Goal: Task Accomplishment & Management: Manage account settings

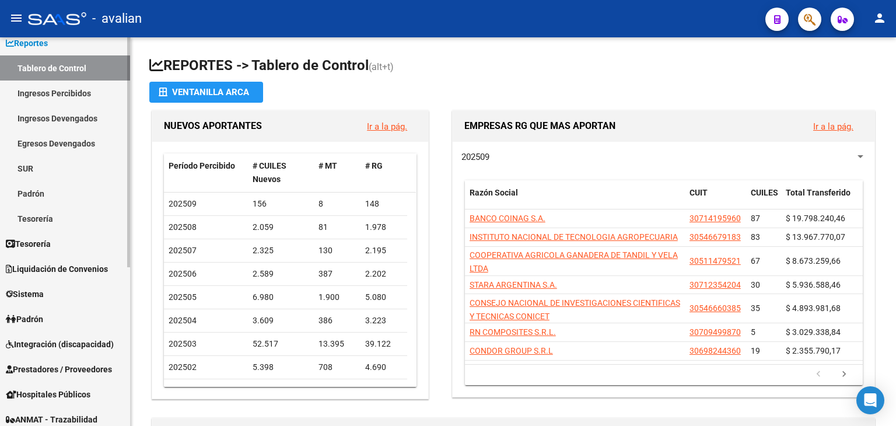
scroll to position [117, 0]
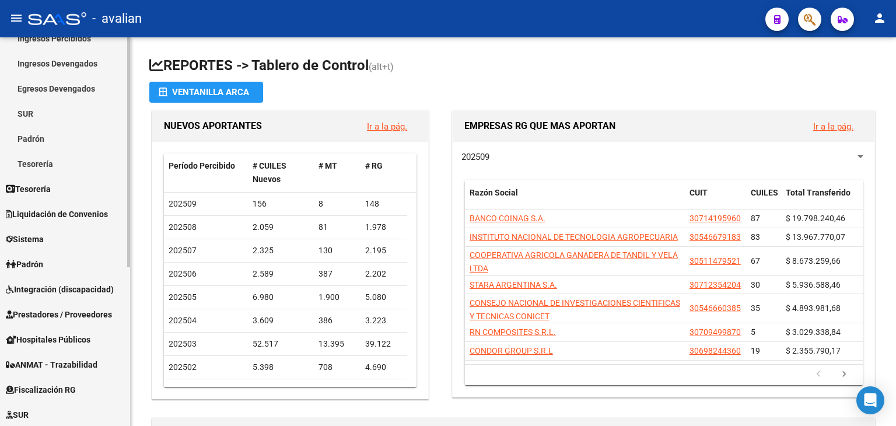
click at [47, 256] on link "Padrón" at bounding box center [65, 264] width 130 height 25
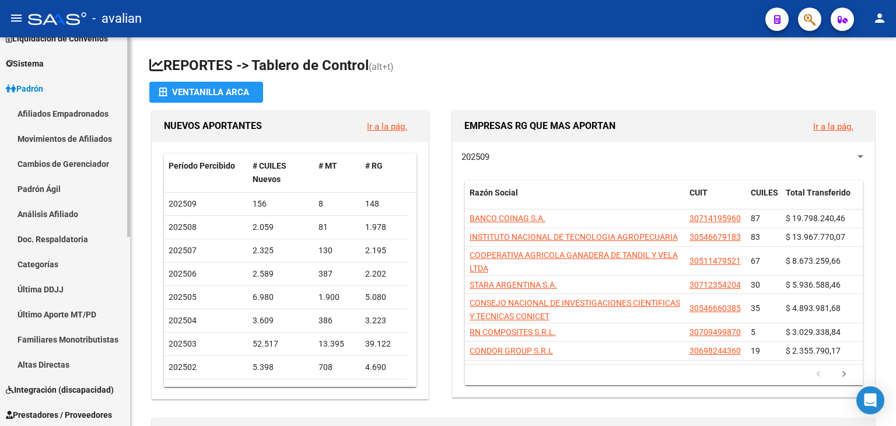
click at [63, 137] on link "Movimientos de Afiliados" at bounding box center [65, 138] width 130 height 25
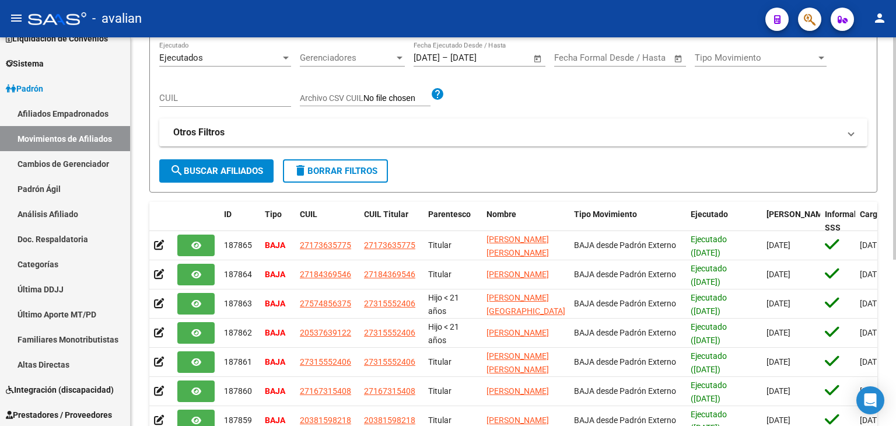
scroll to position [58, 0]
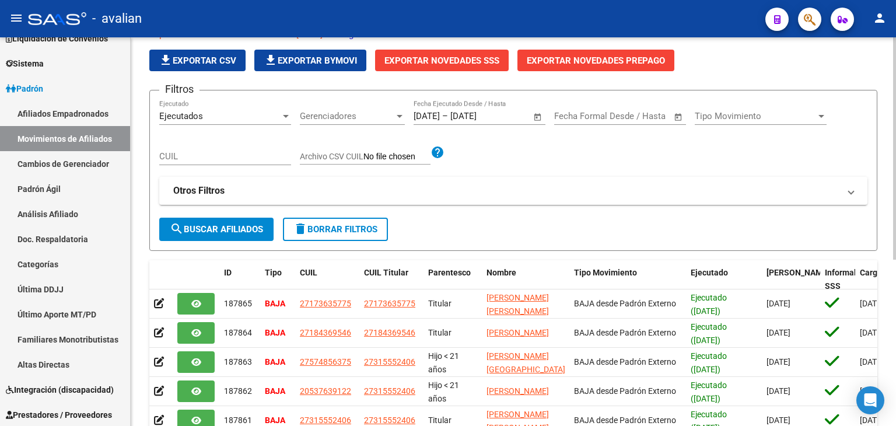
click at [218, 55] on span "file_download Exportar CSV" at bounding box center [198, 60] width 78 height 11
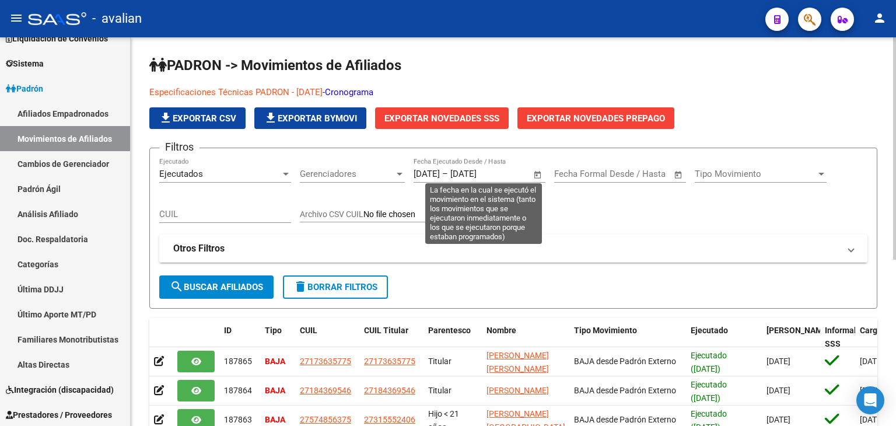
click at [491, 171] on input "[DATE]" at bounding box center [479, 174] width 57 height 11
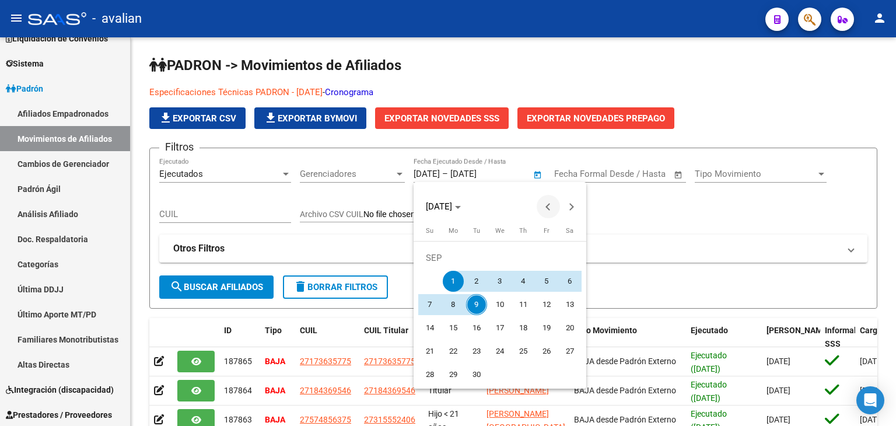
click at [546, 208] on span "Previous month" at bounding box center [548, 206] width 23 height 23
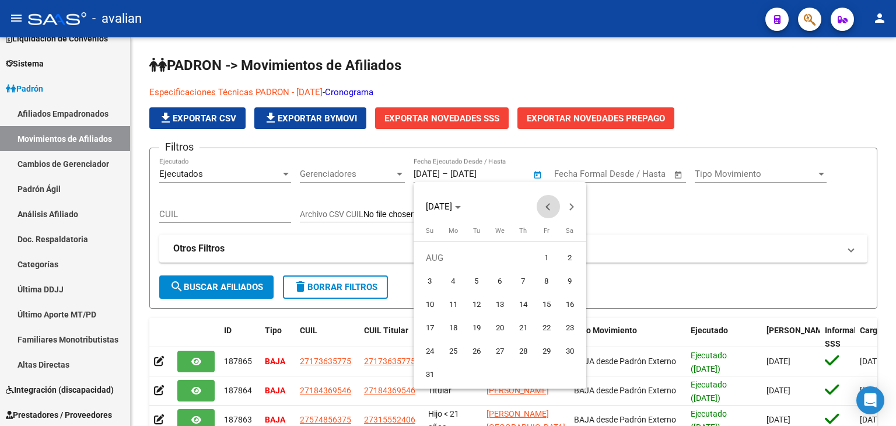
click at [546, 207] on button "Previous month" at bounding box center [548, 206] width 23 height 23
click at [476, 287] on span "1" at bounding box center [476, 281] width 21 height 21
type input "[DATE]"
click at [577, 206] on span "Next month" at bounding box center [571, 206] width 23 height 23
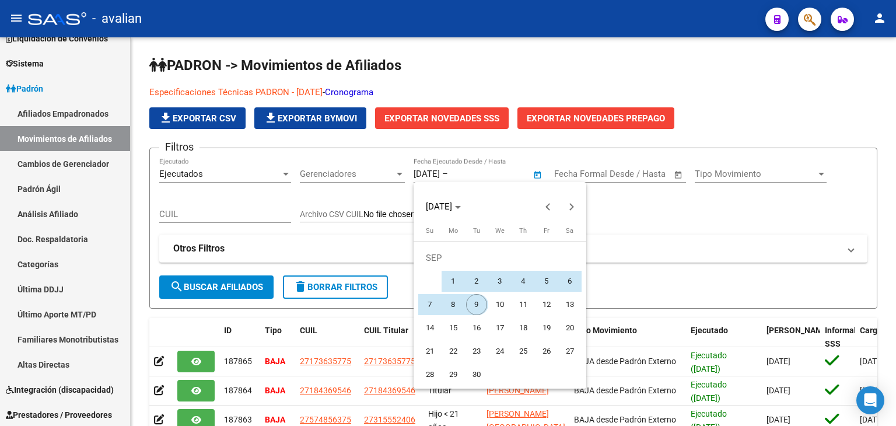
click at [472, 306] on span "9" at bounding box center [476, 304] width 21 height 21
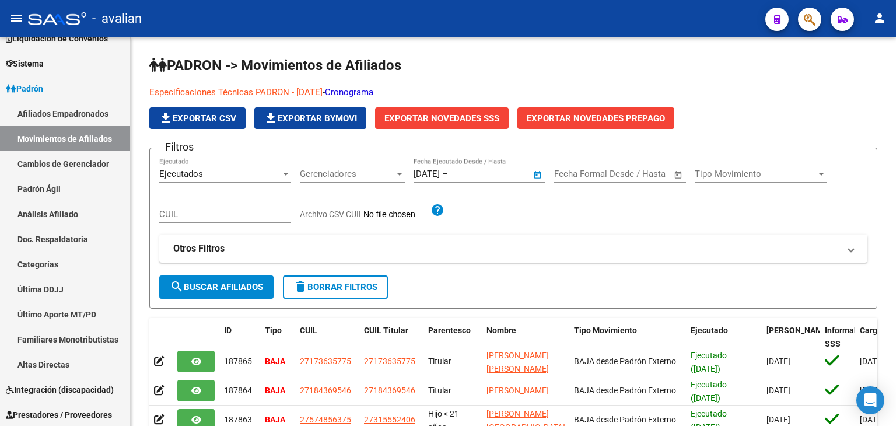
type input "[DATE]"
click at [253, 287] on span "search Buscar Afiliados" at bounding box center [216, 287] width 93 height 11
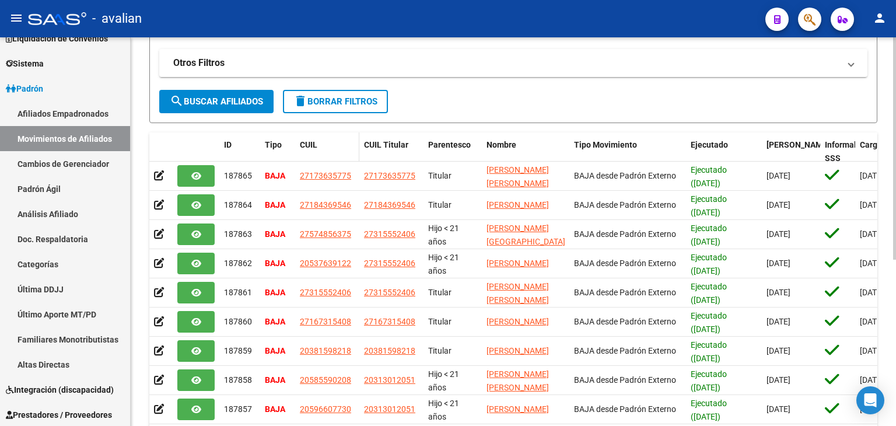
scroll to position [291, 0]
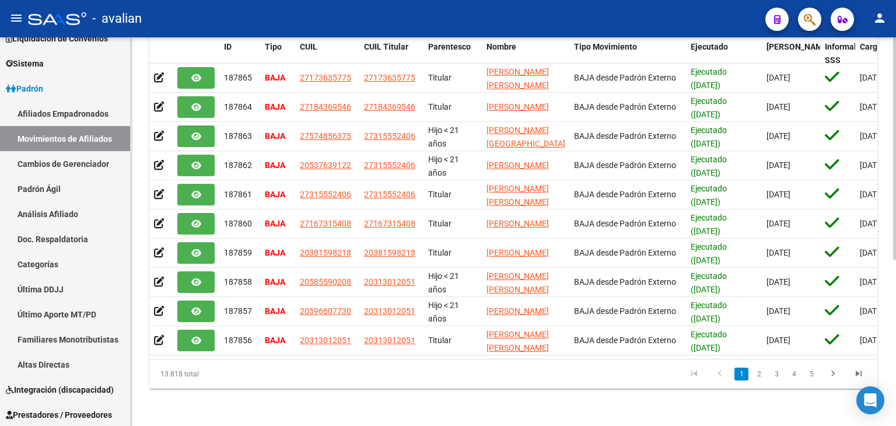
drag, startPoint x: 161, startPoint y: 376, endPoint x: 219, endPoint y: 375, distance: 58.4
click at [216, 376] on div "13.818 total" at bounding box center [221, 374] width 144 height 29
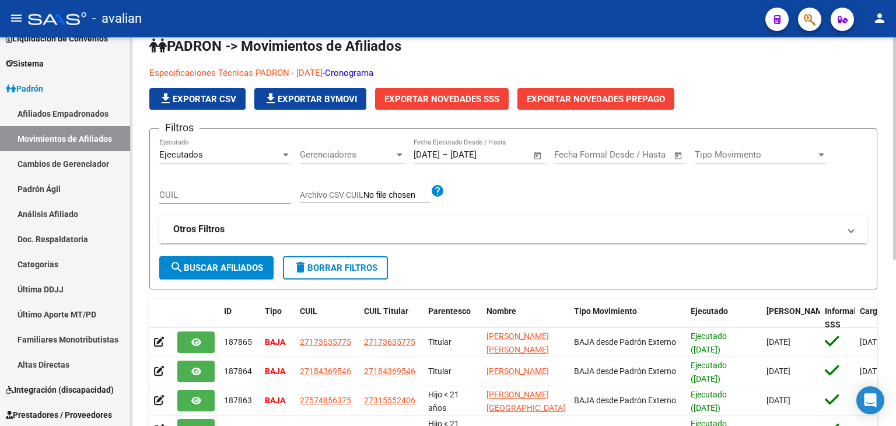
scroll to position [0, 0]
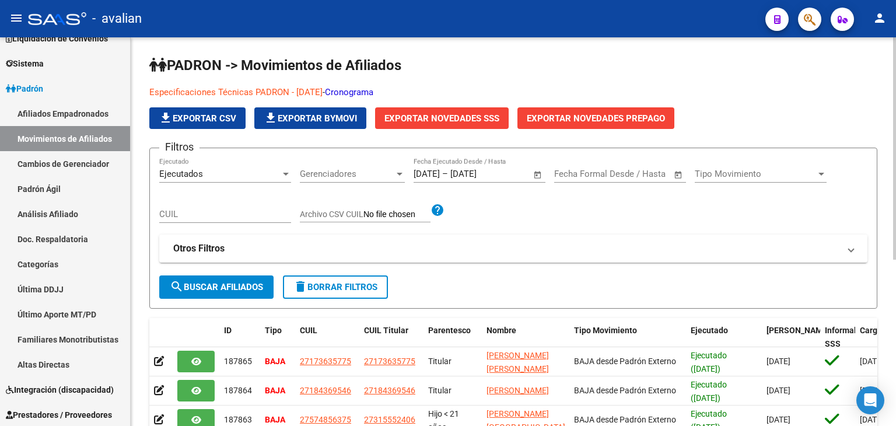
click at [896, 168] on div at bounding box center [895, 148] width 3 height 222
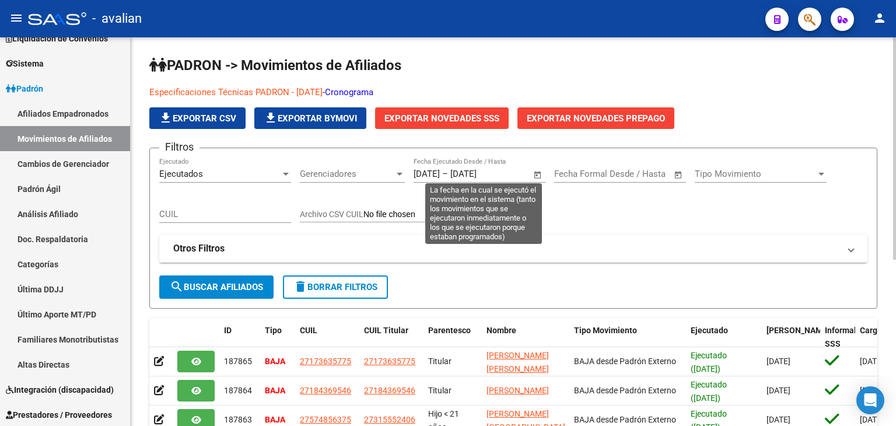
click at [505, 170] on input "[DATE]" at bounding box center [479, 174] width 57 height 11
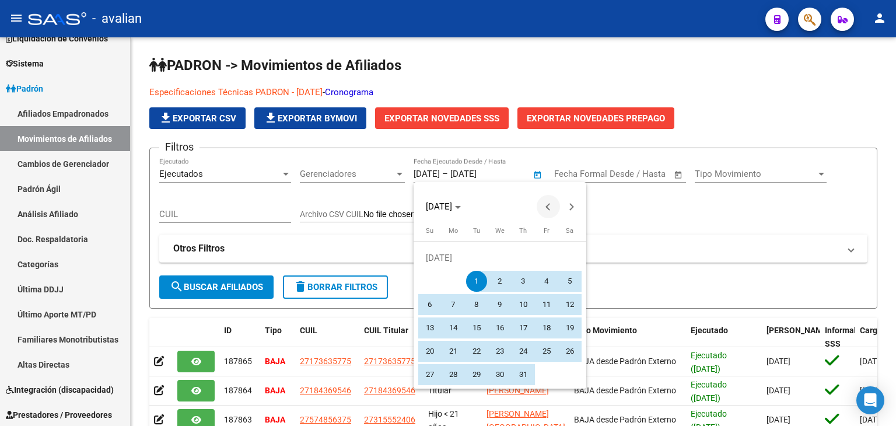
click at [554, 207] on span "Previous month" at bounding box center [548, 206] width 23 height 23
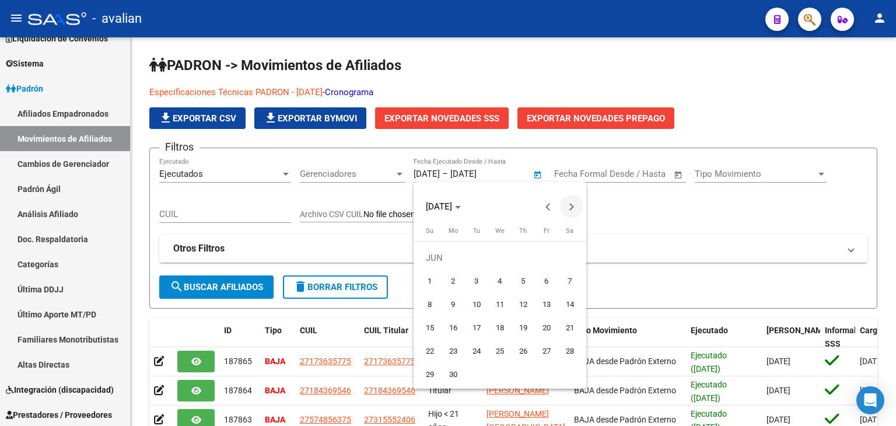
click at [566, 208] on span "Next month" at bounding box center [571, 206] width 23 height 23
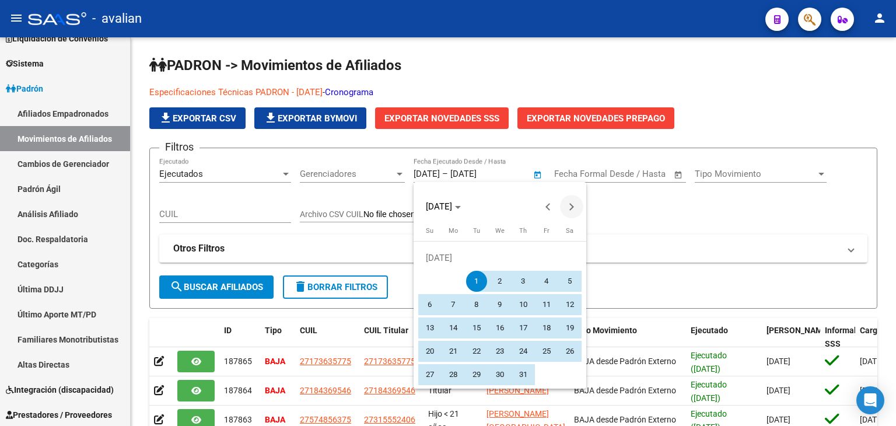
click at [566, 208] on span "Next month" at bounding box center [571, 206] width 23 height 23
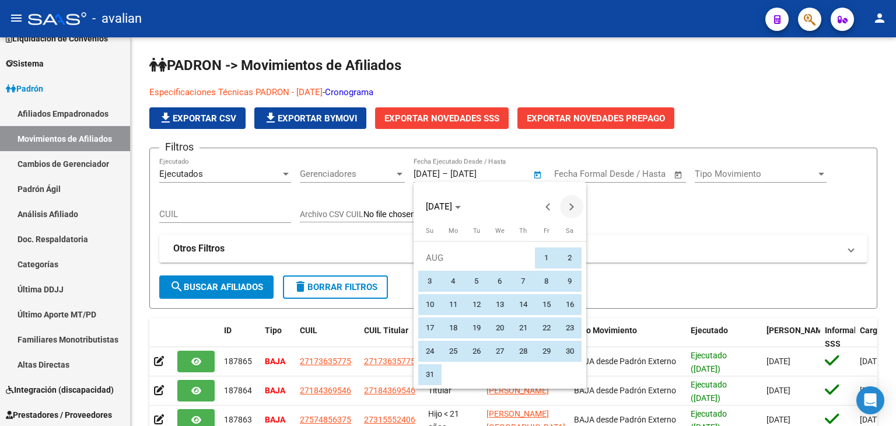
click at [566, 208] on span "Next month" at bounding box center [571, 206] width 23 height 23
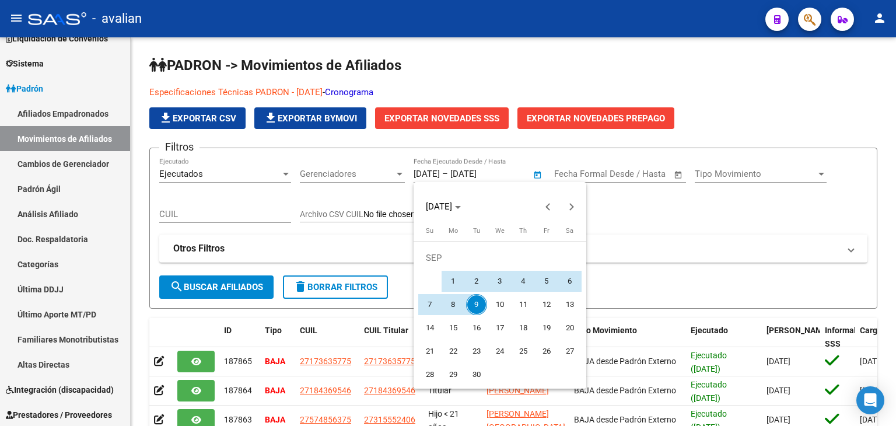
click at [451, 285] on span "1" at bounding box center [453, 281] width 21 height 21
type input "[DATE]"
click at [476, 304] on span "9" at bounding box center [476, 304] width 21 height 21
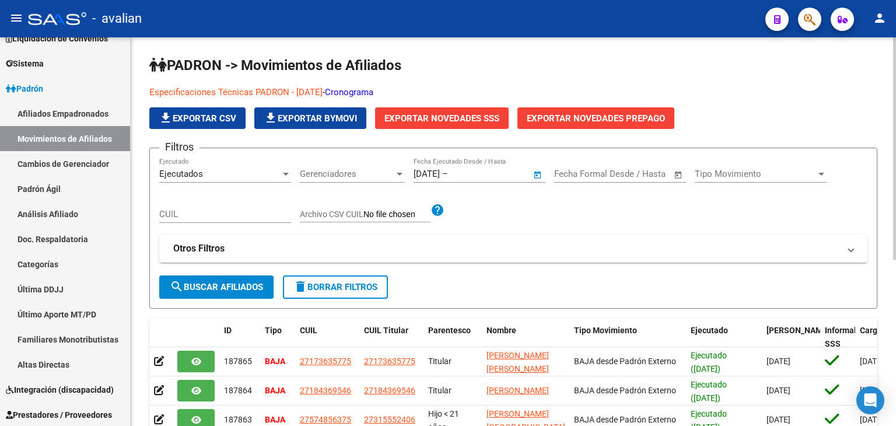
type input "[DATE]"
click at [231, 291] on button "search Buscar Afiliados" at bounding box center [216, 286] width 114 height 23
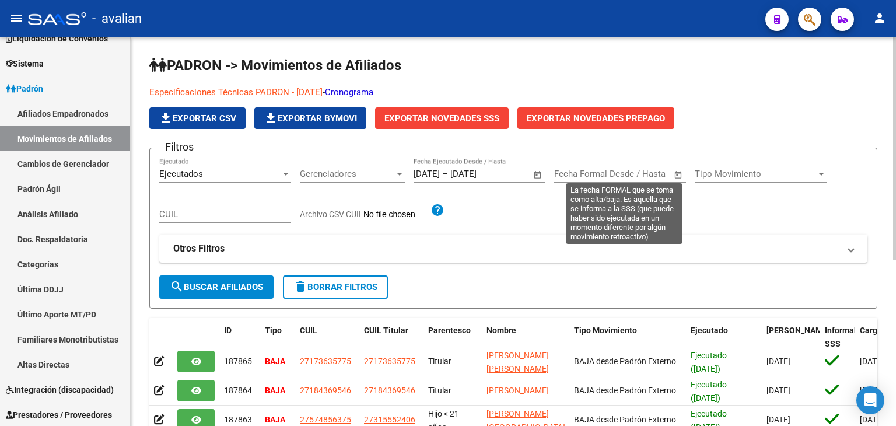
click at [590, 172] on input "text" at bounding box center [577, 174] width 47 height 11
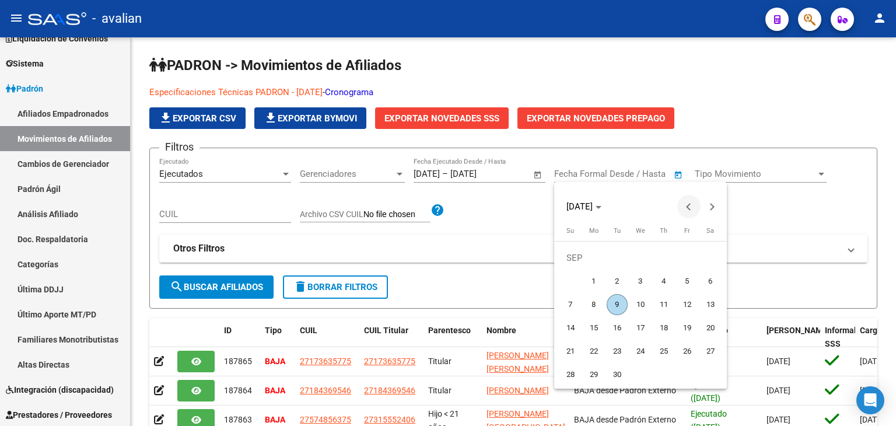
click at [688, 204] on button "Previous month" at bounding box center [689, 206] width 23 height 23
click at [684, 257] on span "1" at bounding box center [687, 257] width 21 height 21
click at [689, 204] on button "Previous month" at bounding box center [689, 206] width 23 height 23
click at [619, 281] on span "1" at bounding box center [617, 281] width 21 height 21
type input "[DATE]"
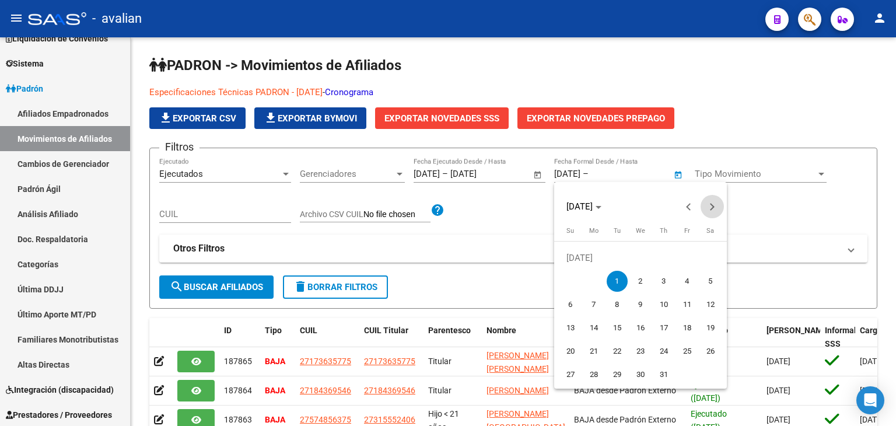
click at [718, 208] on span "Next month" at bounding box center [712, 206] width 23 height 23
click at [718, 207] on span "Next month" at bounding box center [712, 206] width 23 height 23
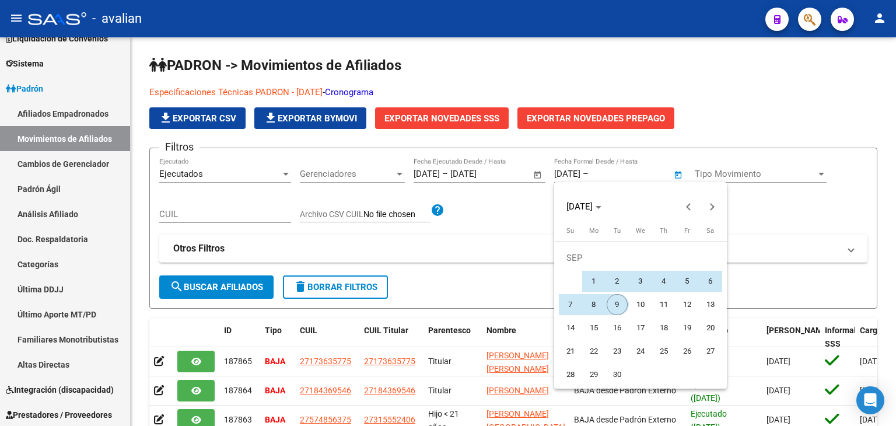
click at [614, 302] on span "9" at bounding box center [617, 304] width 21 height 21
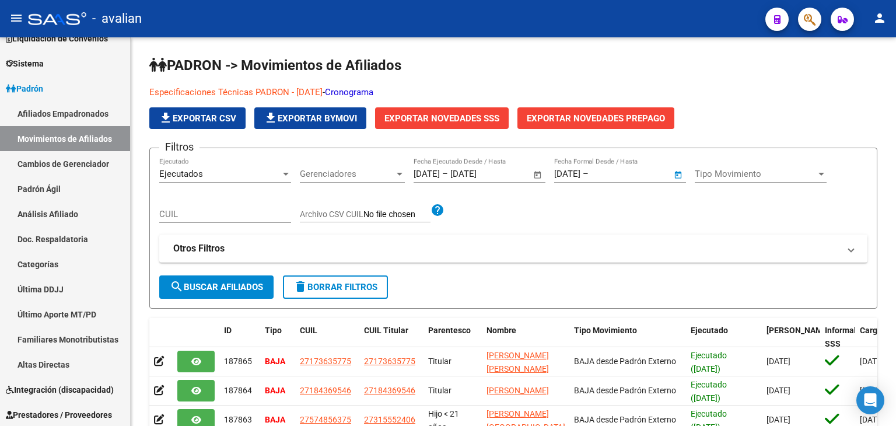
type input "[DATE]"
click at [245, 282] on span "search Buscar Afiliados" at bounding box center [216, 287] width 93 height 11
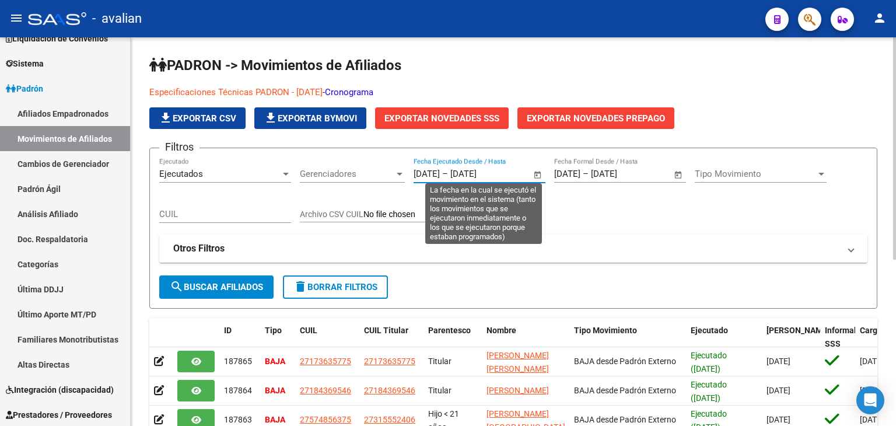
click at [432, 173] on input "[DATE]" at bounding box center [427, 174] width 26 height 11
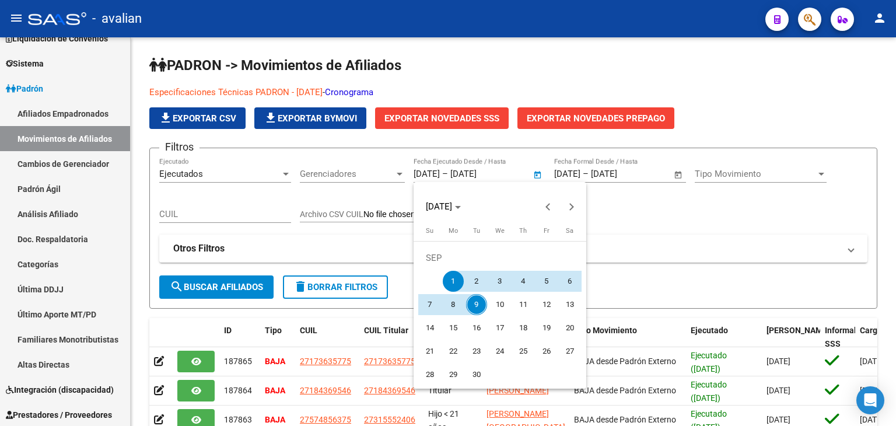
click at [224, 109] on div at bounding box center [448, 213] width 896 height 426
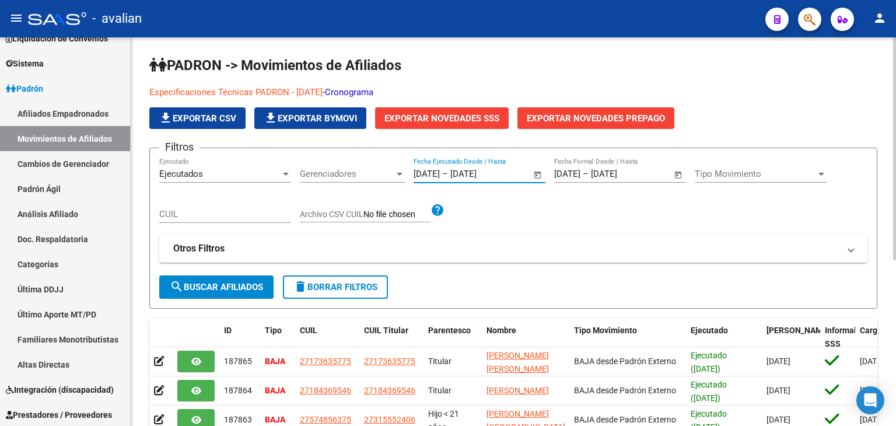
click at [224, 117] on span "file_download Exportar CSV" at bounding box center [198, 118] width 78 height 11
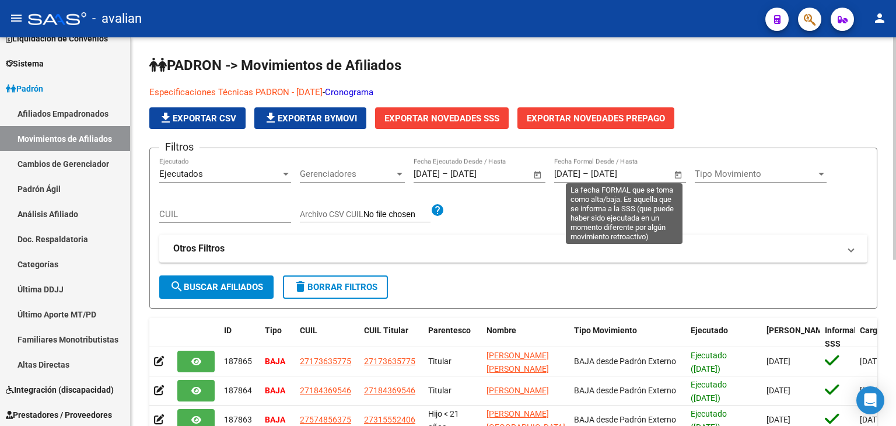
click at [612, 177] on input "[DATE]" at bounding box center [619, 174] width 57 height 11
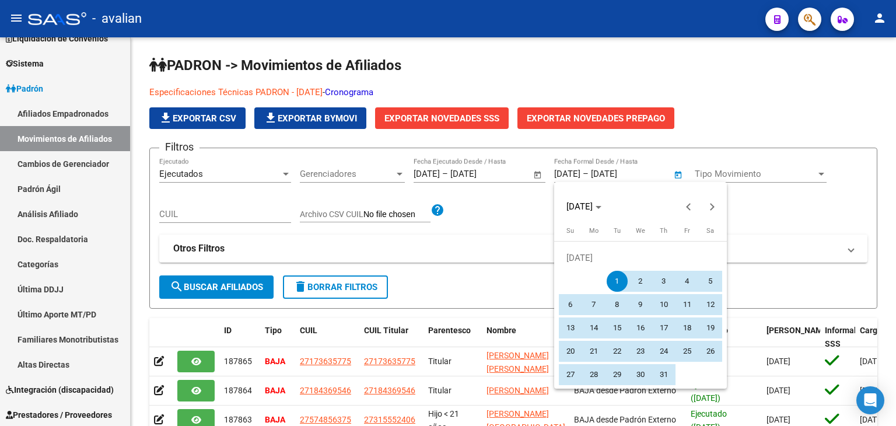
click at [662, 170] on div at bounding box center [448, 213] width 896 height 426
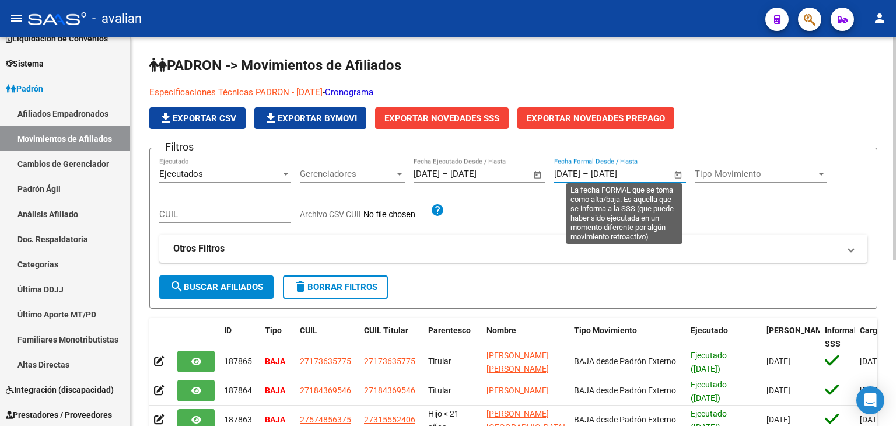
drag, startPoint x: 657, startPoint y: 172, endPoint x: 556, endPoint y: 174, distance: 101.6
click at [556, 174] on div "[DATE] [DATE] – [DATE] [DATE]" at bounding box center [613, 174] width 118 height 11
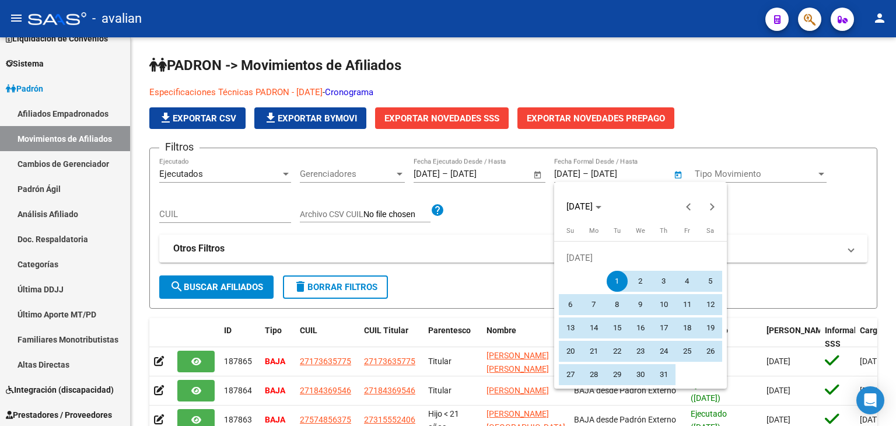
click at [661, 173] on div at bounding box center [448, 213] width 896 height 426
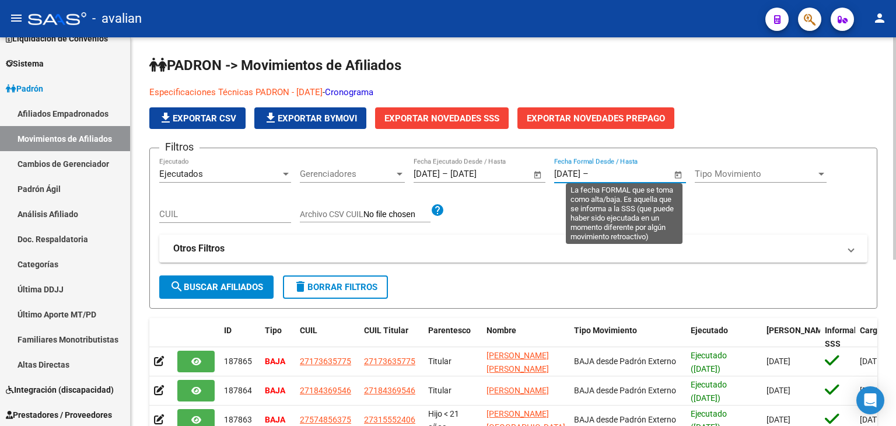
click at [620, 169] on input "text" at bounding box center [619, 174] width 57 height 11
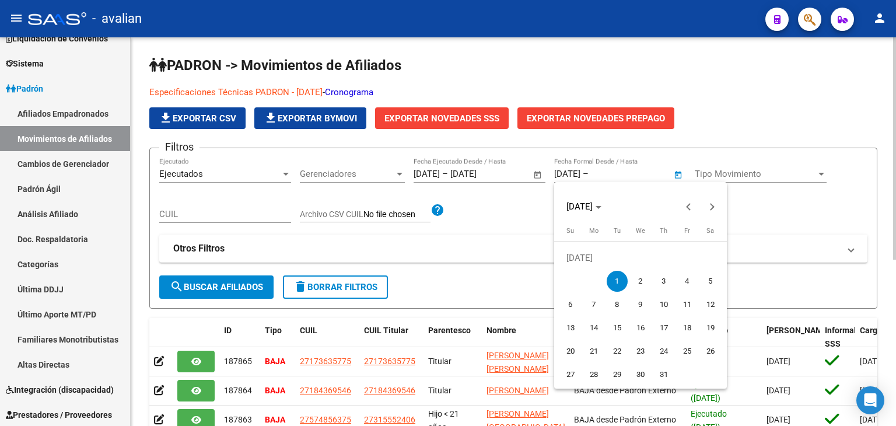
click at [611, 172] on div at bounding box center [448, 213] width 896 height 426
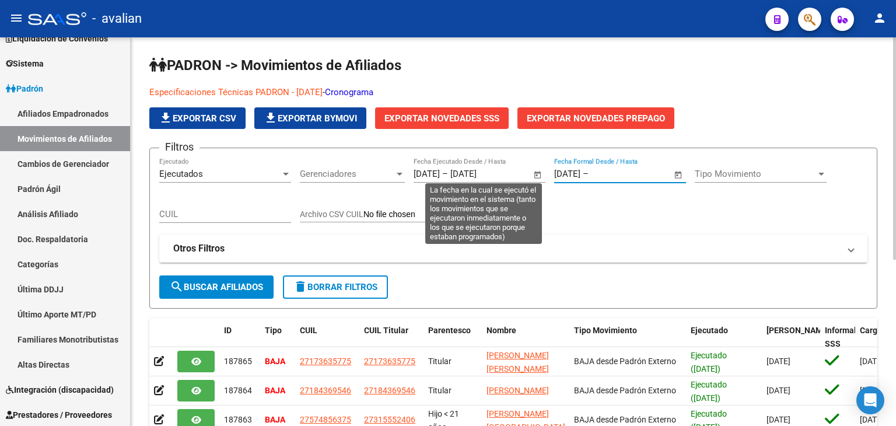
drag, startPoint x: 600, startPoint y: 173, endPoint x: 550, endPoint y: 169, distance: 50.3
click at [550, 170] on div "Filtros Ejecutados Ejecutado Gerenciadores Gerenciadores [DATE] [DATE] – [DATE]…" at bounding box center [513, 217] width 709 height 118
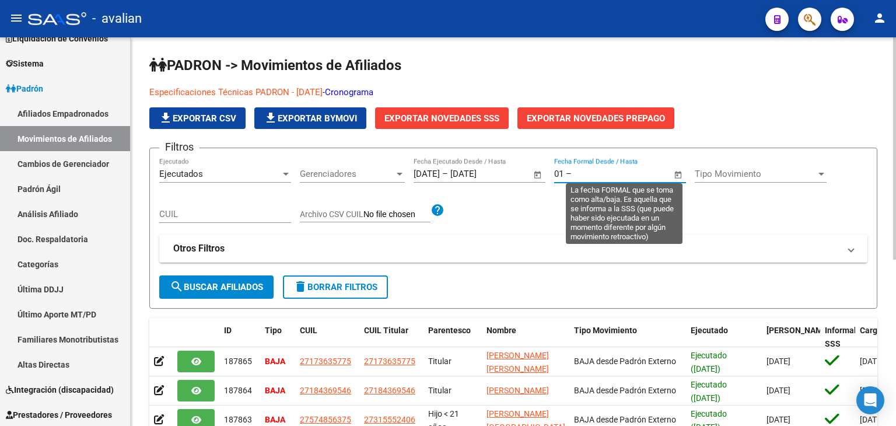
type input "0"
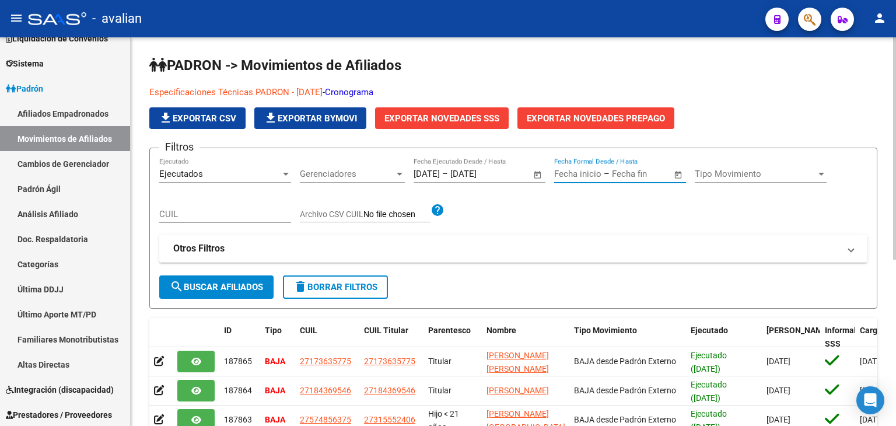
click at [531, 250] on mat-panel-title "Otros Filtros" at bounding box center [506, 248] width 667 height 13
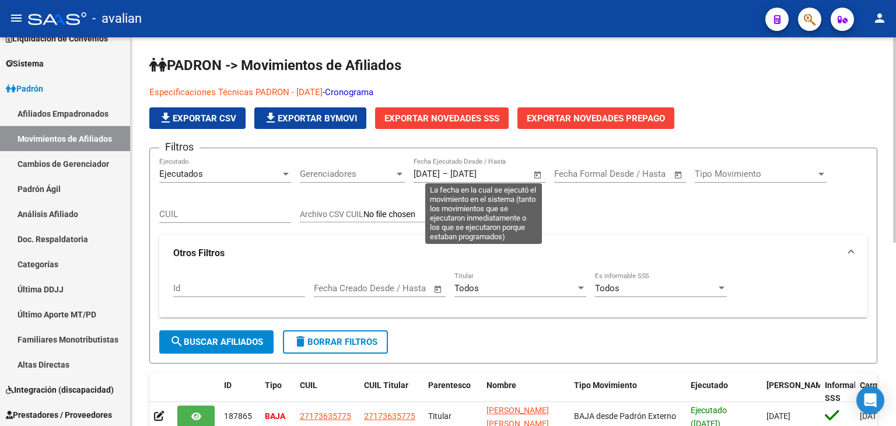
click at [440, 169] on input "[DATE]" at bounding box center [427, 174] width 26 height 11
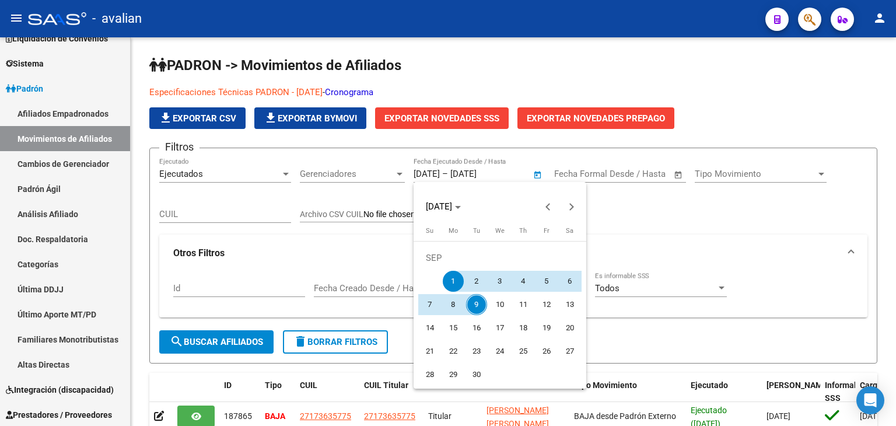
click at [442, 174] on div at bounding box center [448, 213] width 896 height 426
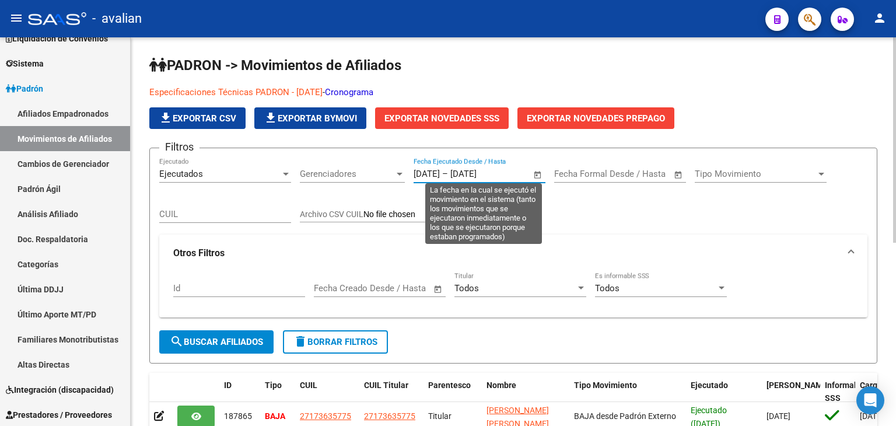
click at [535, 172] on span "Open calendar" at bounding box center [538, 175] width 28 height 28
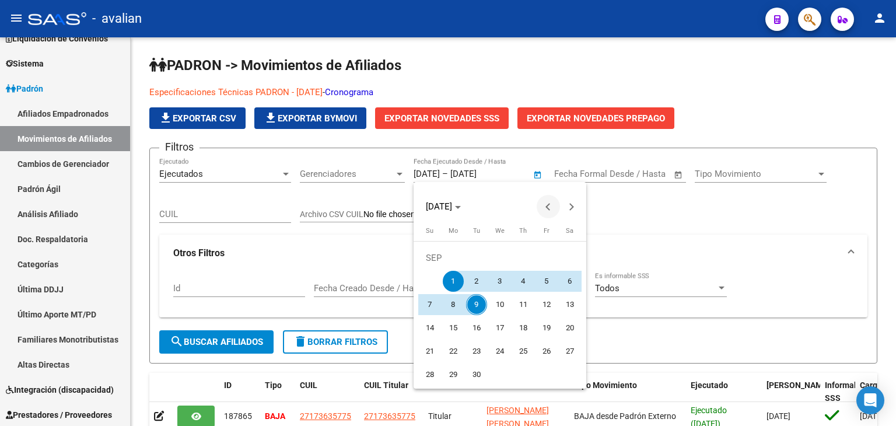
click at [548, 208] on button "Previous month" at bounding box center [548, 206] width 23 height 23
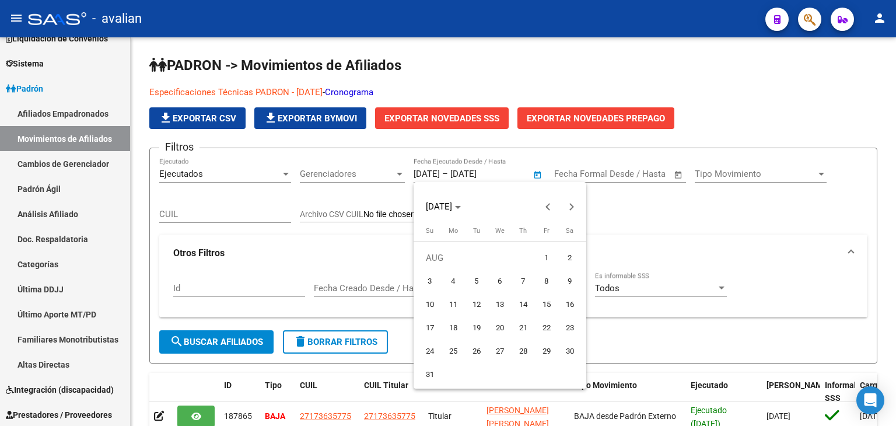
click at [546, 260] on span "1" at bounding box center [546, 257] width 21 height 21
type input "[DATE]"
click at [550, 209] on button "Previous month" at bounding box center [548, 206] width 23 height 23
click at [474, 284] on span "1" at bounding box center [476, 281] width 21 height 21
type input "[DATE]"
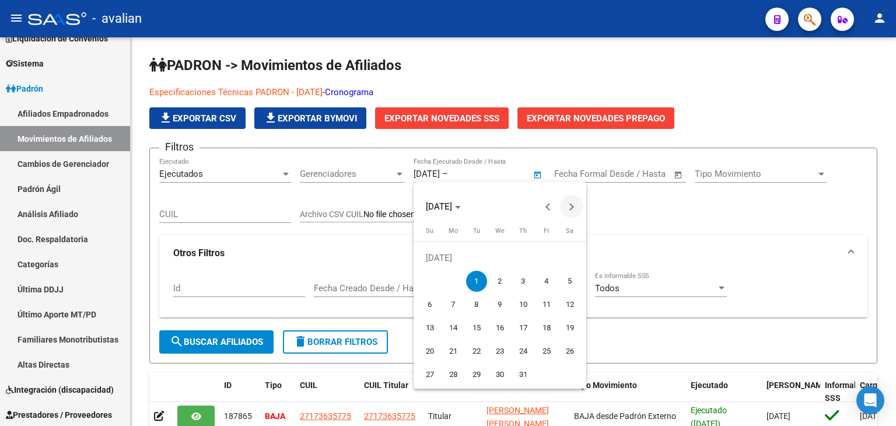
click at [571, 202] on span "Next month" at bounding box center [571, 206] width 23 height 23
click at [551, 208] on span "Previous month" at bounding box center [548, 206] width 23 height 23
click at [581, 212] on span "Next month" at bounding box center [571, 206] width 23 height 23
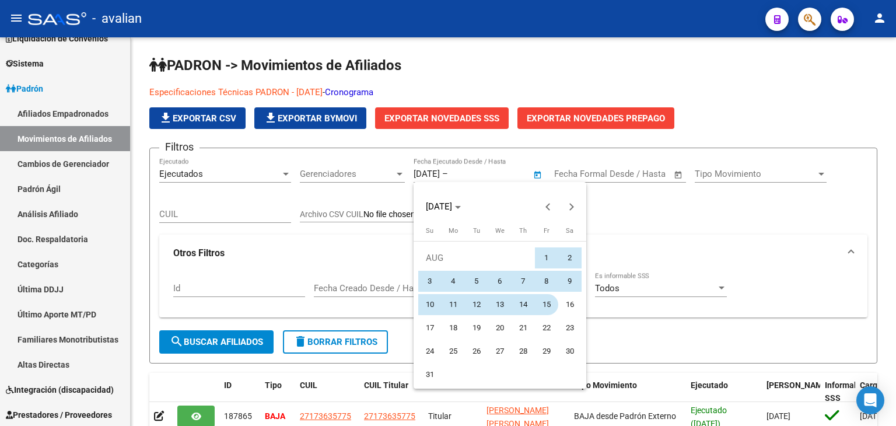
click at [548, 308] on span "15" at bounding box center [546, 304] width 21 height 21
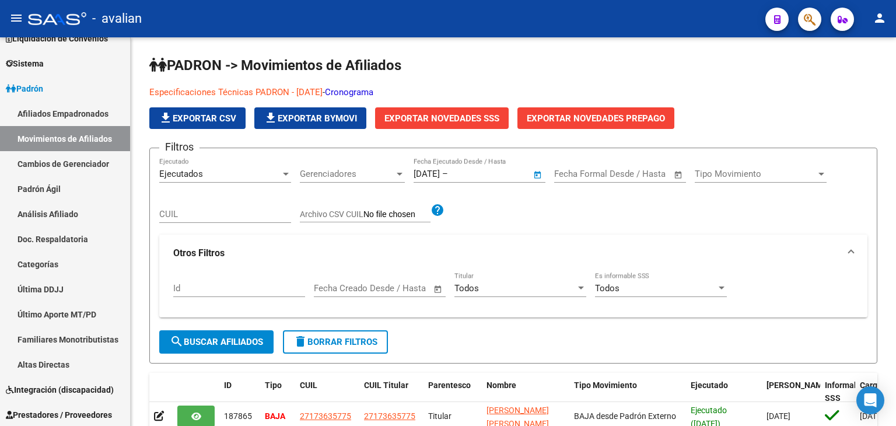
type input "[DATE]"
click at [440, 170] on input "[DATE]" at bounding box center [427, 174] width 26 height 11
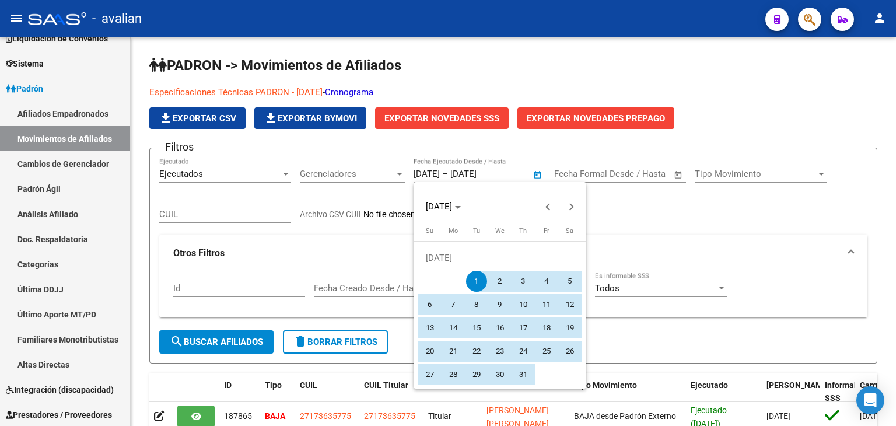
click at [521, 175] on div at bounding box center [448, 213] width 896 height 426
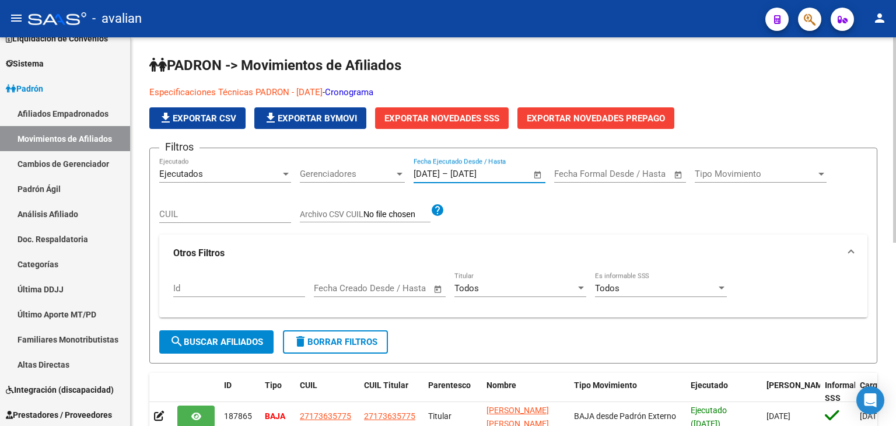
drag, startPoint x: 516, startPoint y: 171, endPoint x: 404, endPoint y: 172, distance: 112.1
click at [404, 172] on div "Filtros Ejecutados Ejecutado Gerenciadores Gerenciadores [DATE] [DATE] – [DATE]…" at bounding box center [513, 244] width 709 height 173
drag, startPoint x: 467, startPoint y: 168, endPoint x: 396, endPoint y: 166, distance: 71.2
click at [396, 166] on div "Filtros Ejecutados Ejecutado Gerenciadores Gerenciadores [DATE] [DATE] – Fecha …" at bounding box center [513, 244] width 709 height 173
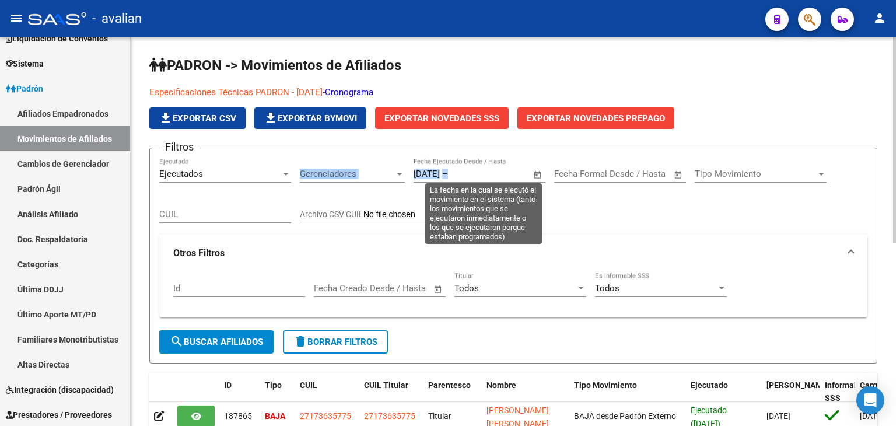
click at [448, 173] on span "–" at bounding box center [445, 174] width 6 height 11
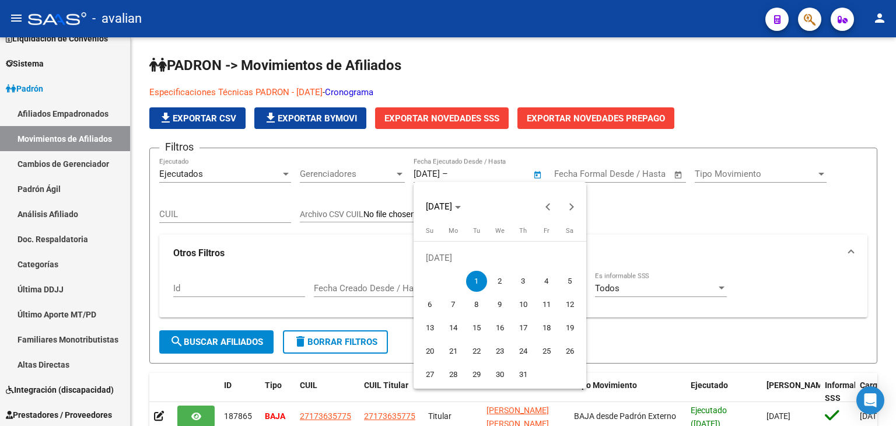
click at [467, 171] on div at bounding box center [448, 213] width 896 height 426
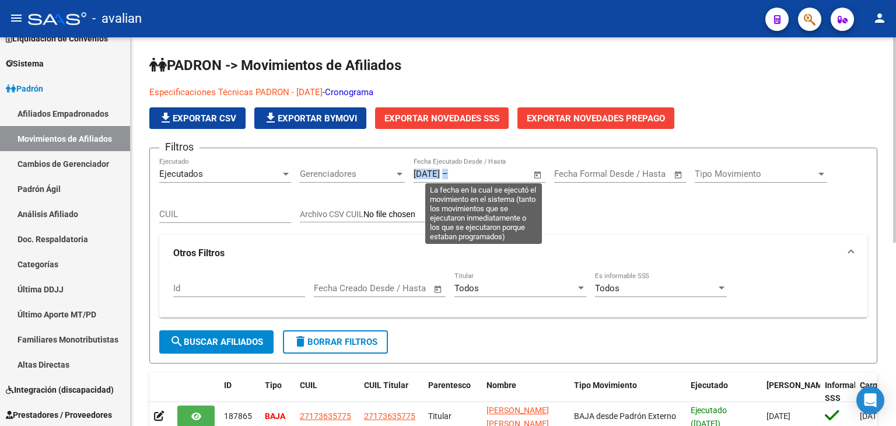
drag, startPoint x: 466, startPoint y: 172, endPoint x: 416, endPoint y: 173, distance: 50.2
click at [416, 173] on div "[DATE] [DATE] – Fecha fin" at bounding box center [473, 174] width 118 height 11
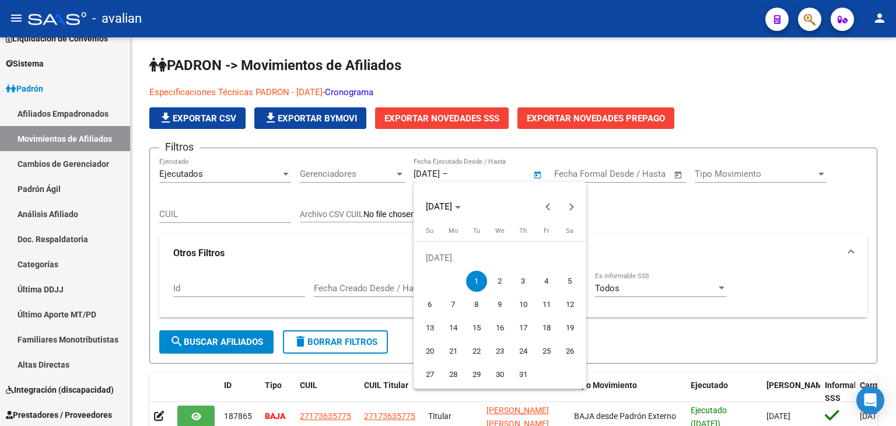
click at [434, 173] on div at bounding box center [448, 213] width 896 height 426
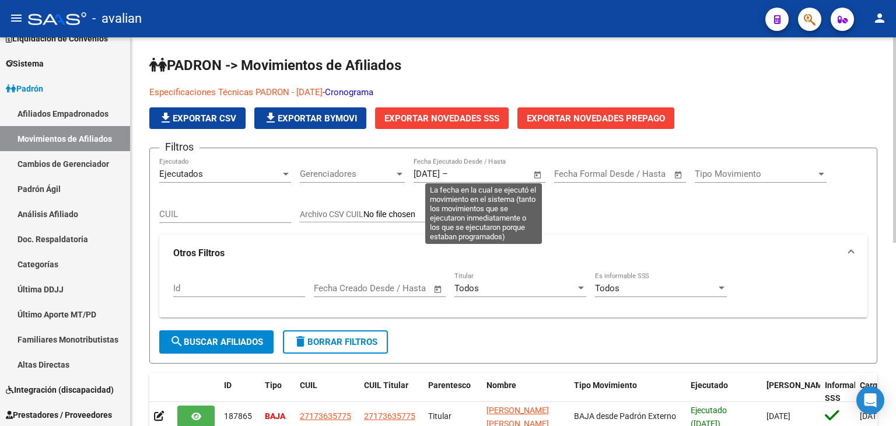
click at [437, 171] on input "[DATE]" at bounding box center [427, 174] width 26 height 11
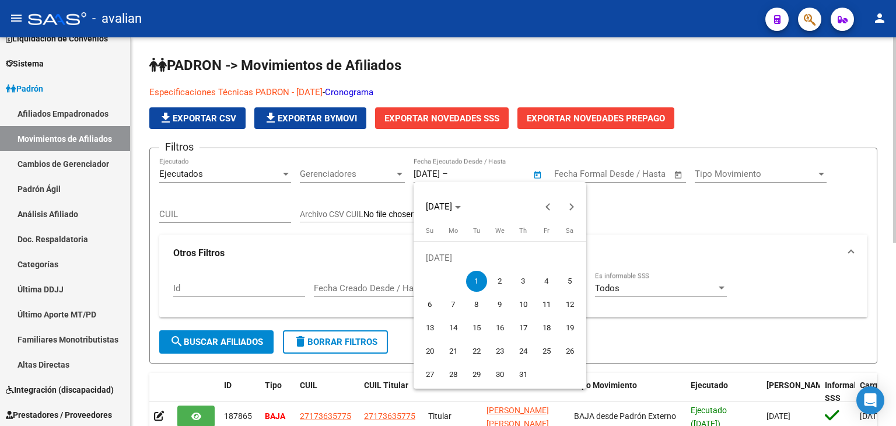
click at [462, 172] on div at bounding box center [448, 213] width 896 height 426
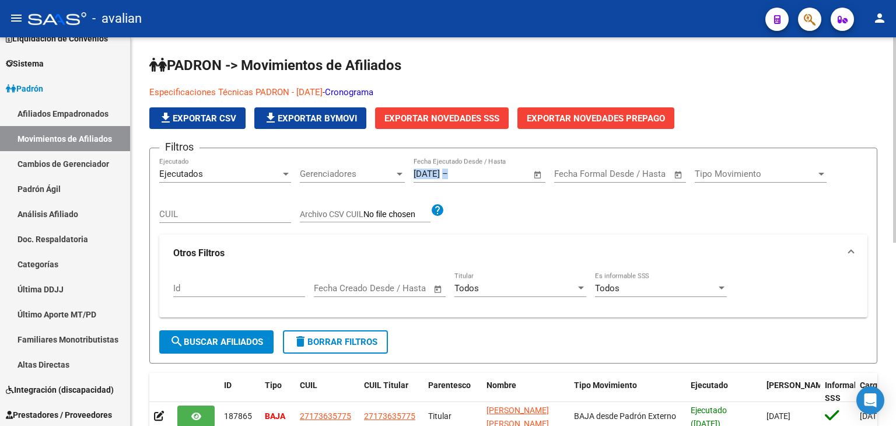
drag, startPoint x: 467, startPoint y: 175, endPoint x: 423, endPoint y: 171, distance: 44.5
click at [423, 171] on div "[DATE] [DATE] – Fecha fin" at bounding box center [473, 174] width 118 height 11
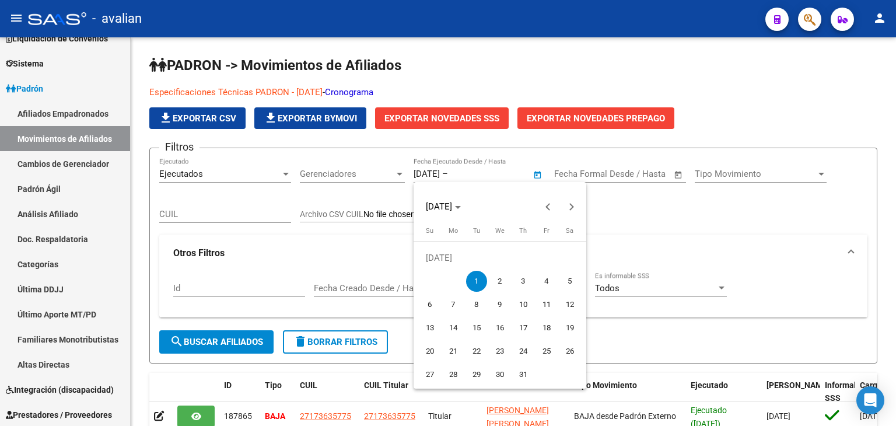
click at [442, 172] on div at bounding box center [448, 213] width 896 height 426
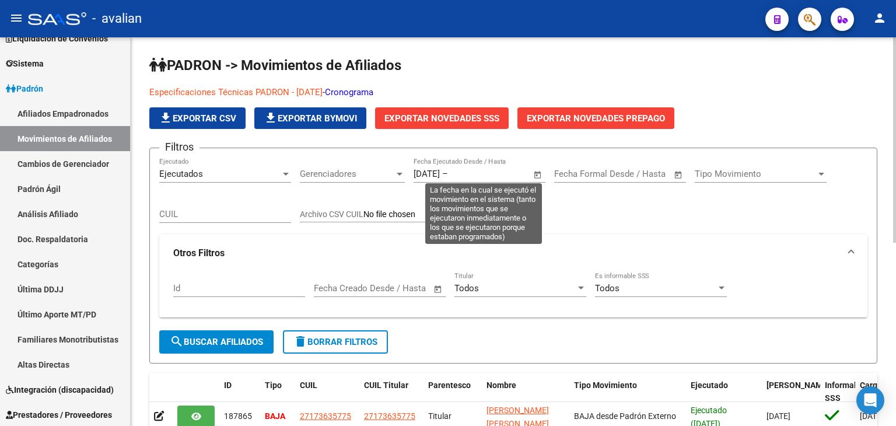
click at [440, 171] on input "[DATE]" at bounding box center [427, 174] width 26 height 11
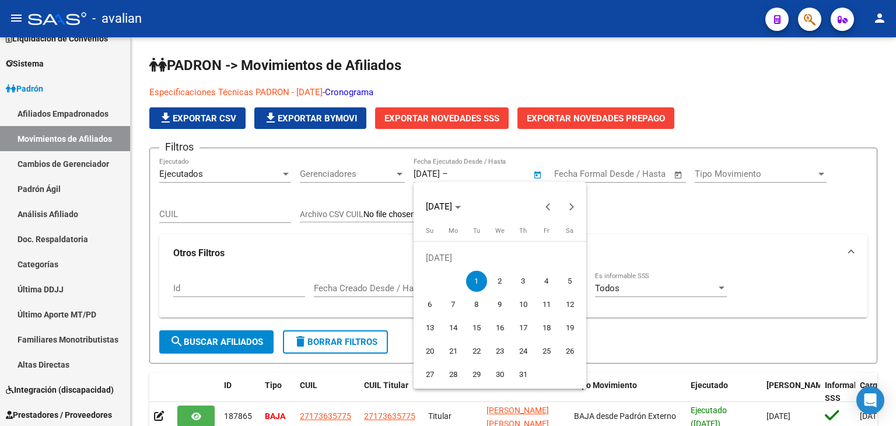
click at [462, 170] on div at bounding box center [448, 213] width 896 height 426
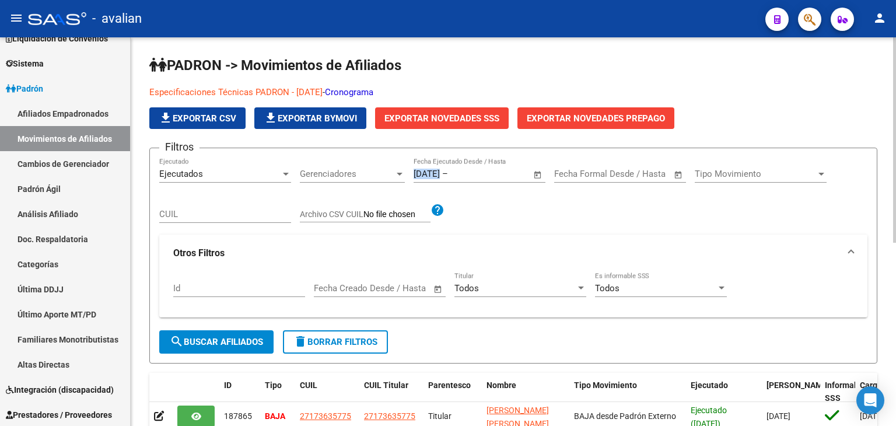
click at [458, 170] on div "[DATE] [DATE] – Fecha fin" at bounding box center [473, 174] width 118 height 11
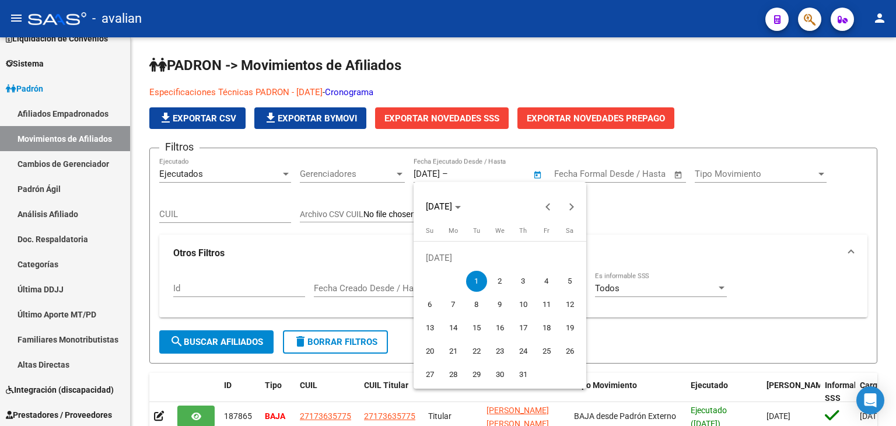
click at [460, 171] on div at bounding box center [448, 213] width 896 height 426
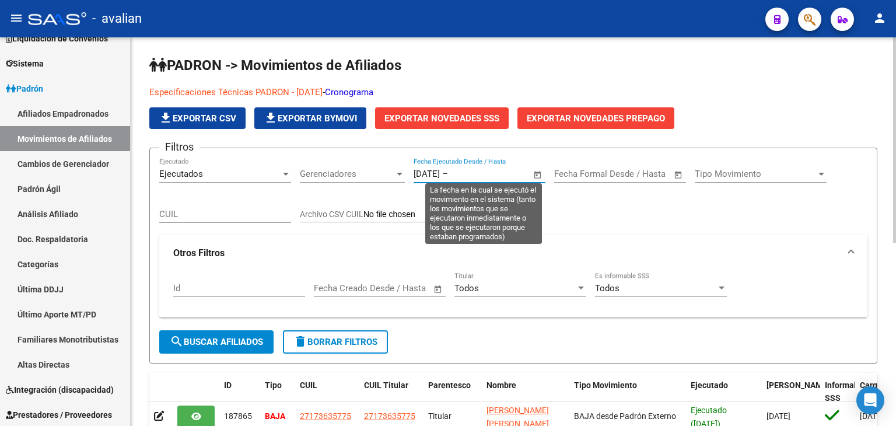
drag, startPoint x: 418, startPoint y: 172, endPoint x: 469, endPoint y: 176, distance: 51.5
click at [469, 176] on div "[DATE] [DATE] – Fecha fin" at bounding box center [473, 174] width 118 height 11
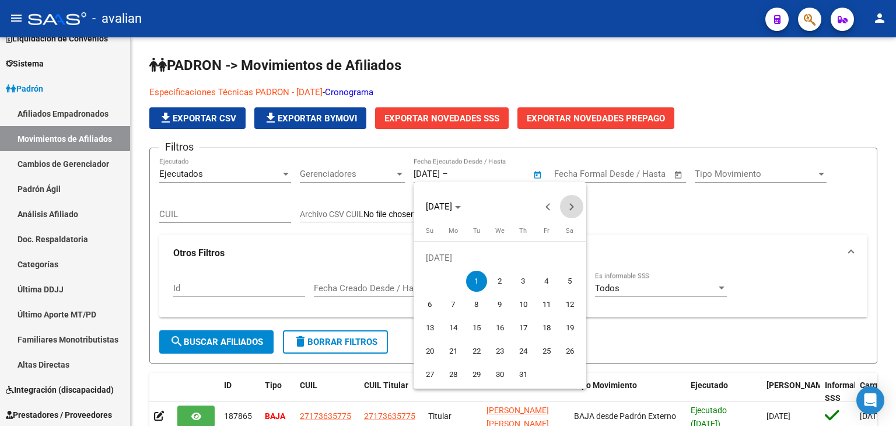
click at [570, 207] on button "Next month" at bounding box center [571, 206] width 23 height 23
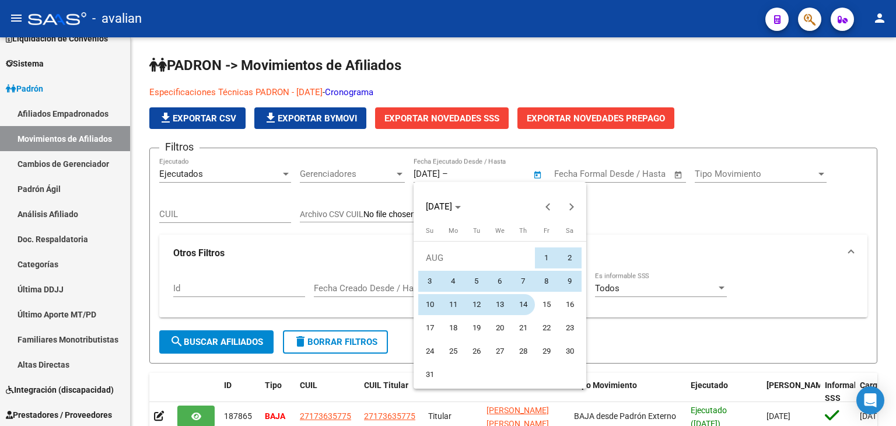
click at [524, 302] on span "14" at bounding box center [523, 304] width 21 height 21
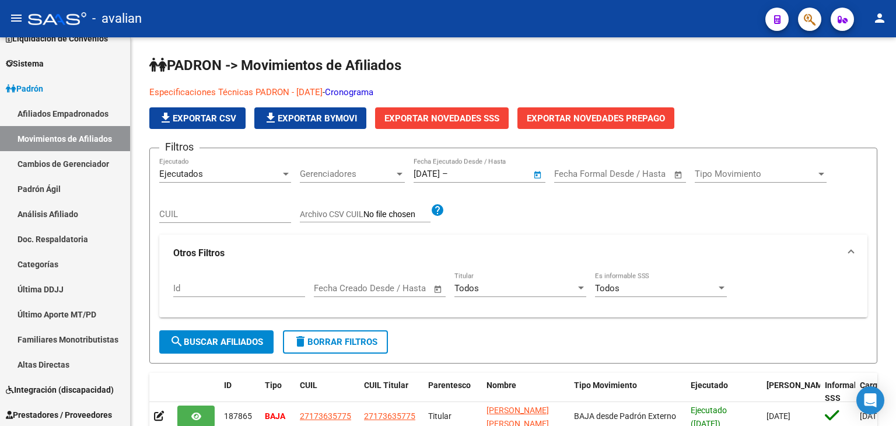
type input "[DATE]"
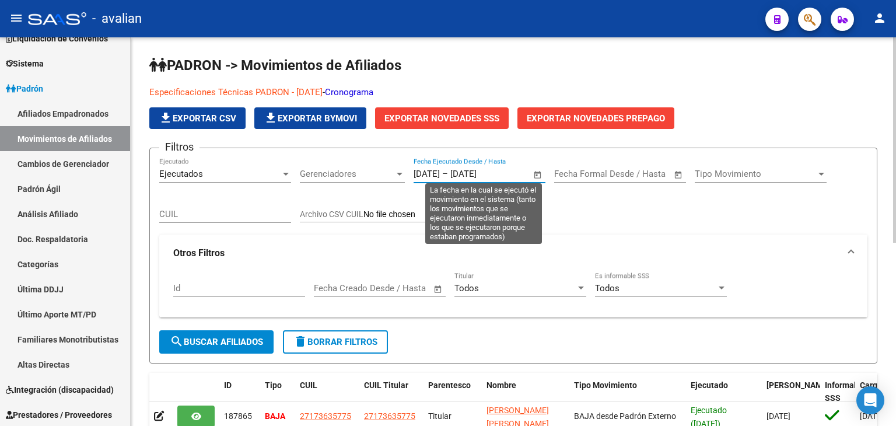
click at [538, 173] on span "Open calendar" at bounding box center [538, 175] width 28 height 28
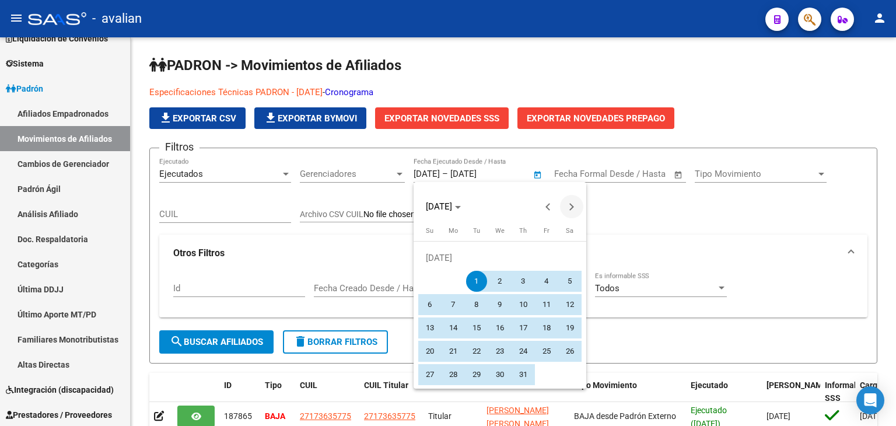
click at [567, 207] on button "Next month" at bounding box center [571, 206] width 23 height 23
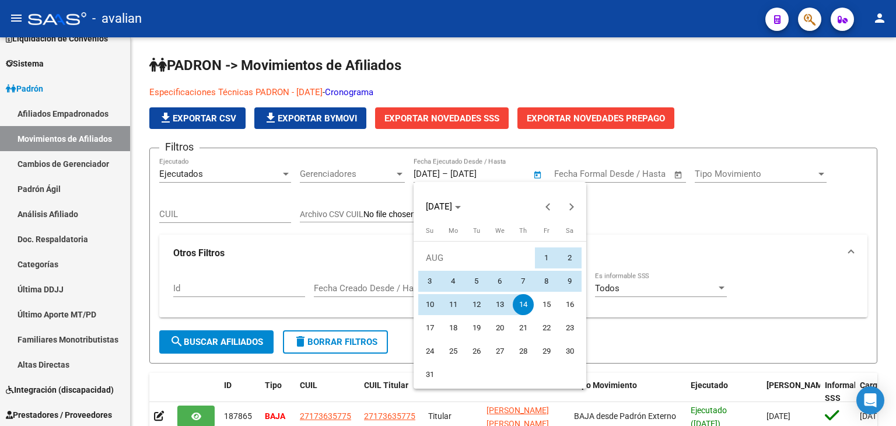
click at [550, 307] on span "15" at bounding box center [546, 304] width 21 height 21
type input "[DATE]"
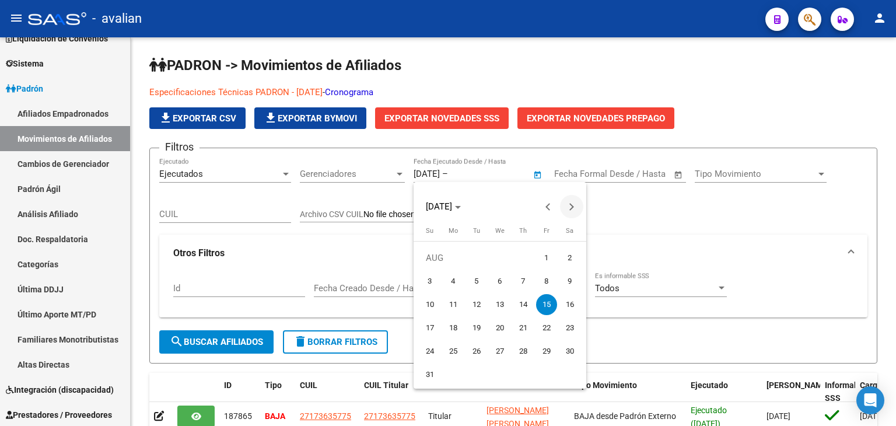
click at [576, 208] on span "Next month" at bounding box center [571, 206] width 23 height 23
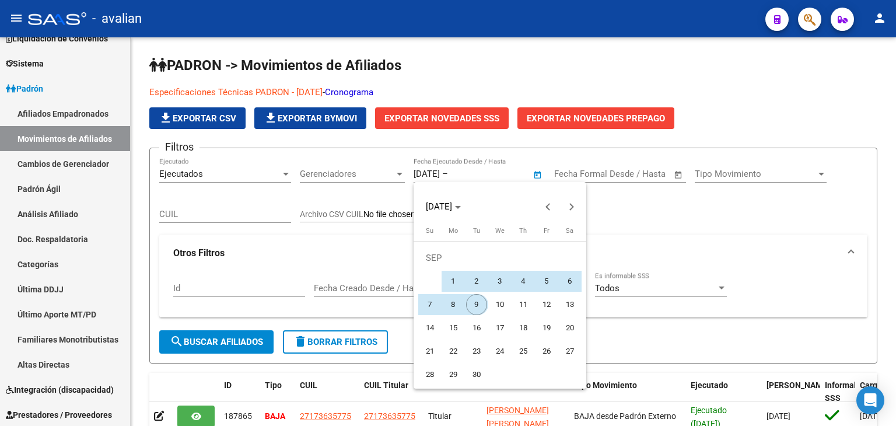
click at [484, 305] on span "9" at bounding box center [476, 304] width 21 height 21
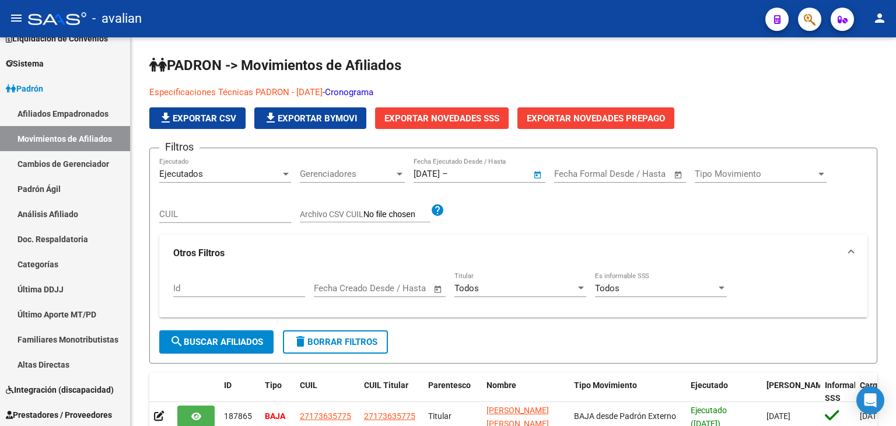
type input "[DATE]"
click at [217, 350] on button "search Buscar Afiliados" at bounding box center [216, 341] width 114 height 23
click at [226, 120] on span "file_download Exportar CSV" at bounding box center [198, 118] width 78 height 11
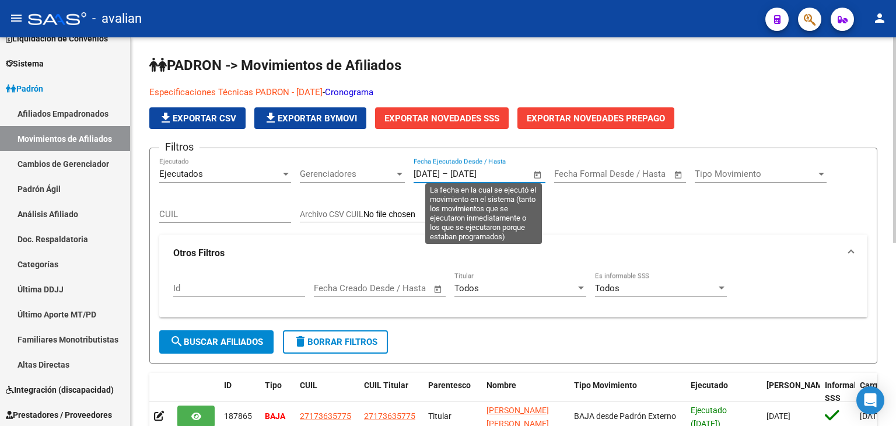
click at [429, 177] on input "[DATE]" at bounding box center [427, 174] width 26 height 11
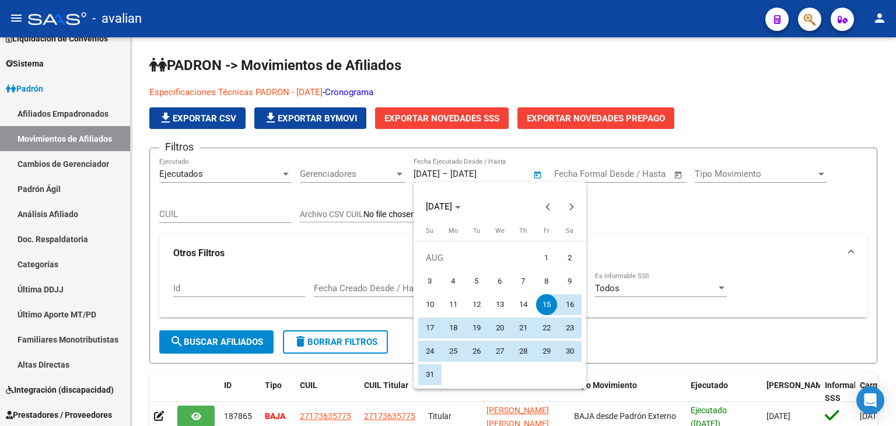
click at [497, 299] on span "13" at bounding box center [500, 304] width 21 height 21
type input "[DATE]"
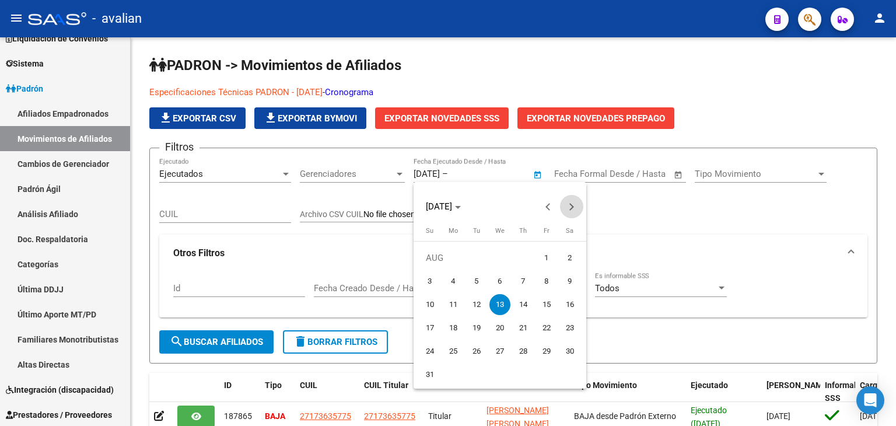
click at [577, 196] on span "Next month" at bounding box center [571, 206] width 23 height 23
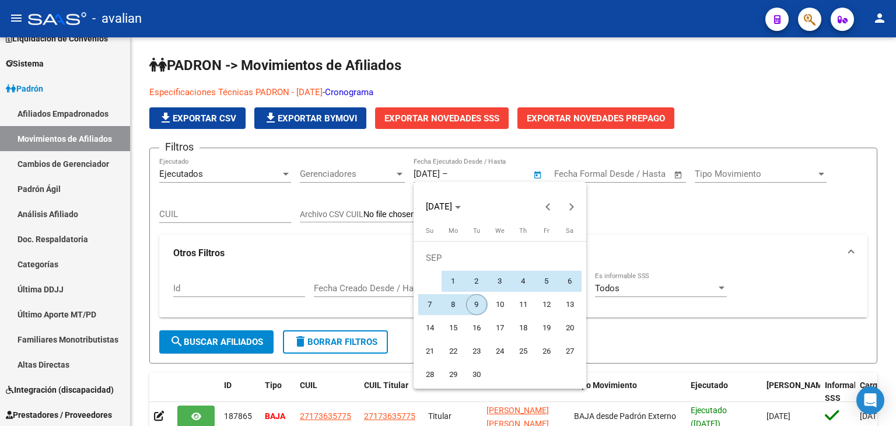
click at [477, 305] on span "9" at bounding box center [476, 304] width 21 height 21
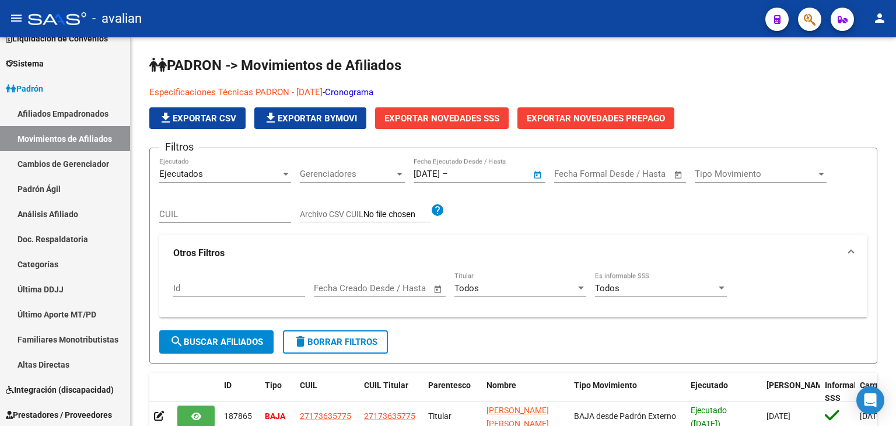
type input "[DATE]"
click at [228, 343] on span "search Buscar Afiliados" at bounding box center [216, 342] width 93 height 11
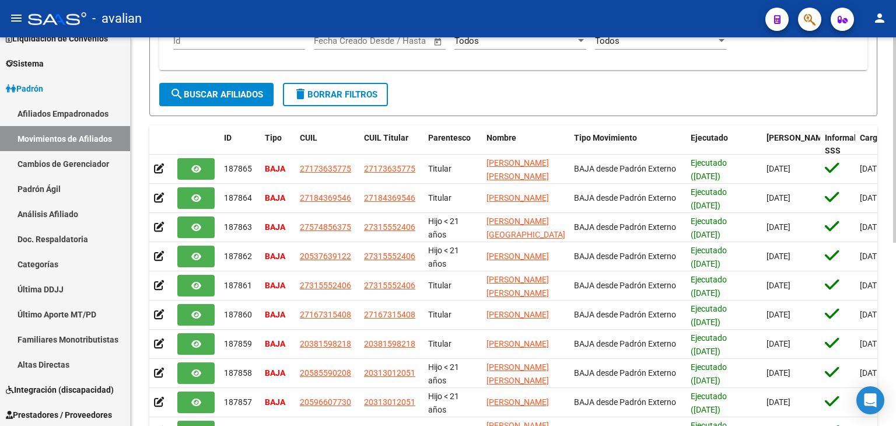
scroll to position [346, 0]
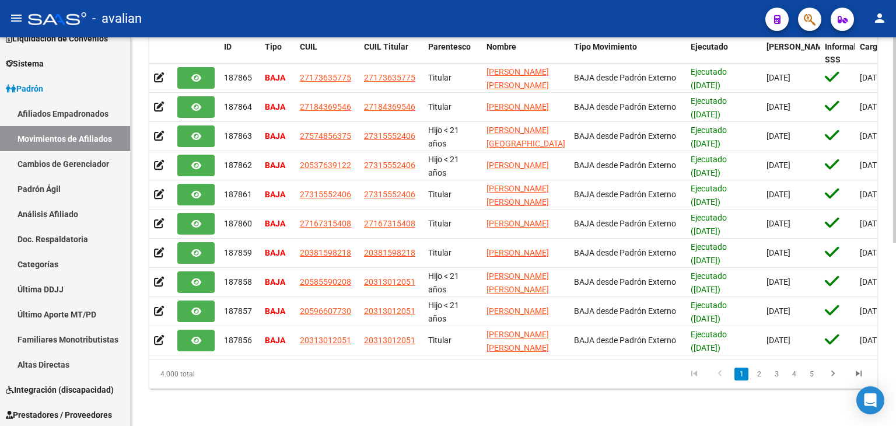
drag, startPoint x: 161, startPoint y: 374, endPoint x: 198, endPoint y: 372, distance: 37.4
click at [198, 372] on div "4.000 total" at bounding box center [221, 374] width 144 height 29
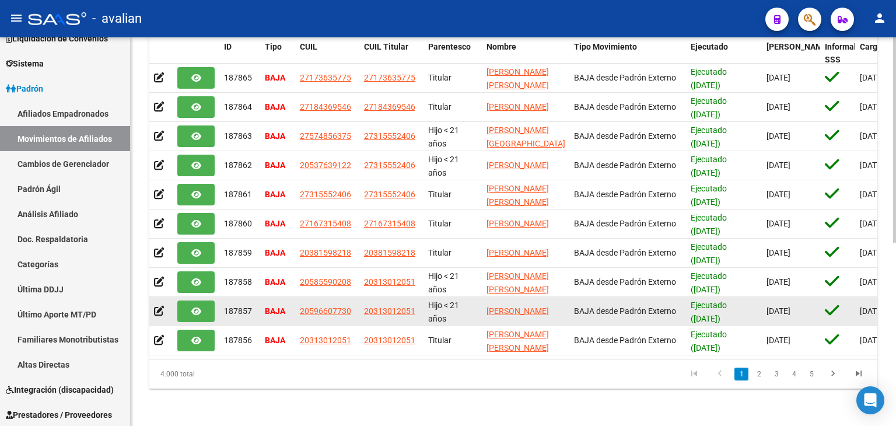
scroll to position [54, 0]
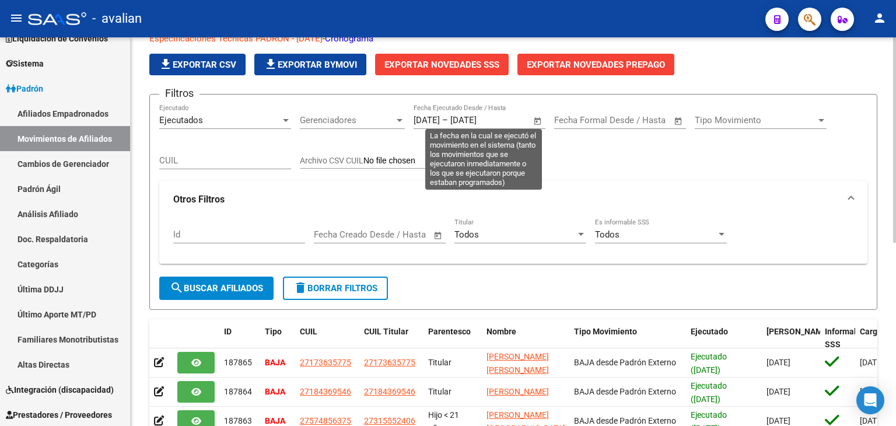
click at [485, 116] on input "[DATE]" at bounding box center [479, 120] width 57 height 11
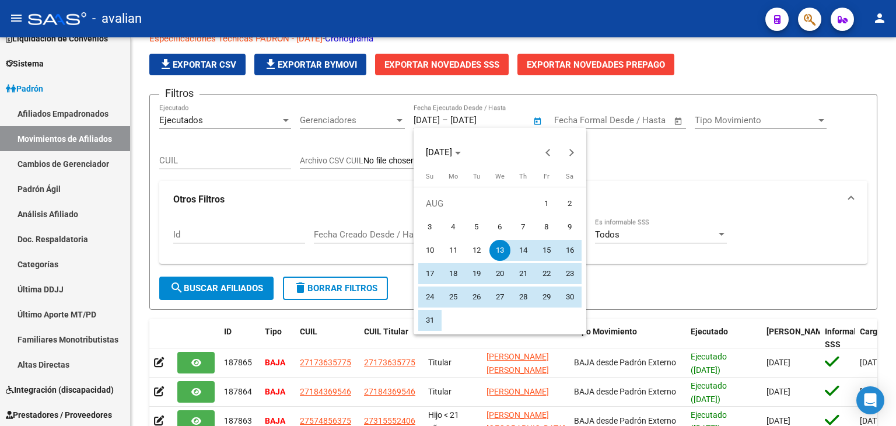
click at [518, 122] on div at bounding box center [448, 213] width 896 height 426
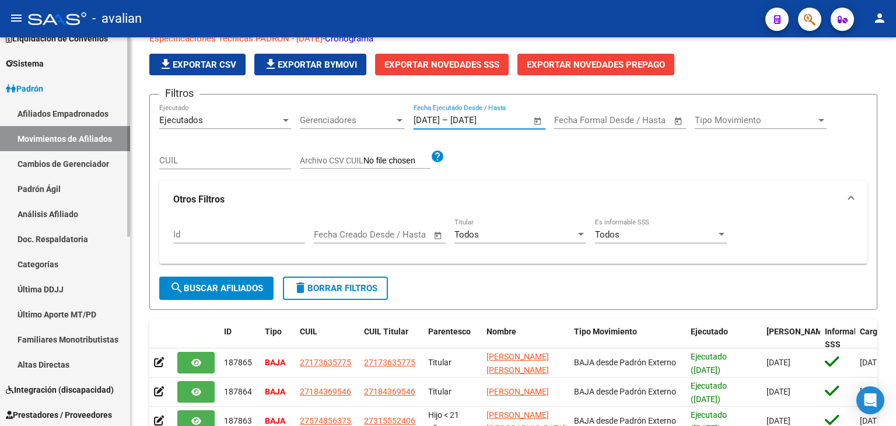
click at [81, 162] on link "Cambios de Gerenciador" at bounding box center [65, 163] width 130 height 25
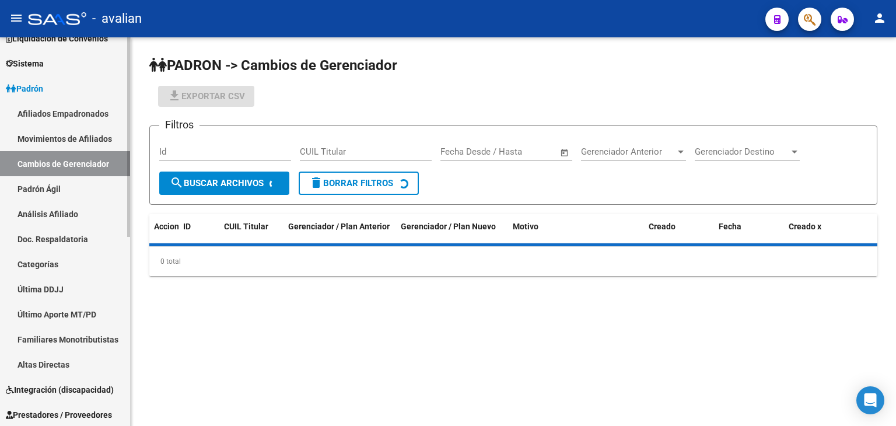
click at [61, 134] on link "Movimientos de Afiliados" at bounding box center [65, 138] width 130 height 25
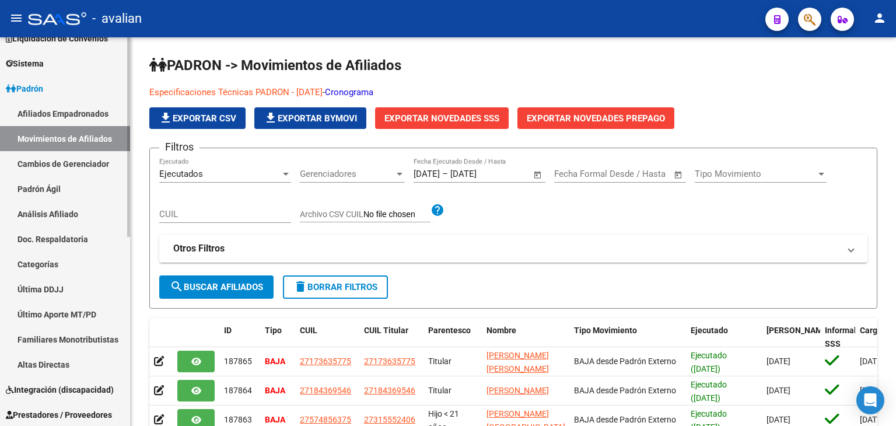
click at [93, 165] on link "Cambios de Gerenciador" at bounding box center [65, 163] width 130 height 25
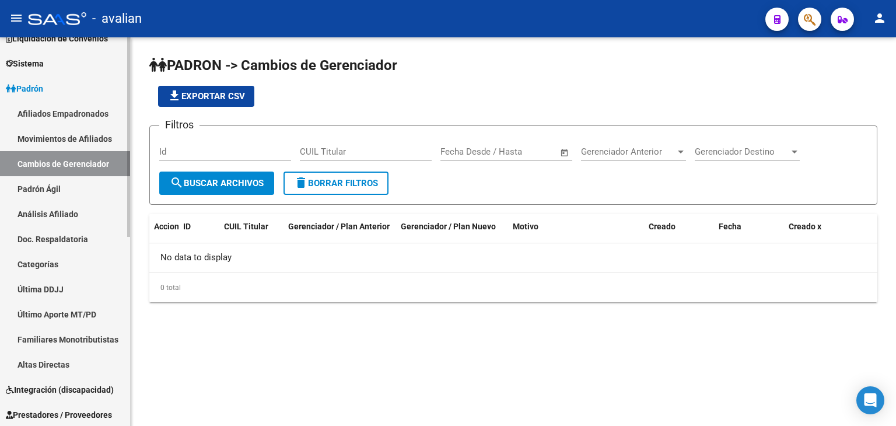
click at [51, 131] on link "Movimientos de Afiliados" at bounding box center [65, 138] width 130 height 25
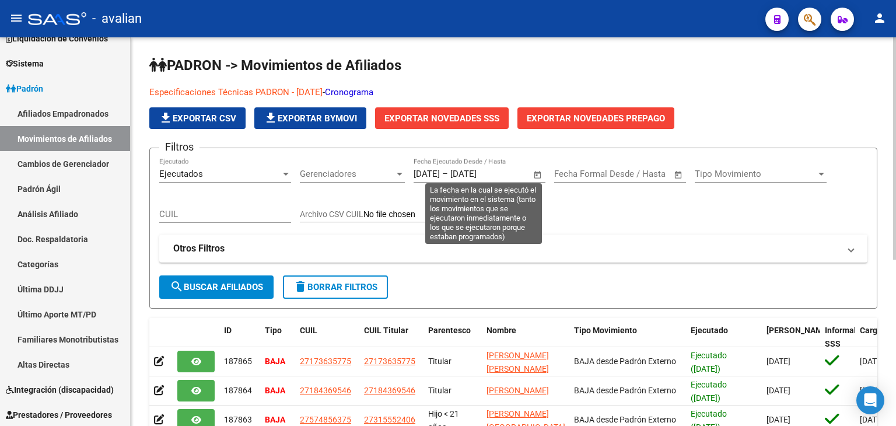
click at [437, 172] on input "[DATE]" at bounding box center [427, 174] width 26 height 11
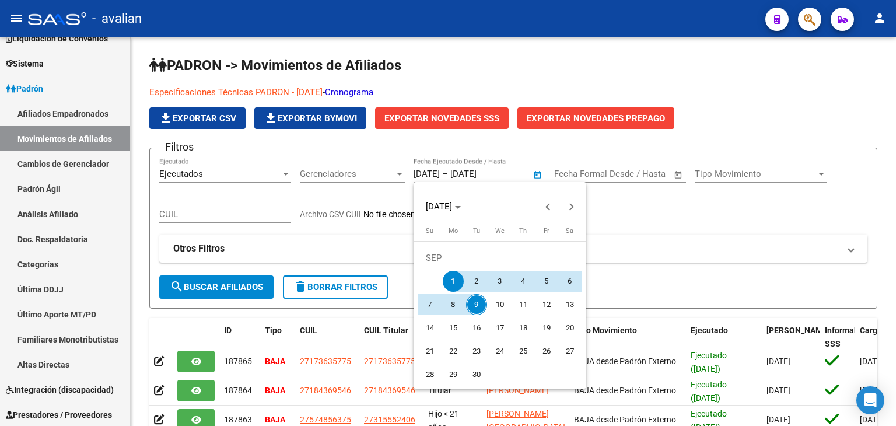
click at [523, 175] on div at bounding box center [448, 213] width 896 height 426
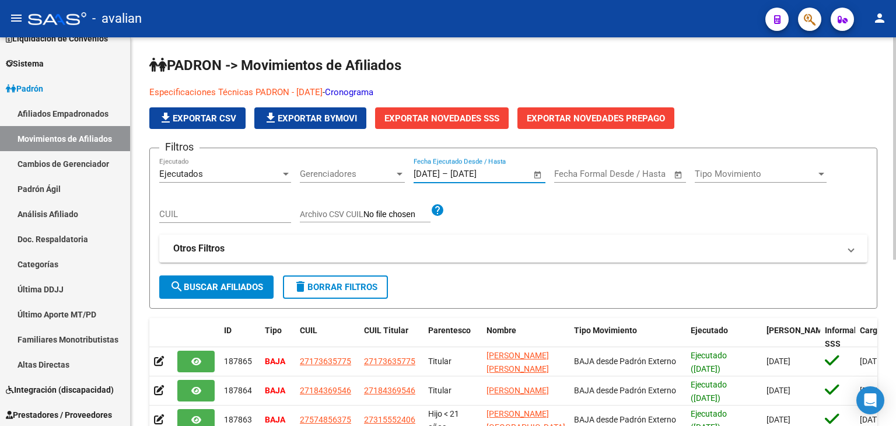
drag, startPoint x: 518, startPoint y: 172, endPoint x: 416, endPoint y: 172, distance: 101.6
click at [416, 172] on div "[DATE] [DATE] – [DATE] [DATE]" at bounding box center [473, 174] width 118 height 11
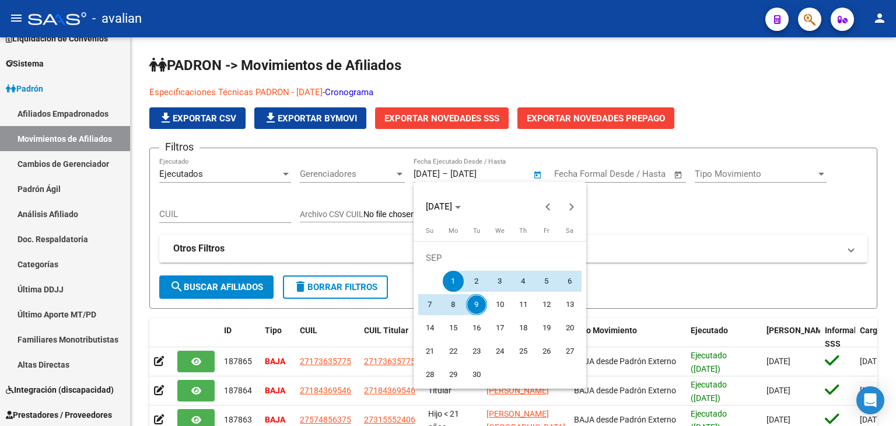
click at [481, 173] on div at bounding box center [448, 213] width 896 height 426
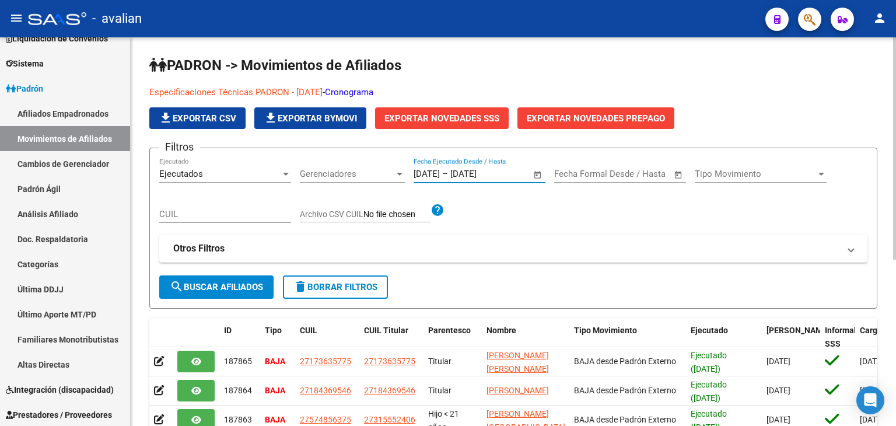
drag, startPoint x: 417, startPoint y: 170, endPoint x: 514, endPoint y: 172, distance: 96.9
click at [514, 172] on div "[DATE] [DATE] – [DATE] [DATE]" at bounding box center [473, 174] width 118 height 11
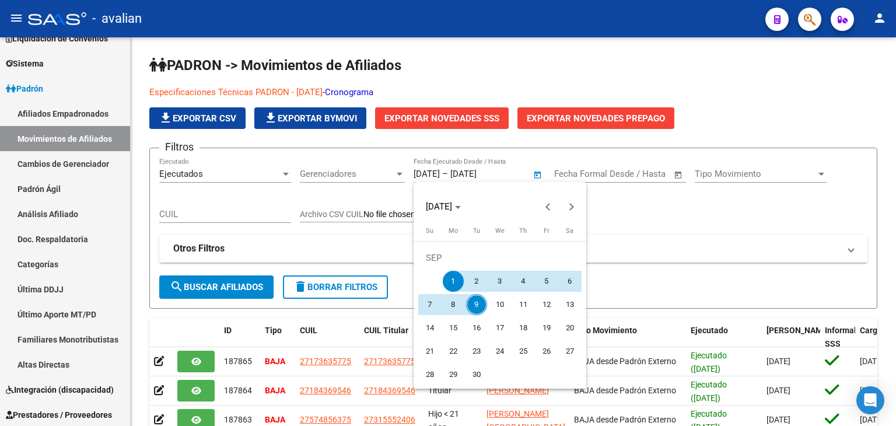
click at [591, 215] on div at bounding box center [448, 213] width 896 height 426
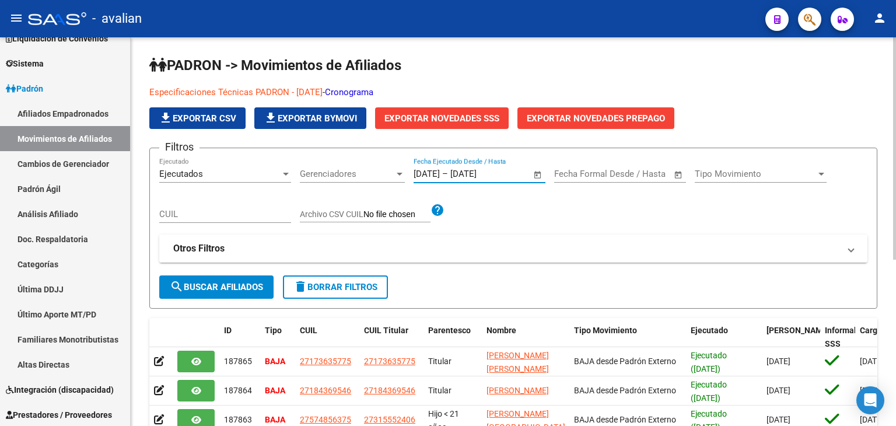
click at [623, 238] on mat-expansion-panel-header "Otros Filtros" at bounding box center [513, 249] width 709 height 28
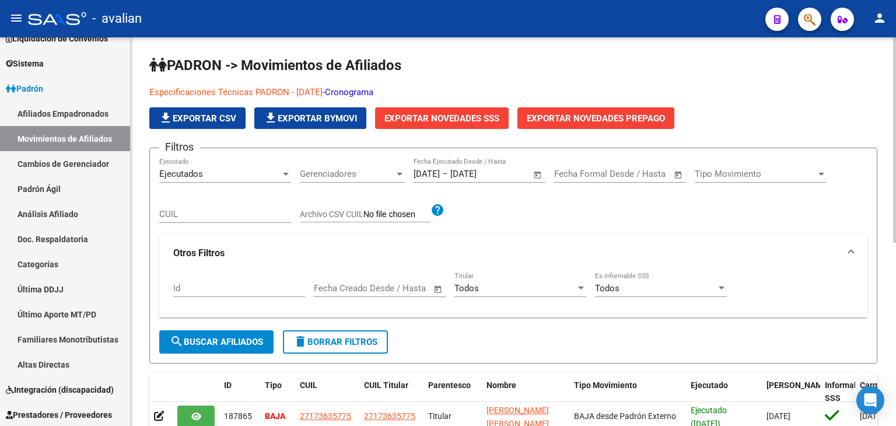
click at [750, 229] on div "Filtros Ejecutados Ejecutado Gerenciadores Gerenciadores [DATE] [DATE] – [DATE]…" at bounding box center [513, 244] width 709 height 173
click at [752, 118] on div "Especificaciones Técnicas PADRON - [DATE] - Cronograma file_download Exportar C…" at bounding box center [513, 107] width 728 height 43
click at [854, 249] on mat-expansion-panel-header "Otros Filtros" at bounding box center [513, 253] width 709 height 37
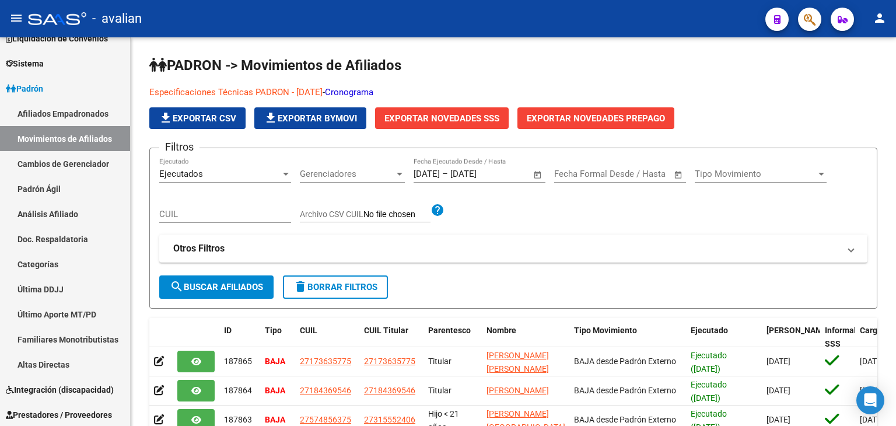
click at [692, 29] on div "- avalian" at bounding box center [392, 19] width 728 height 26
click at [461, 114] on span "Exportar Novedades SSS" at bounding box center [442, 118] width 115 height 11
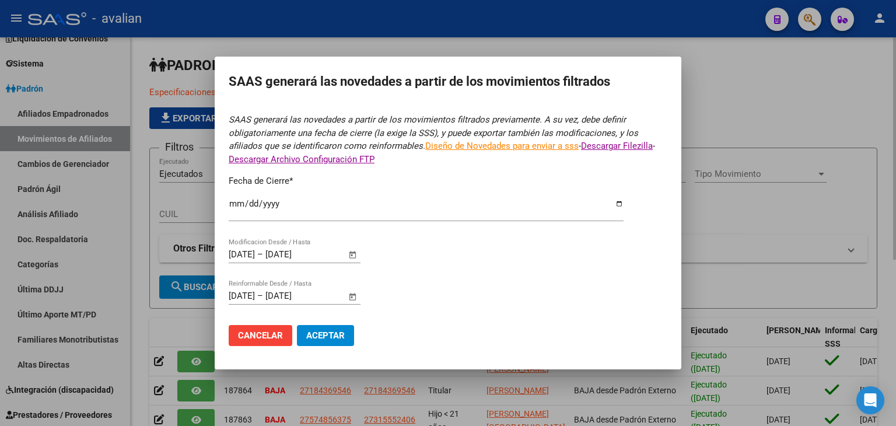
type input "[DATE]"
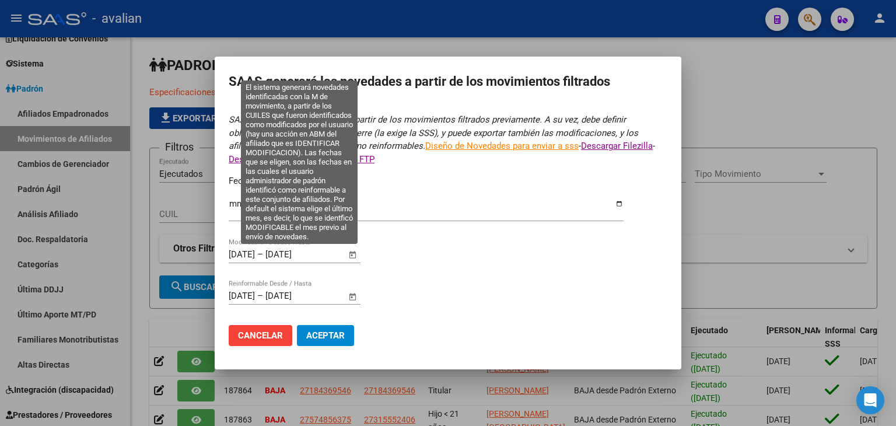
click at [355, 253] on span "Open calendar" at bounding box center [353, 255] width 28 height 28
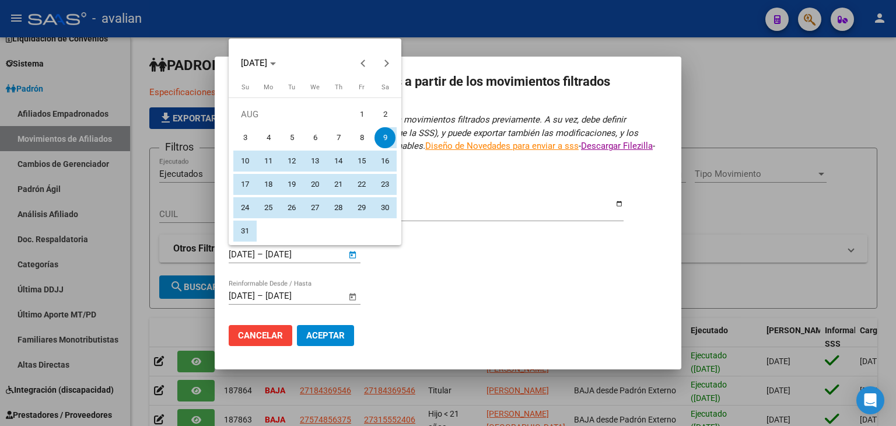
click at [315, 163] on span "13" at bounding box center [315, 161] width 21 height 21
type input "[DATE]"
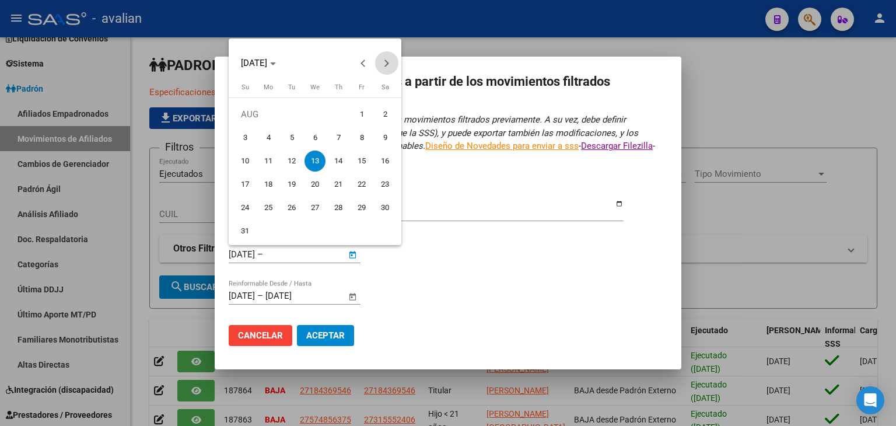
click at [383, 62] on button "Next month" at bounding box center [386, 62] width 23 height 23
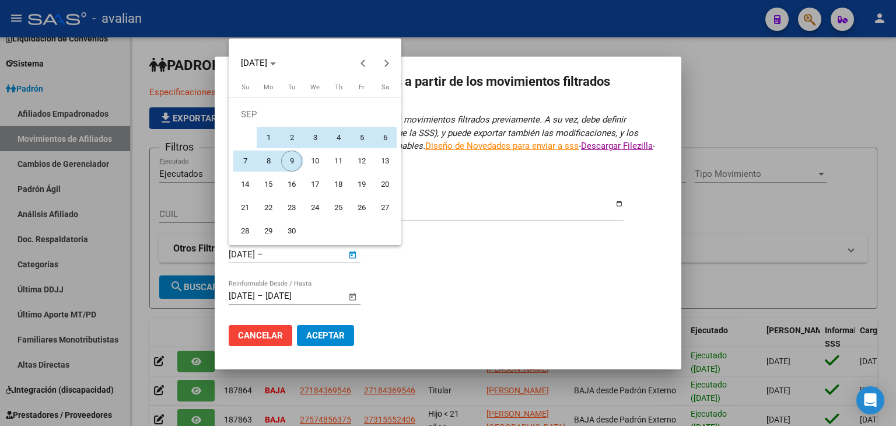
click at [294, 162] on span "9" at bounding box center [291, 161] width 21 height 21
type input "[DATE]"
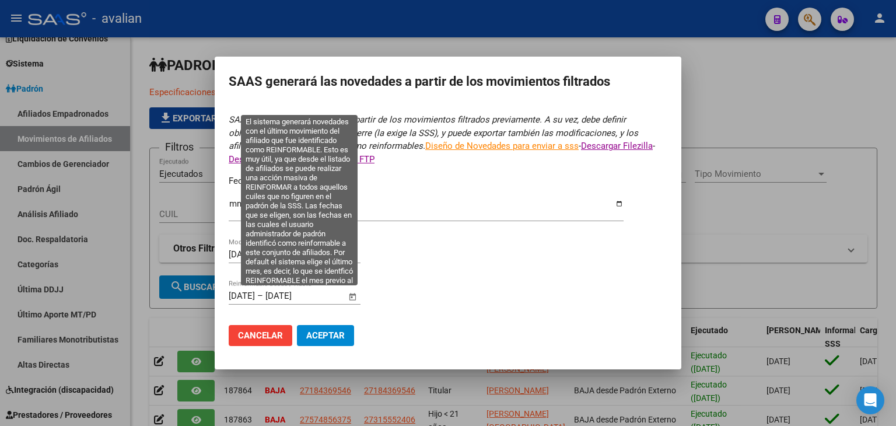
click at [354, 298] on span "Open calendar" at bounding box center [353, 296] width 28 height 28
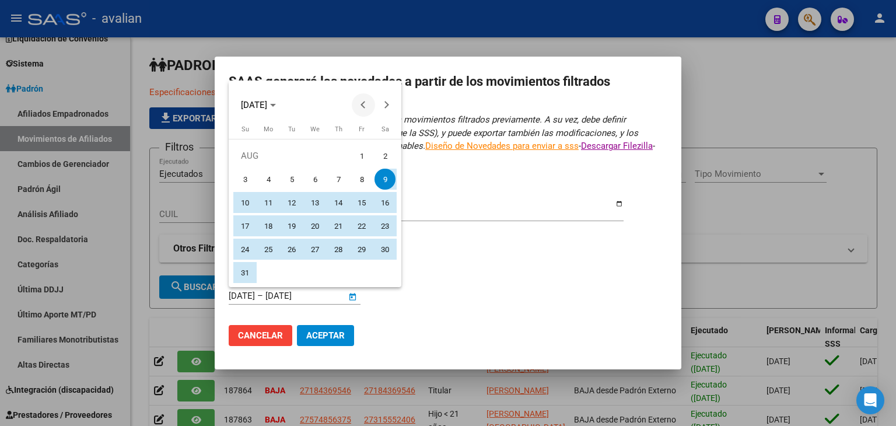
click at [368, 104] on button "Previous month" at bounding box center [363, 104] width 23 height 23
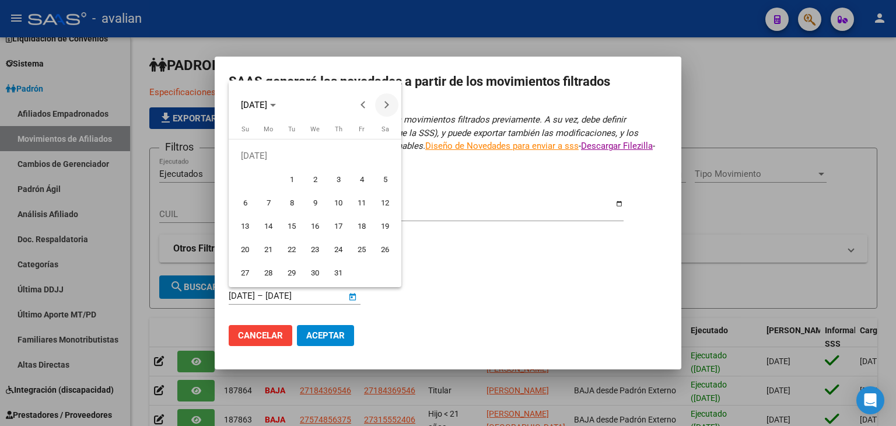
click at [392, 106] on span "Next month" at bounding box center [386, 104] width 23 height 23
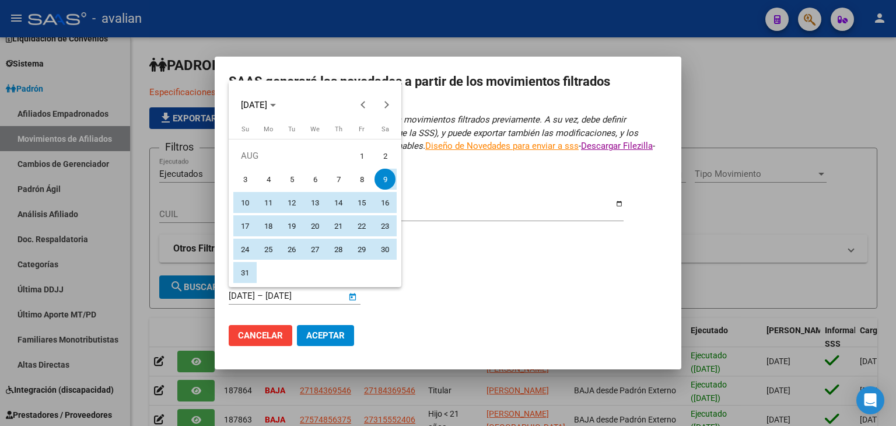
click at [313, 204] on span "13" at bounding box center [315, 202] width 21 height 21
type input "[DATE]"
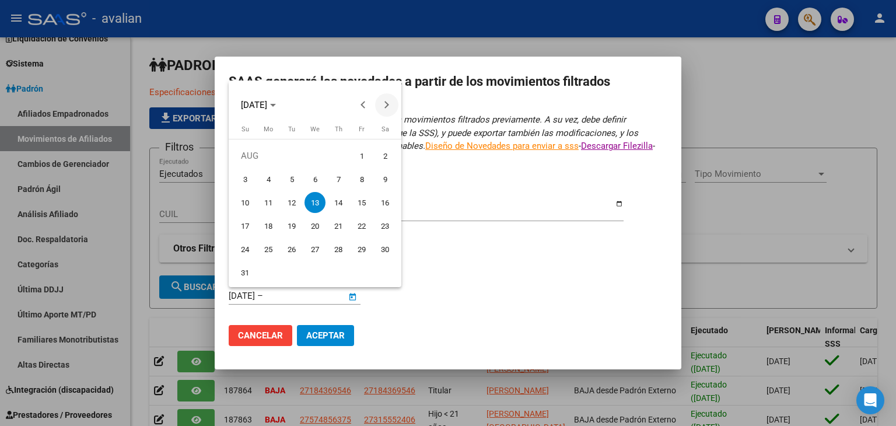
click at [388, 103] on button "Next month" at bounding box center [386, 104] width 23 height 23
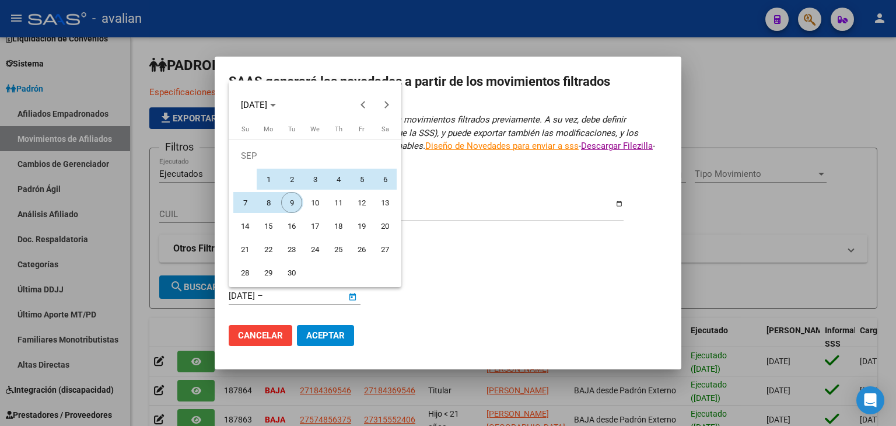
click at [294, 200] on span "9" at bounding box center [291, 202] width 21 height 21
type input "[DATE]"
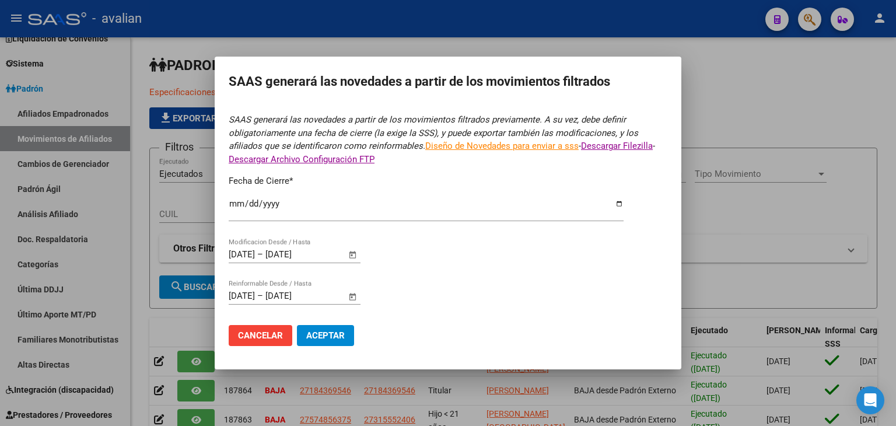
click at [339, 337] on span "Aceptar" at bounding box center [325, 335] width 39 height 11
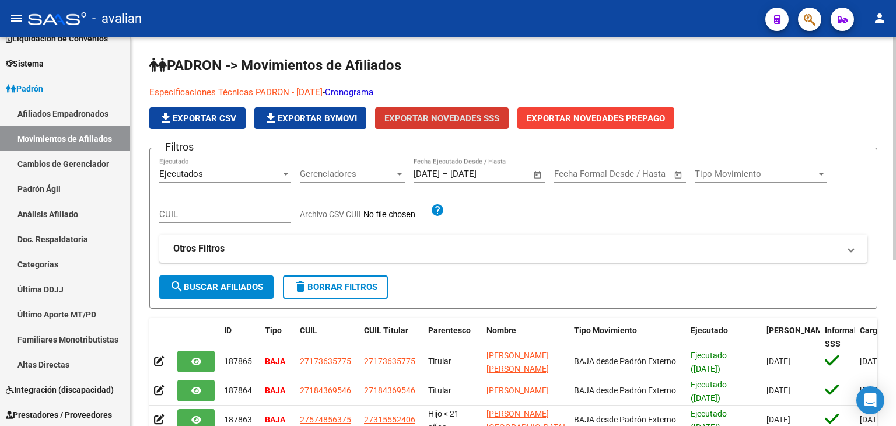
click at [536, 291] on form "Filtros Ejecutados Ejecutado Gerenciadores Gerenciadores [DATE] [DATE] – [DATE]…" at bounding box center [513, 228] width 728 height 161
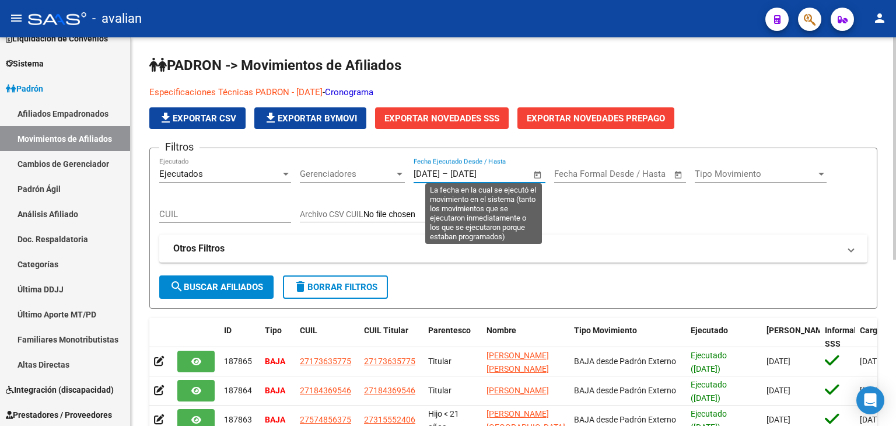
click at [493, 169] on input "[DATE]" at bounding box center [479, 174] width 57 height 11
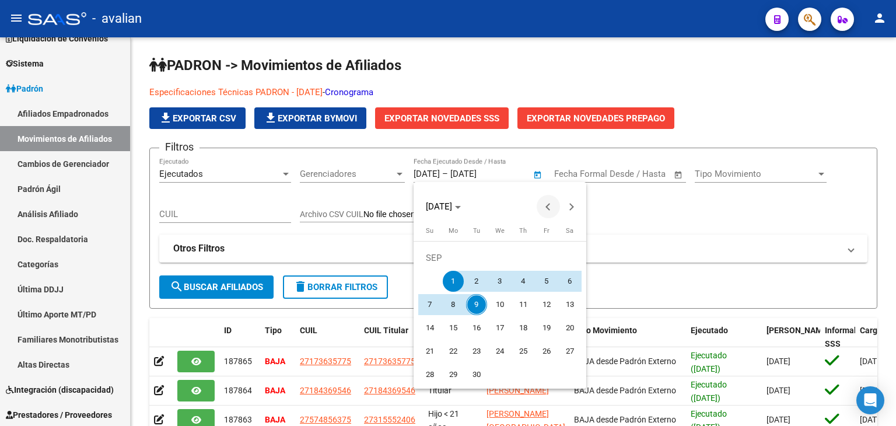
click at [553, 201] on span "Previous month" at bounding box center [548, 206] width 23 height 23
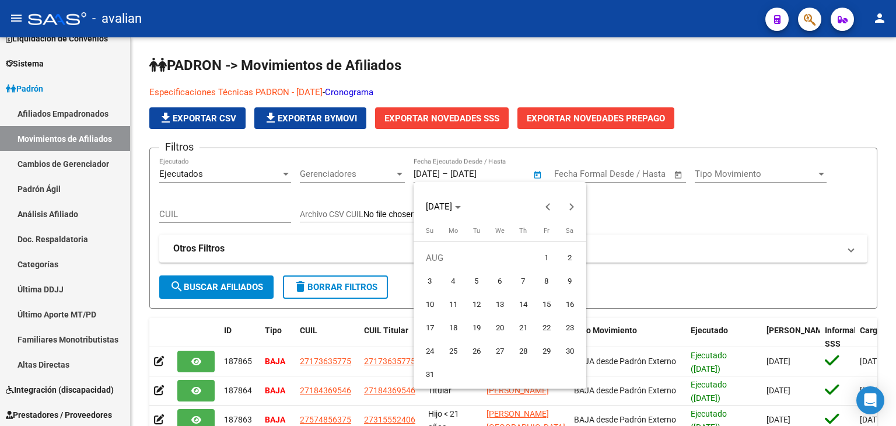
click at [498, 307] on span "13" at bounding box center [500, 304] width 21 height 21
type input "[DATE]"
click at [570, 209] on button "Next month" at bounding box center [571, 206] width 23 height 23
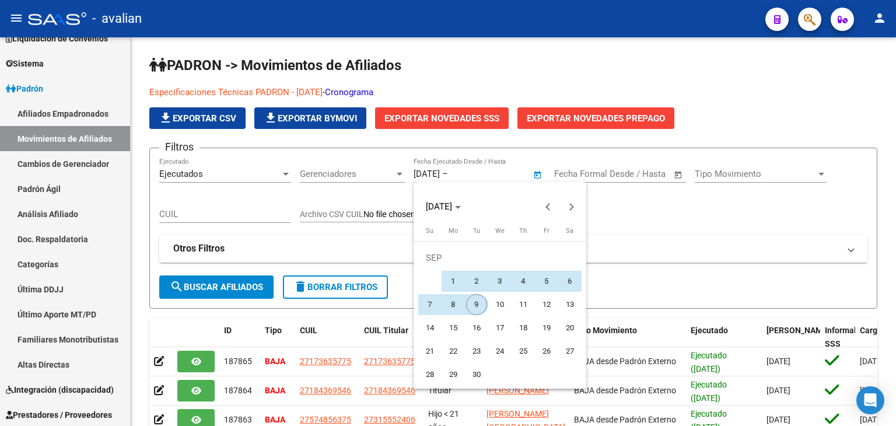
click at [471, 305] on span "9" at bounding box center [476, 304] width 21 height 21
type input "[DATE]"
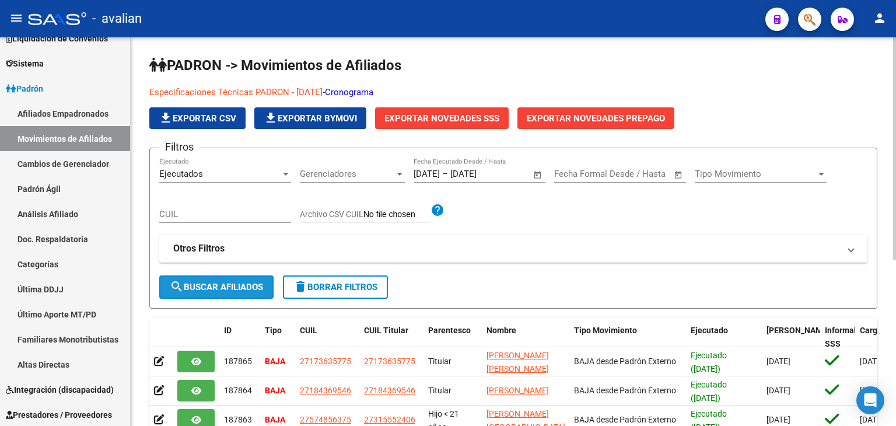
click at [231, 284] on span "search Buscar Afiliados" at bounding box center [216, 287] width 93 height 11
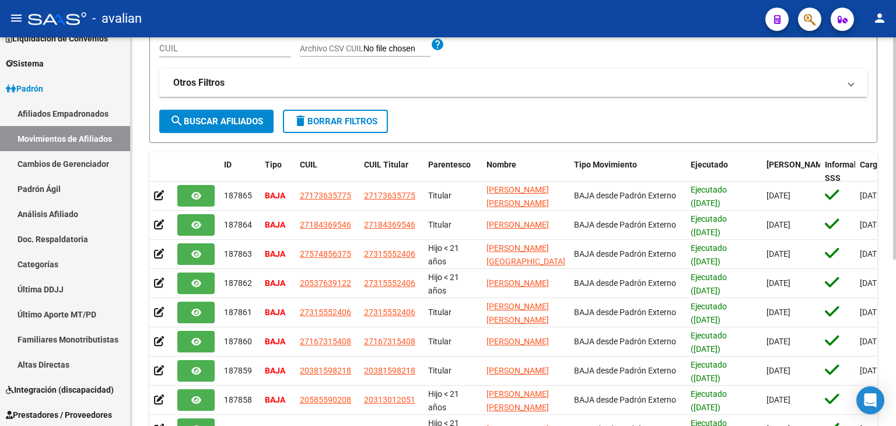
scroll to position [58, 0]
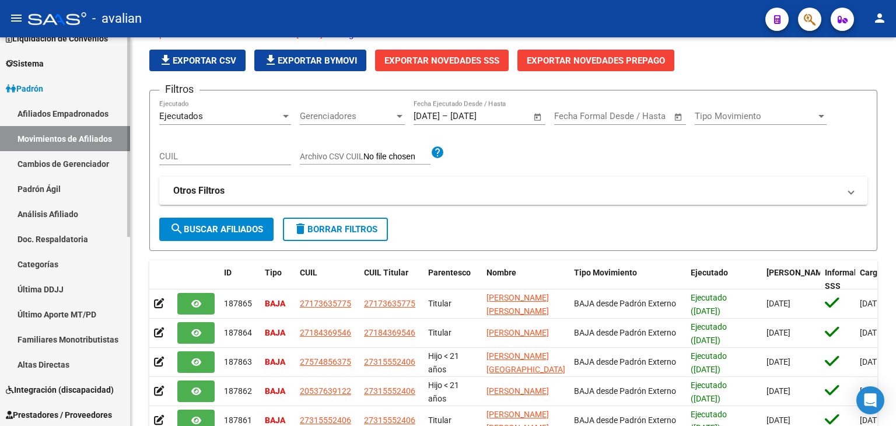
click at [88, 165] on link "Cambios de Gerenciador" at bounding box center [65, 163] width 130 height 25
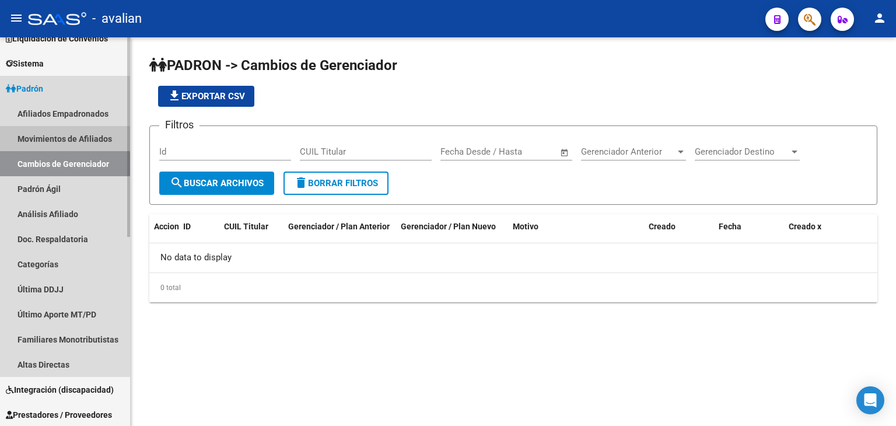
click at [81, 138] on link "Movimientos de Afiliados" at bounding box center [65, 138] width 130 height 25
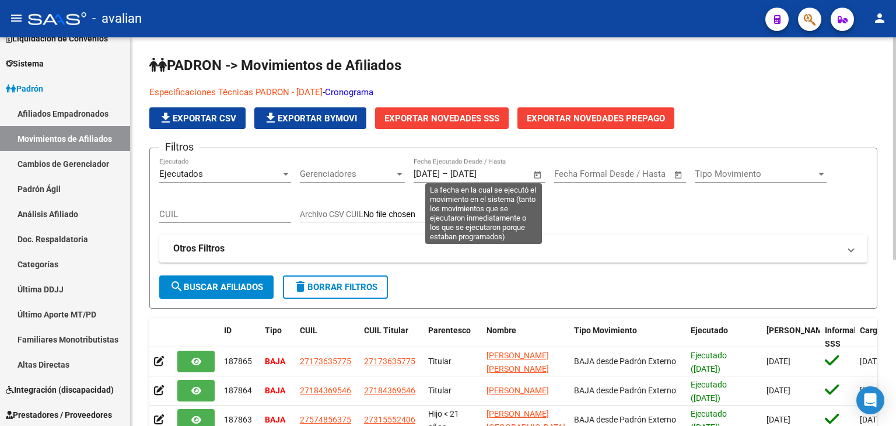
click at [490, 178] on input "[DATE]" at bounding box center [479, 174] width 57 height 11
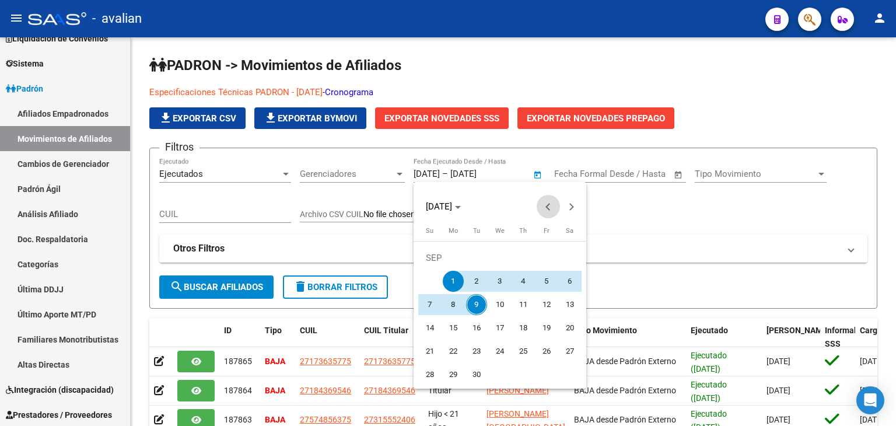
click at [546, 204] on span "Previous month" at bounding box center [548, 206] width 23 height 23
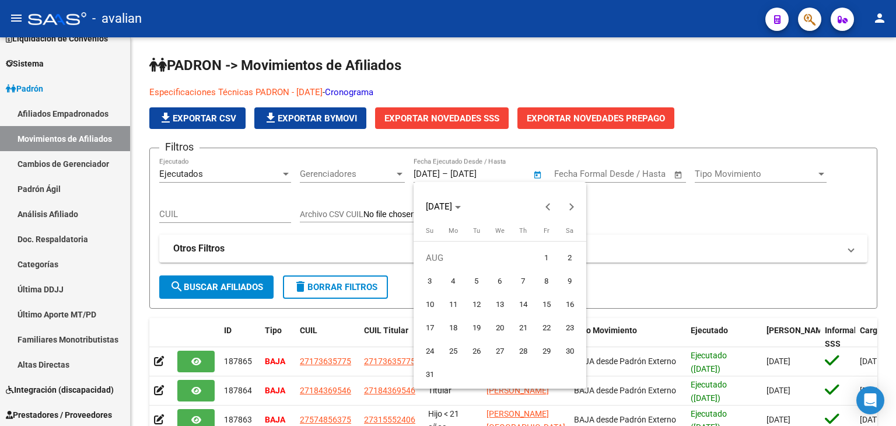
click at [498, 305] on span "13" at bounding box center [500, 304] width 21 height 21
type input "[DATE]"
click at [567, 203] on span "Next month" at bounding box center [571, 206] width 23 height 23
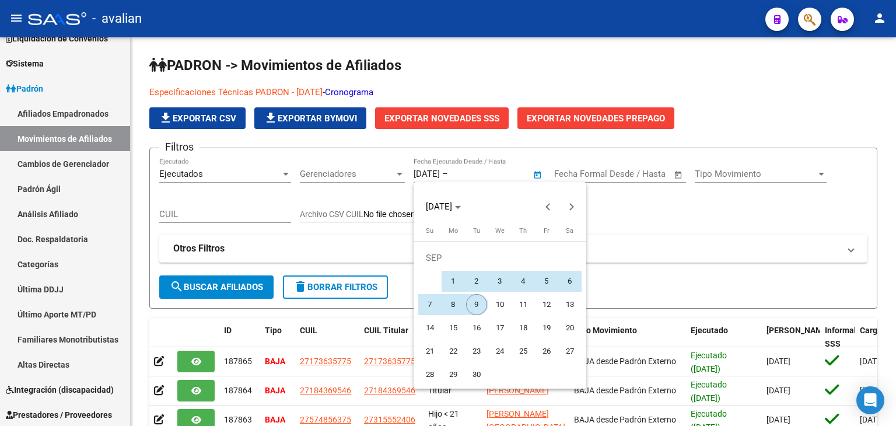
click at [477, 302] on span "9" at bounding box center [476, 304] width 21 height 21
type input "[DATE]"
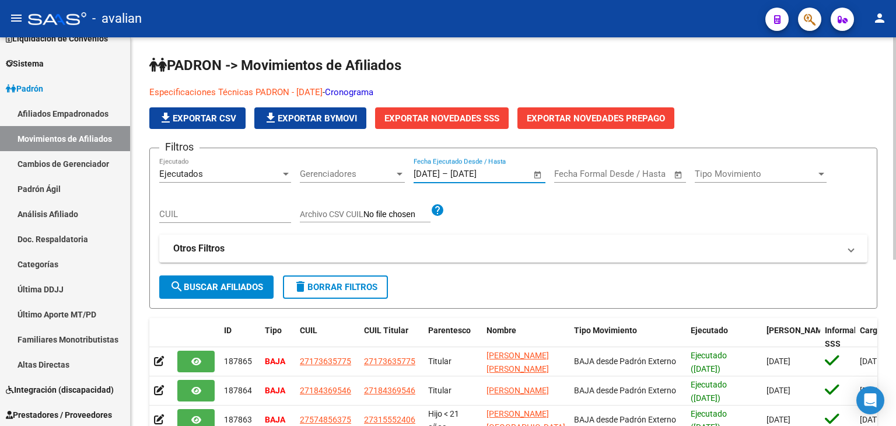
click at [245, 288] on span "search Buscar Afiliados" at bounding box center [216, 287] width 93 height 11
click at [222, 118] on span "file_download Exportar CSV" at bounding box center [198, 118] width 78 height 11
click at [853, 252] on span at bounding box center [851, 248] width 5 height 13
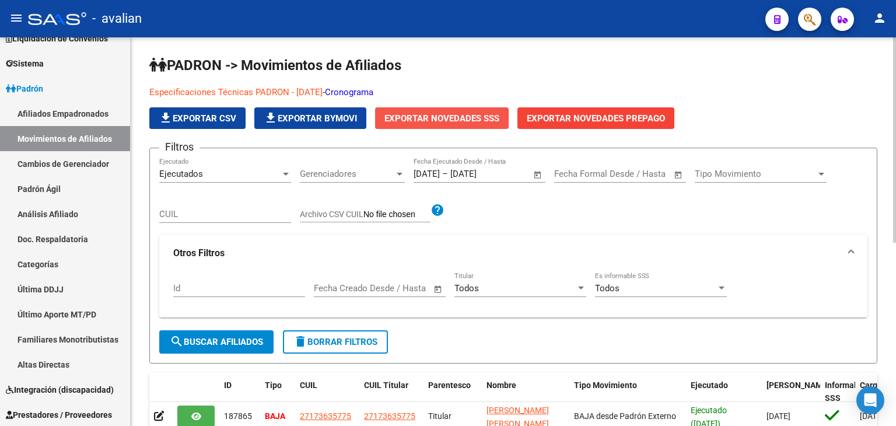
click at [444, 110] on button "Exportar Novedades SSS" at bounding box center [442, 118] width 134 height 22
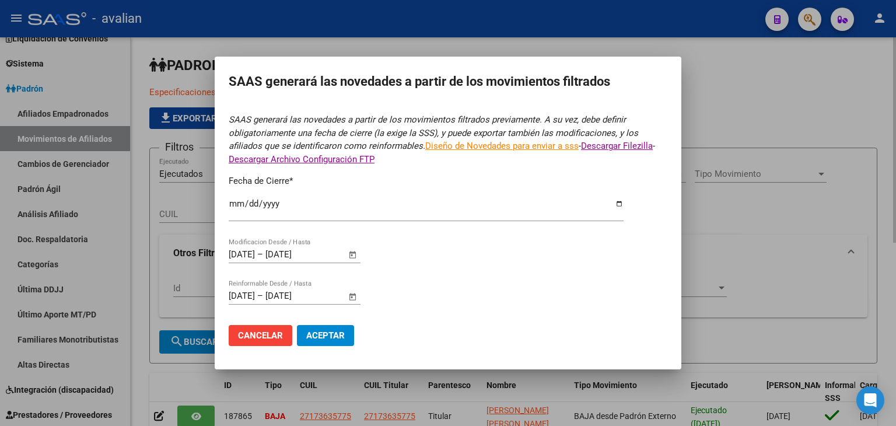
type input "[DATE]"
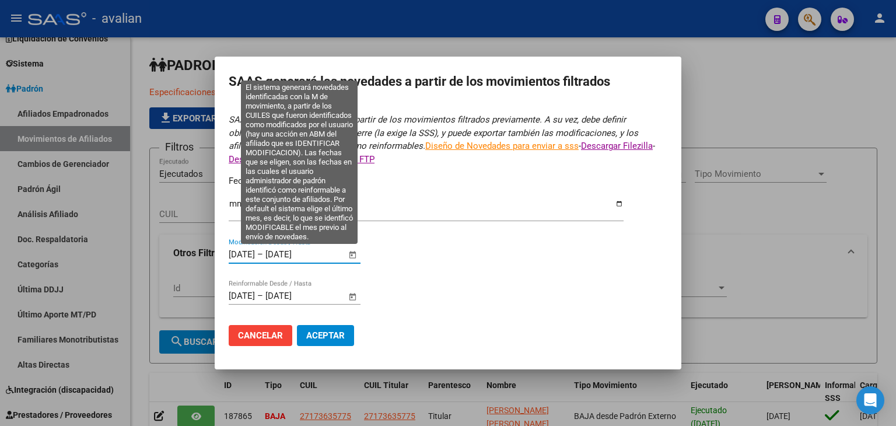
click at [255, 254] on input "[DATE]" at bounding box center [242, 254] width 26 height 11
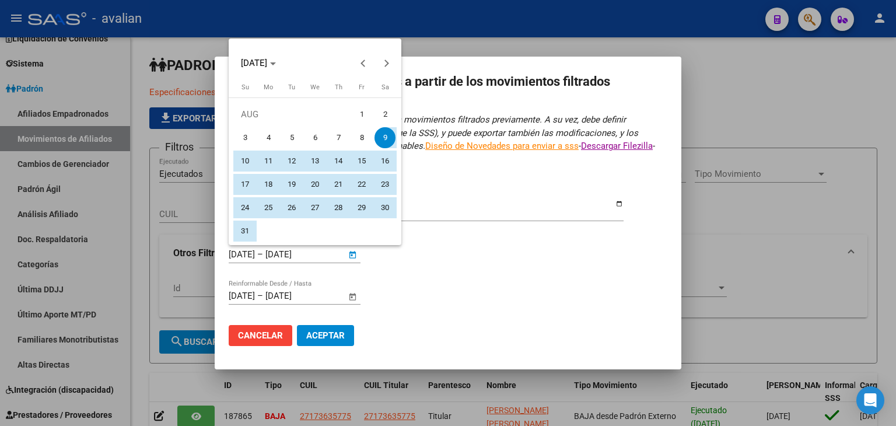
click at [315, 159] on span "13" at bounding box center [315, 161] width 21 height 21
type input "[DATE]"
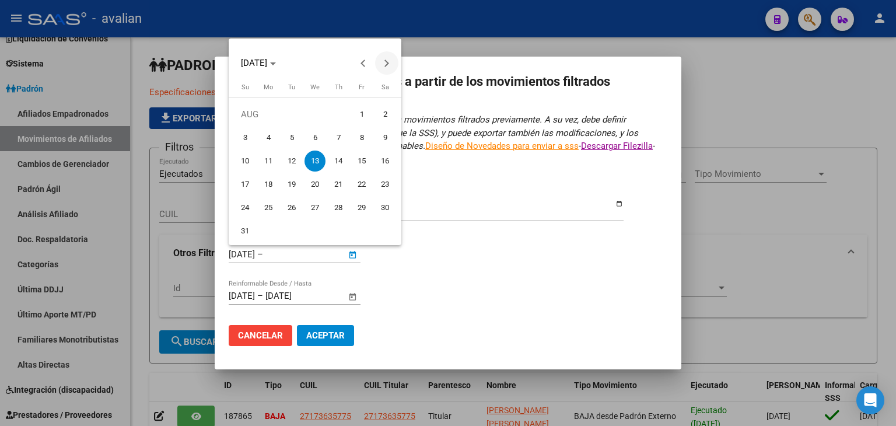
click at [389, 60] on span "Next month" at bounding box center [386, 62] width 23 height 23
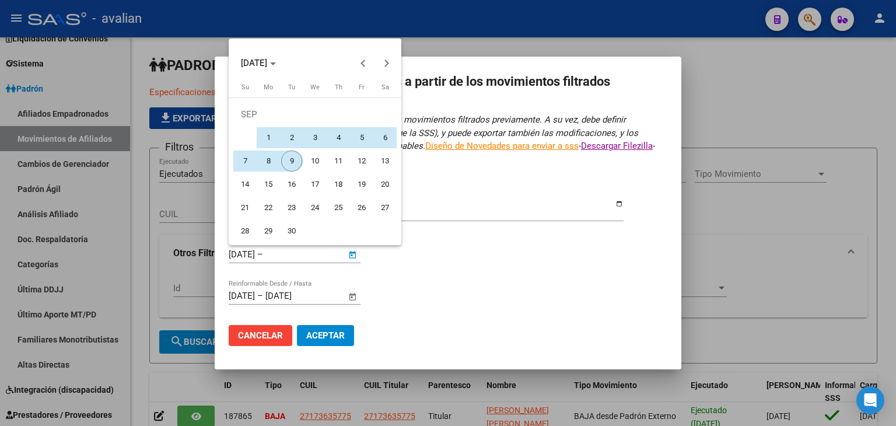
click at [297, 160] on span "9" at bounding box center [291, 161] width 21 height 21
type input "[DATE]"
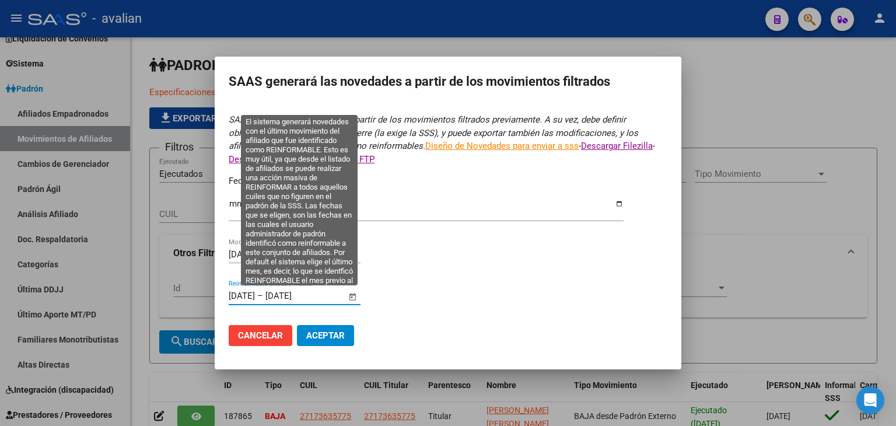
click at [322, 294] on input "[DATE]" at bounding box center [294, 296] width 57 height 11
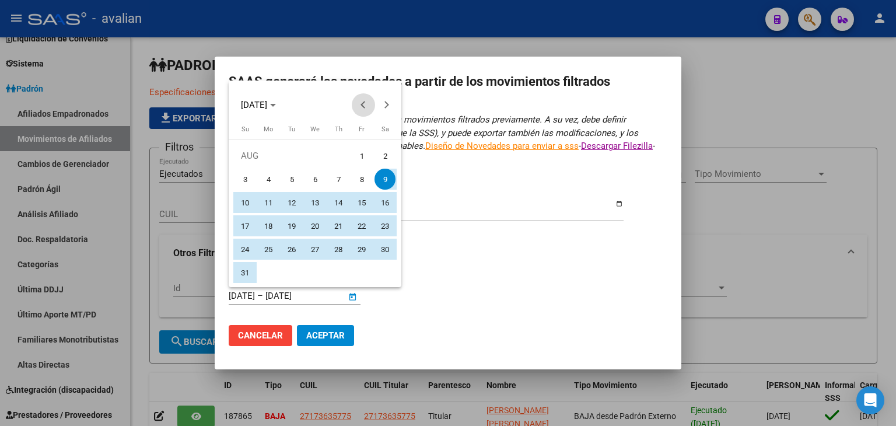
click at [367, 103] on button "Previous month" at bounding box center [363, 104] width 23 height 23
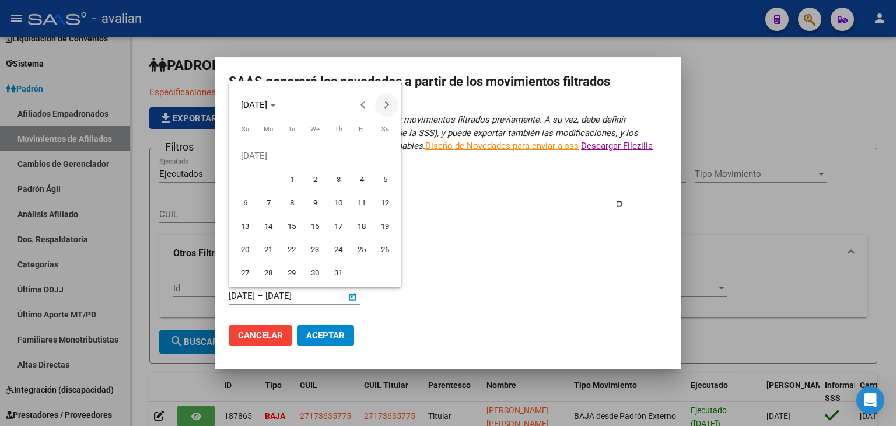
click at [392, 106] on span "Next month" at bounding box center [386, 104] width 23 height 23
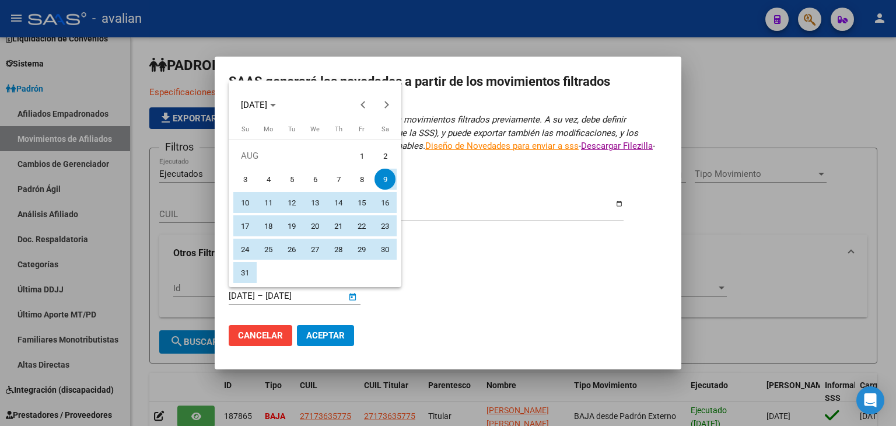
click at [320, 204] on span "13" at bounding box center [315, 202] width 21 height 21
type input "[DATE]"
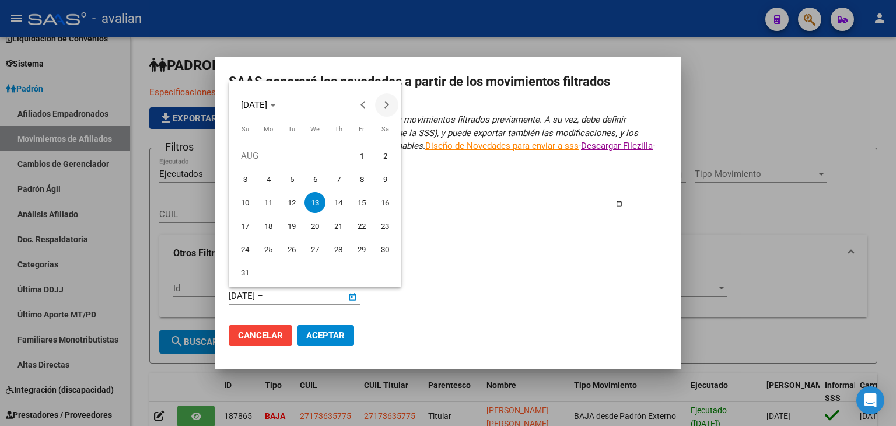
click at [390, 99] on span "Next month" at bounding box center [386, 104] width 23 height 23
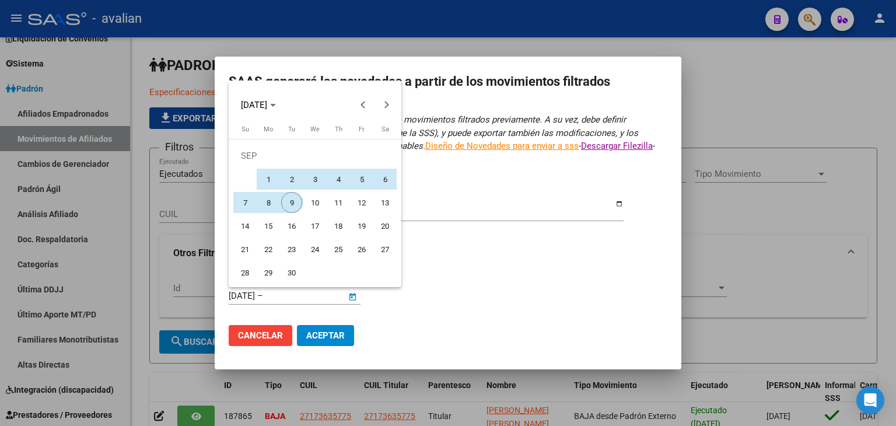
click at [282, 206] on span "9" at bounding box center [291, 202] width 21 height 21
type input "[DATE]"
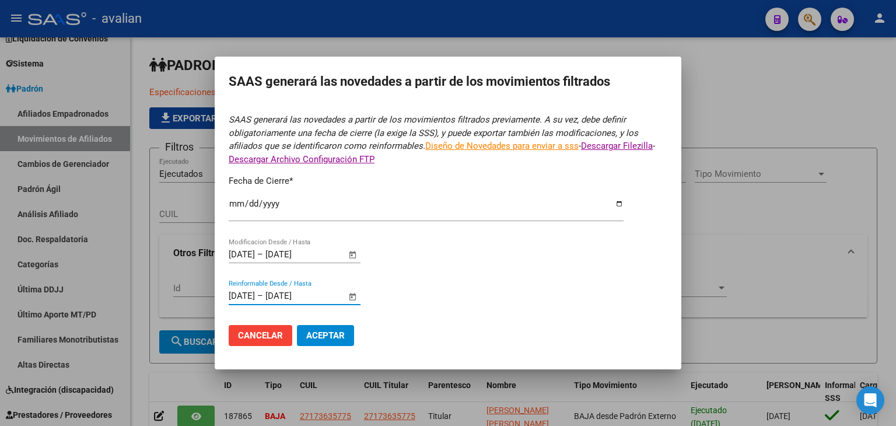
click at [341, 337] on span "Aceptar" at bounding box center [325, 335] width 39 height 11
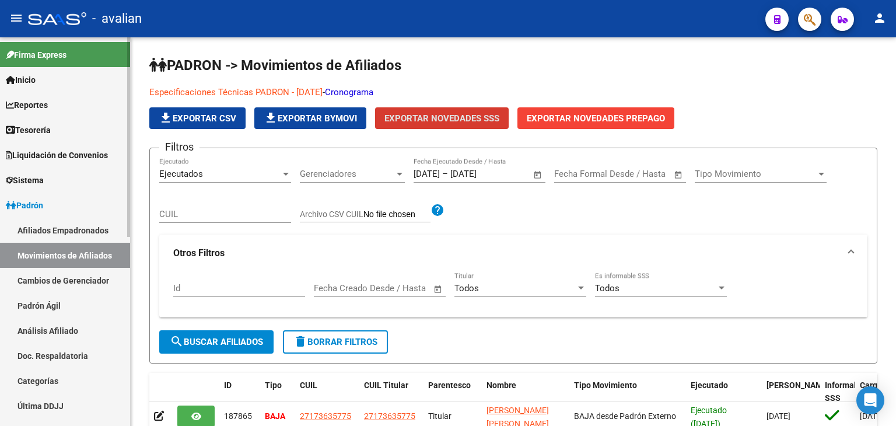
click at [45, 229] on link "Afiliados Empadronados" at bounding box center [65, 230] width 130 height 25
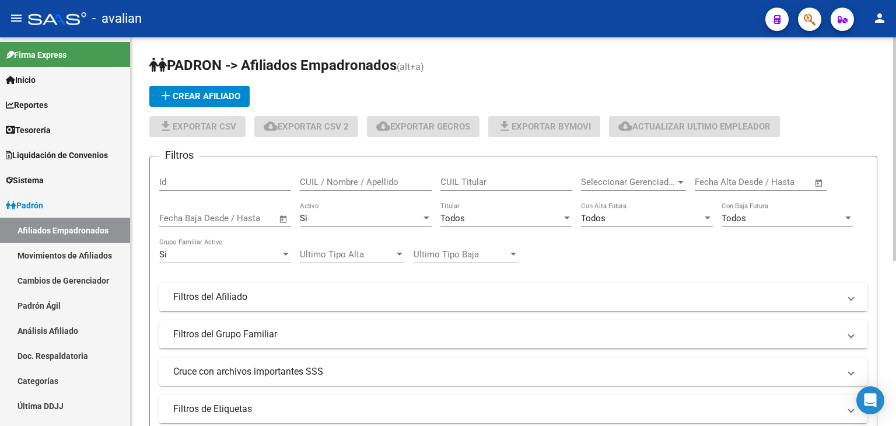
click at [334, 184] on input "CUIL / Nombre / Apellido" at bounding box center [366, 182] width 132 height 11
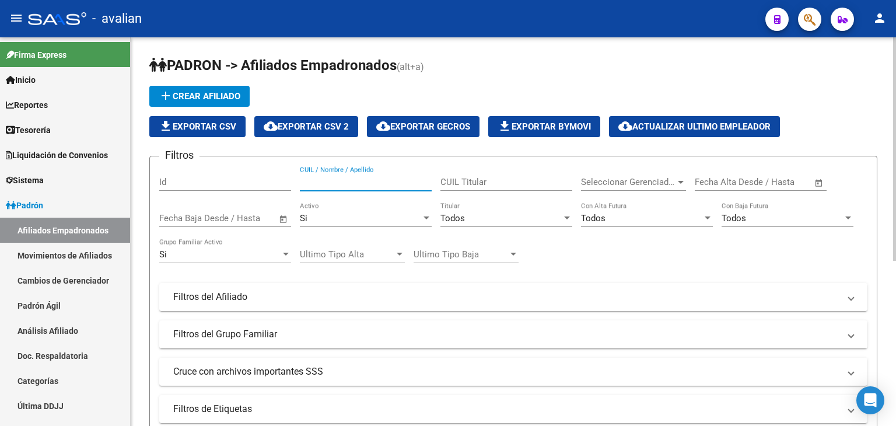
paste input "20413214522"
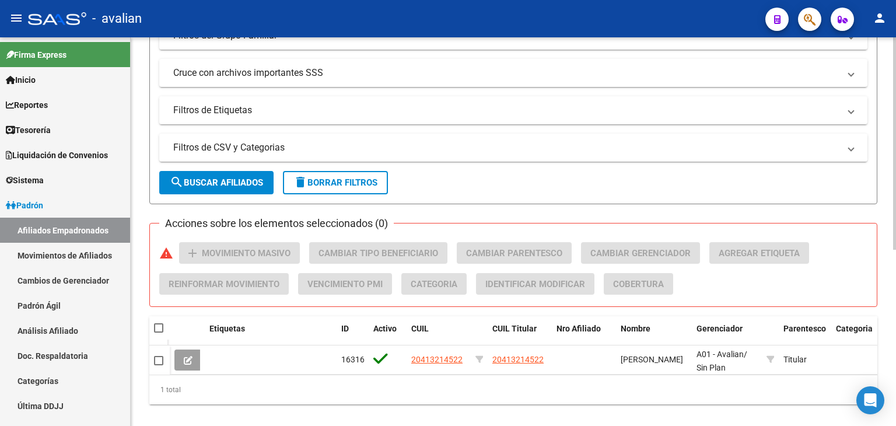
scroll to position [322, 0]
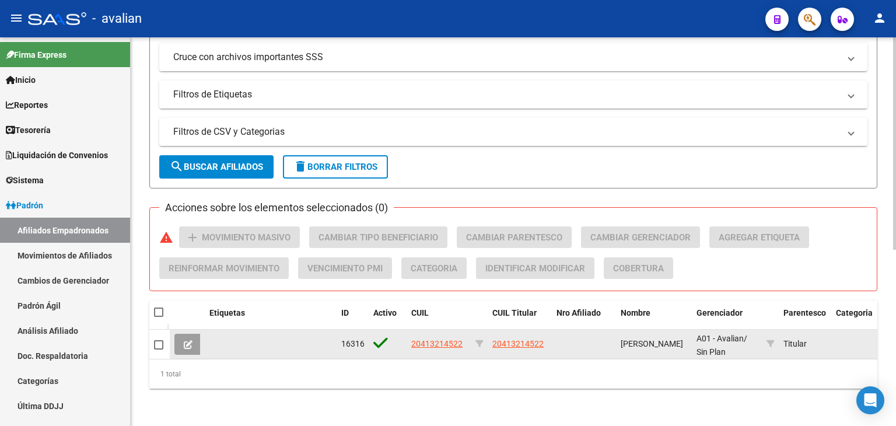
type input "20413214522"
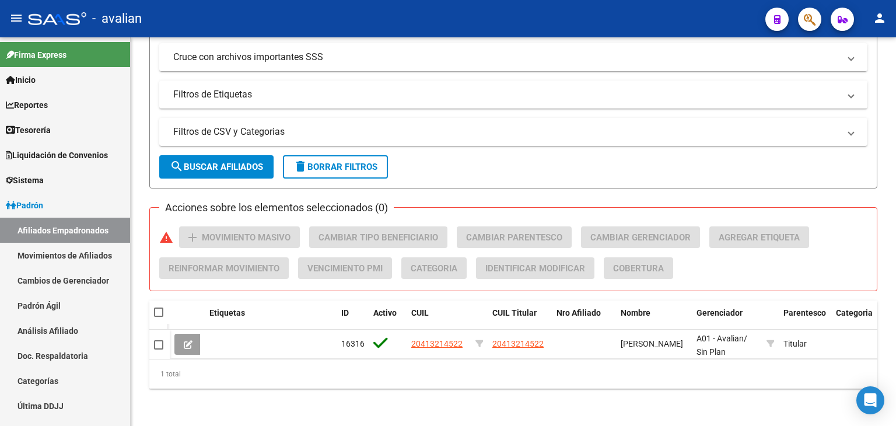
click at [191, 340] on icon at bounding box center [188, 344] width 9 height 9
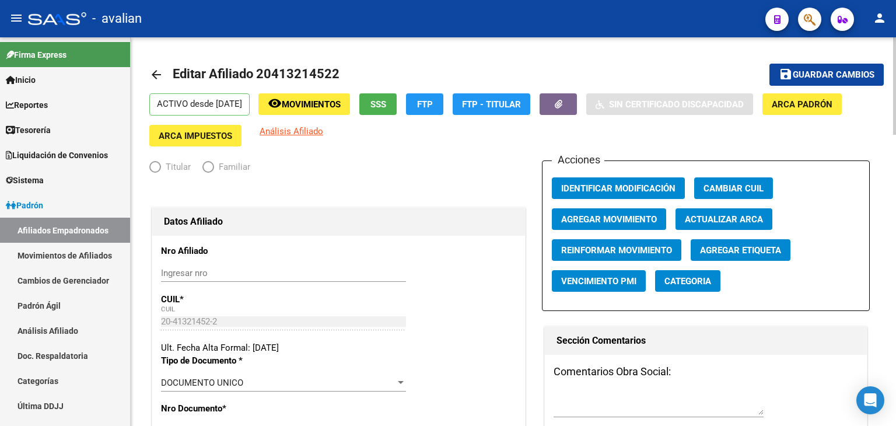
radio input "true"
type input "30-50673003-8"
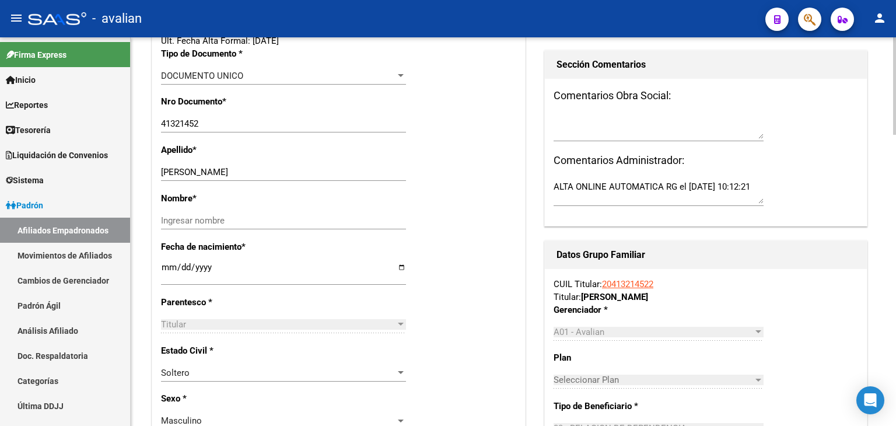
scroll to position [350, 0]
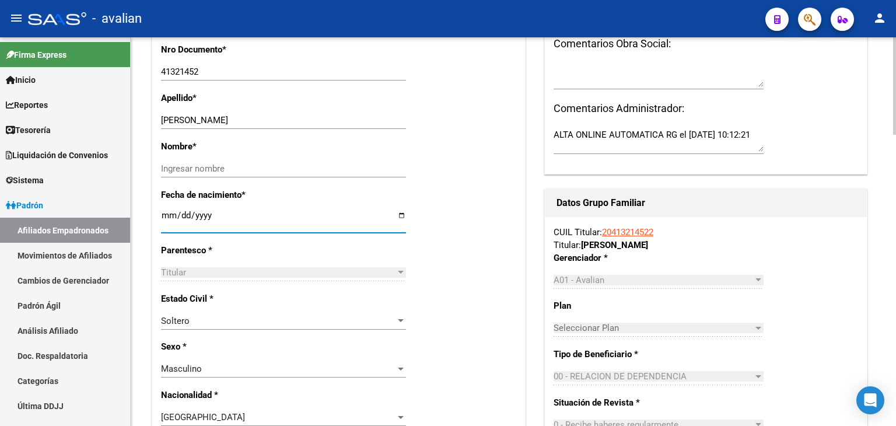
drag, startPoint x: 161, startPoint y: 225, endPoint x: 228, endPoint y: 225, distance: 67.1
click at [228, 225] on input "[DATE]" at bounding box center [283, 220] width 245 height 19
click at [216, 225] on input "[DATE]" at bounding box center [283, 220] width 245 height 19
drag, startPoint x: 208, startPoint y: 225, endPoint x: 165, endPoint y: 219, distance: 43.6
click at [165, 219] on input "[DATE]" at bounding box center [283, 220] width 245 height 19
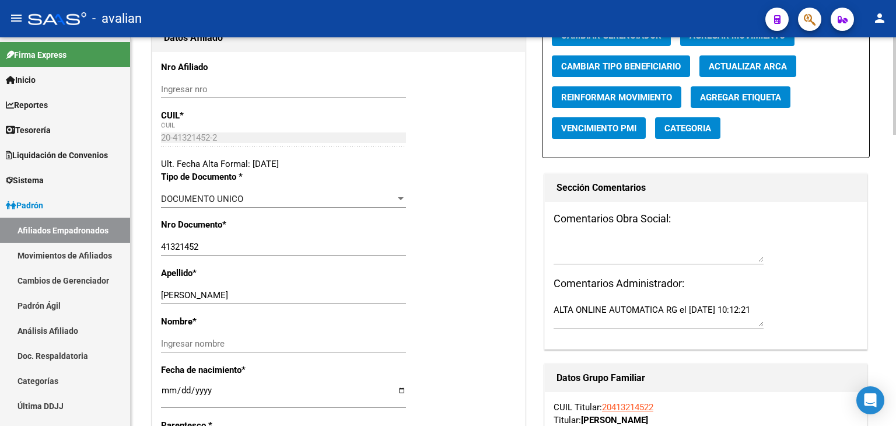
scroll to position [0, 0]
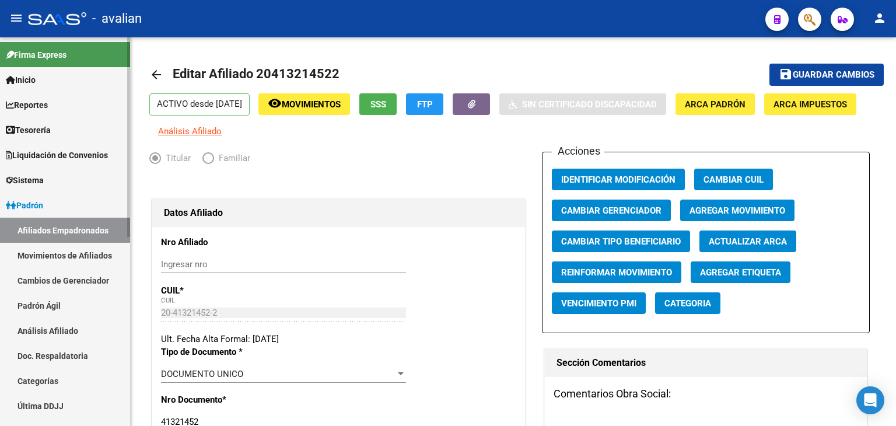
click at [54, 225] on link "Afiliados Empadronados" at bounding box center [65, 230] width 130 height 25
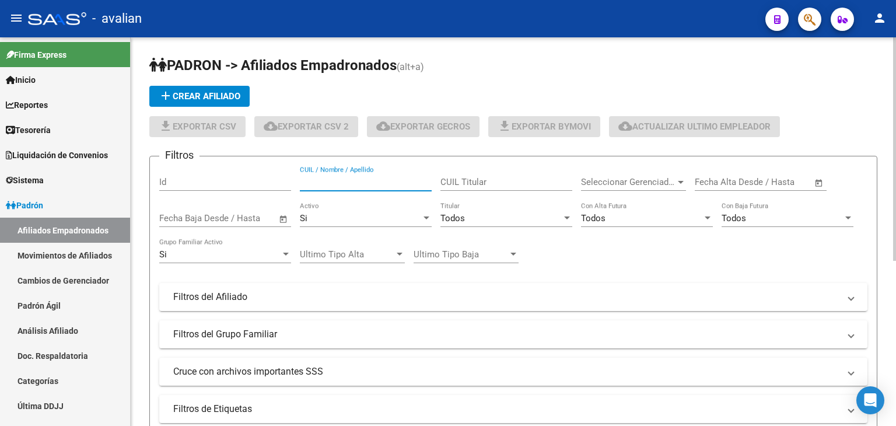
click at [325, 183] on input "CUIL / Nombre / Apellido" at bounding box center [366, 182] width 132 height 11
paste input "27316976668"
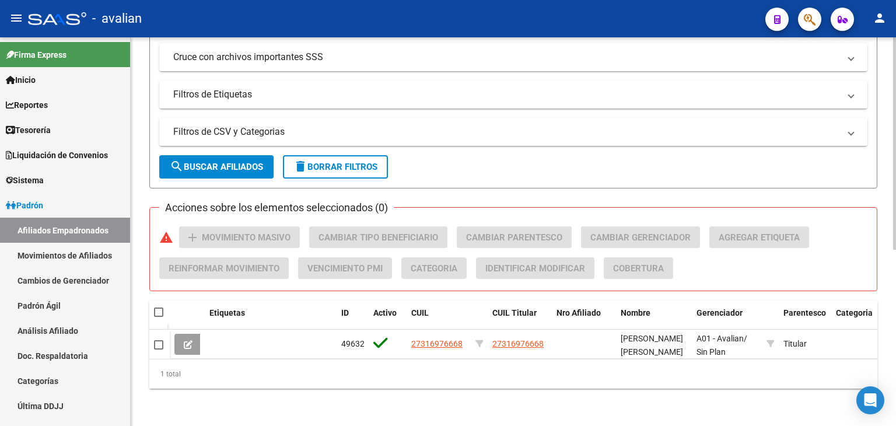
scroll to position [322, 0]
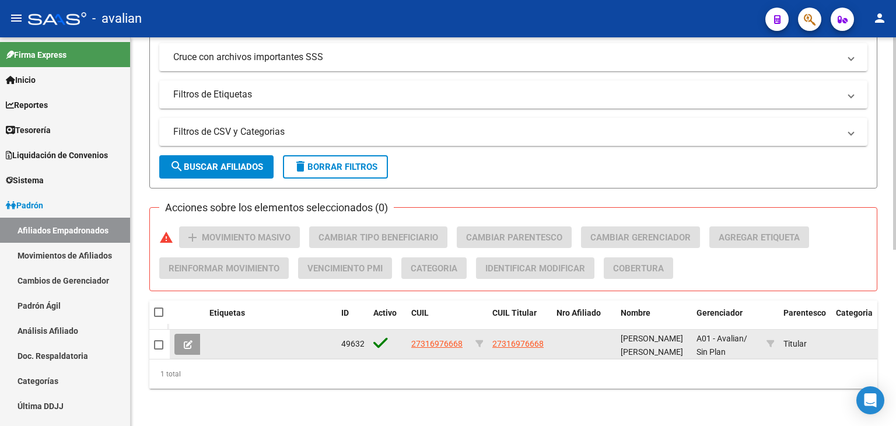
type input "27316976668"
click at [187, 340] on icon at bounding box center [188, 344] width 9 height 9
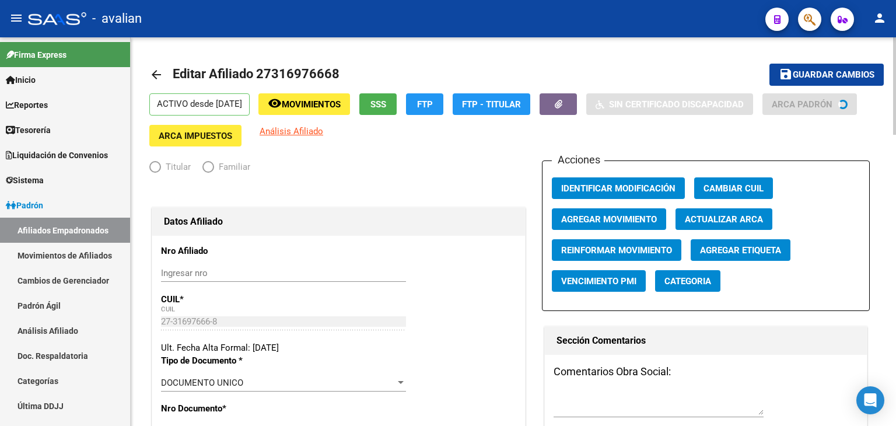
radio input "true"
type input "27-31697666-8"
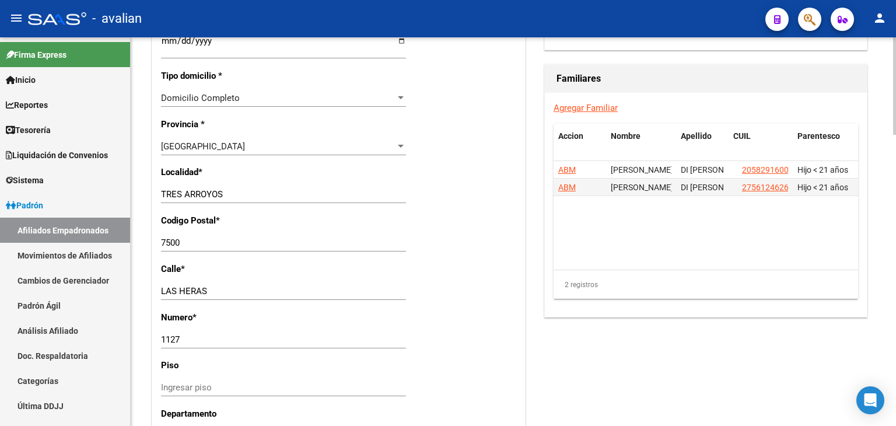
scroll to position [875, 0]
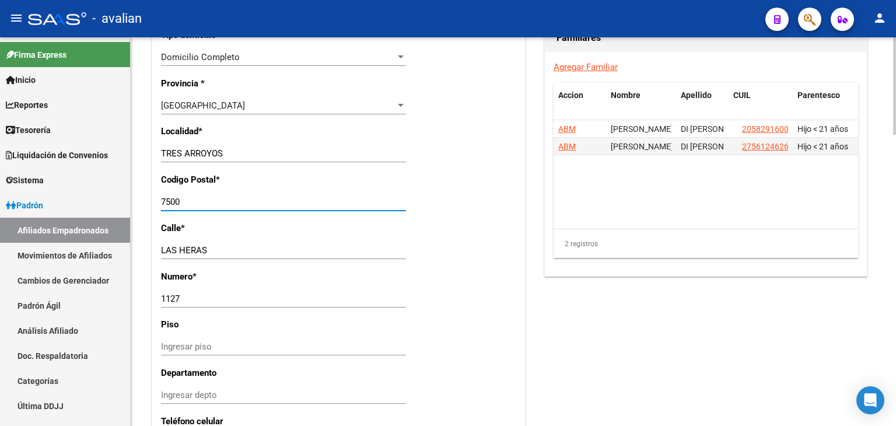
click at [203, 207] on input "7500" at bounding box center [283, 202] width 245 height 11
type input "7"
type input "7500"
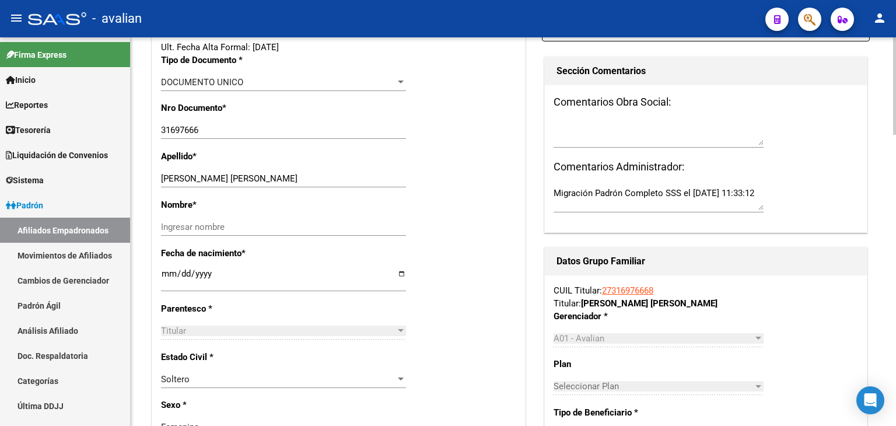
scroll to position [233, 0]
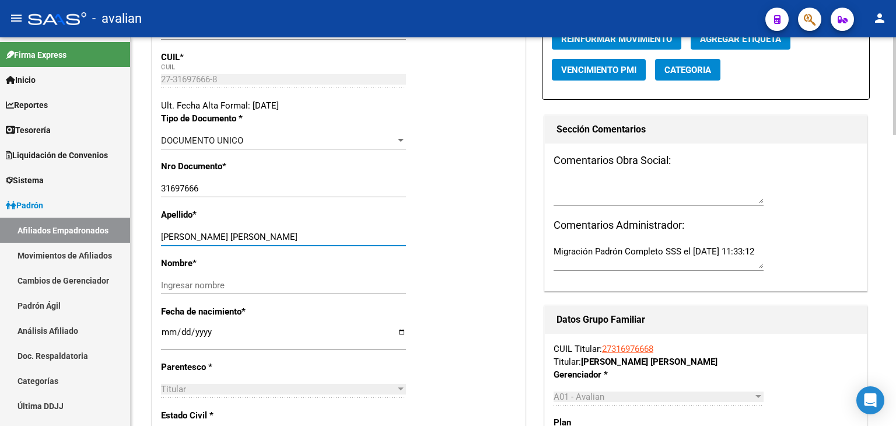
drag, startPoint x: 253, startPoint y: 246, endPoint x: 193, endPoint y: 246, distance: 60.1
click at [193, 242] on input "[PERSON_NAME] [PERSON_NAME]" at bounding box center [283, 237] width 245 height 11
type input "[PERSON_NAME]"
click at [195, 291] on input "Ingresar nombre" at bounding box center [283, 285] width 245 height 11
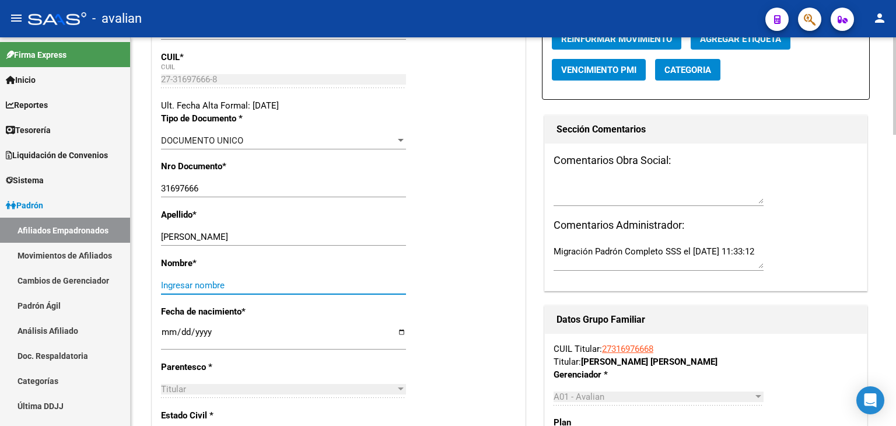
paste input "[PERSON_NAME]"
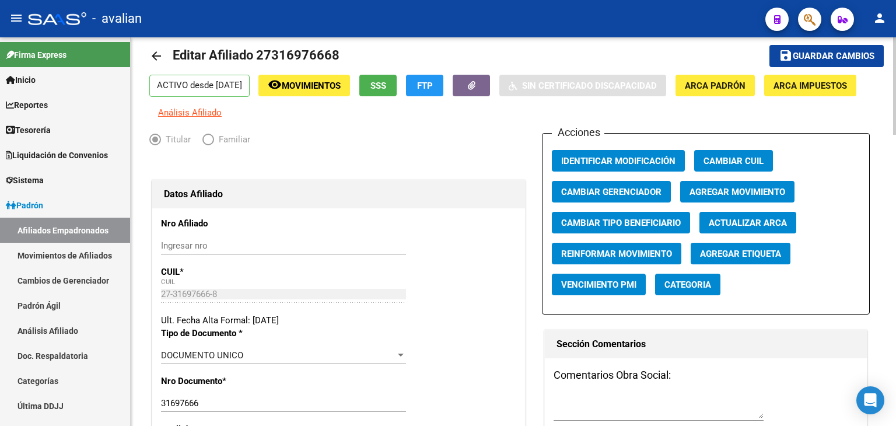
scroll to position [0, 0]
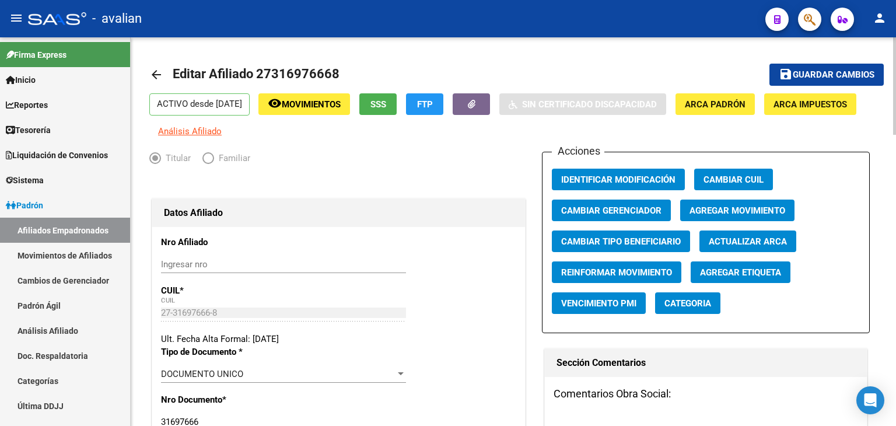
type input "[PERSON_NAME]"
click at [802, 72] on span "Guardar cambios" at bounding box center [834, 75] width 82 height 11
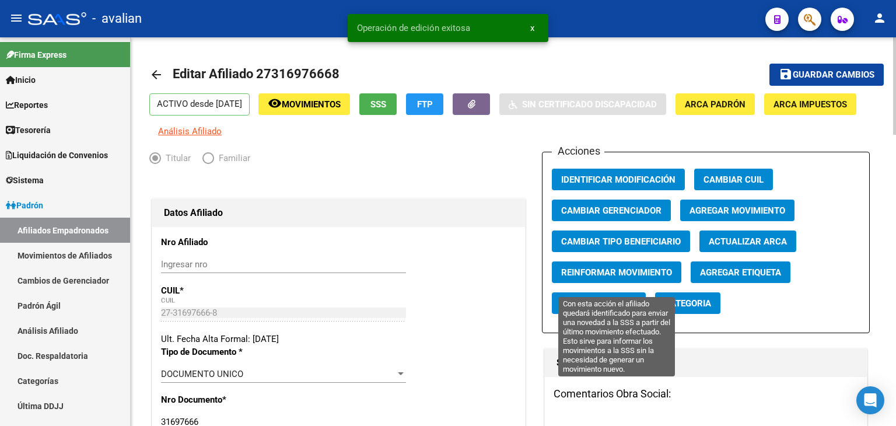
click at [605, 278] on span "Reinformar Movimiento" at bounding box center [616, 272] width 111 height 11
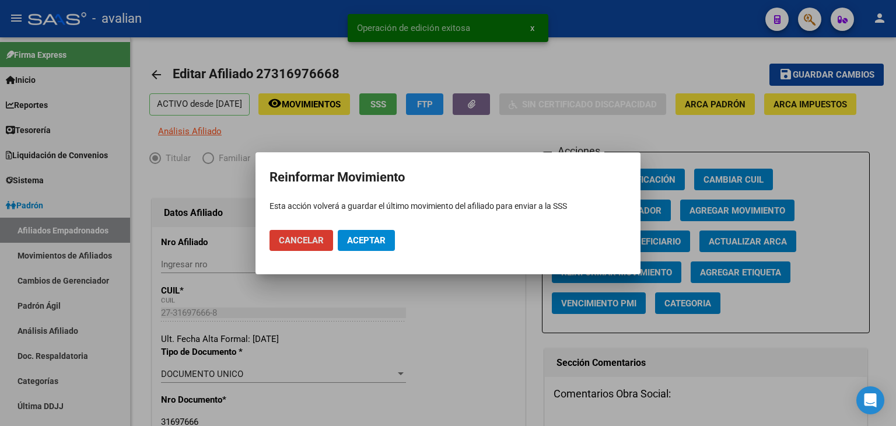
click at [353, 241] on span "Aceptar" at bounding box center [366, 240] width 39 height 11
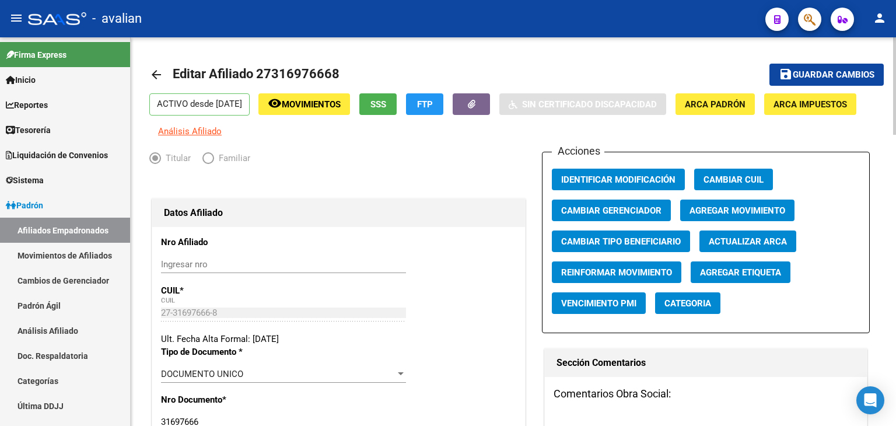
click at [153, 76] on mat-icon "arrow_back" at bounding box center [156, 75] width 14 height 14
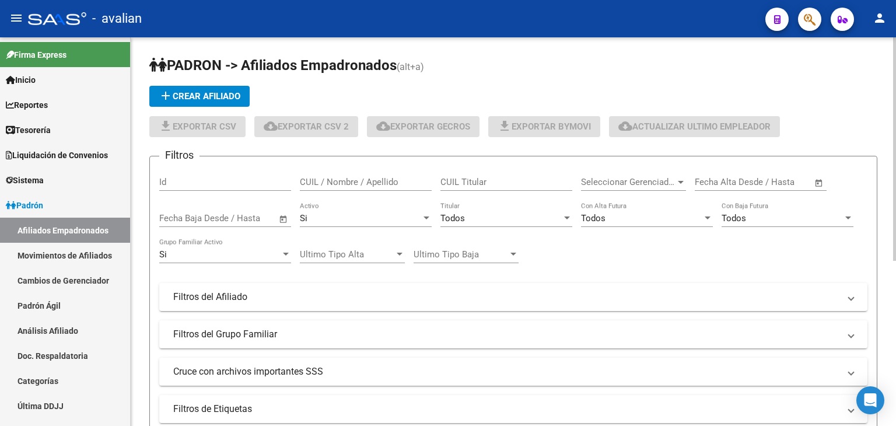
click at [328, 184] on input "CUIL / Nombre / Apellido" at bounding box center [366, 182] width 132 height 11
paste input "20292456612"
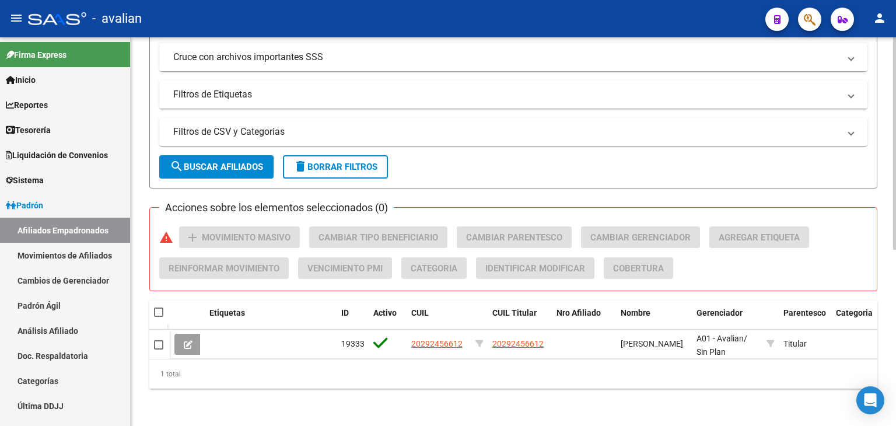
scroll to position [322, 0]
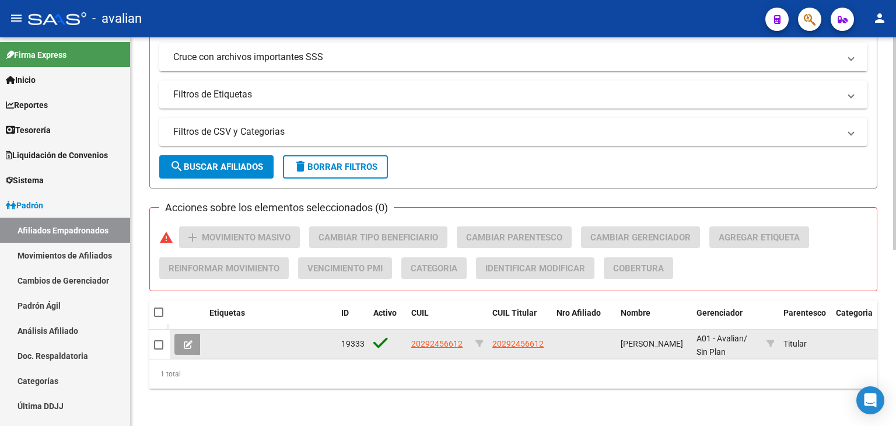
type input "20292456612"
click at [180, 339] on button at bounding box center [188, 344] width 27 height 21
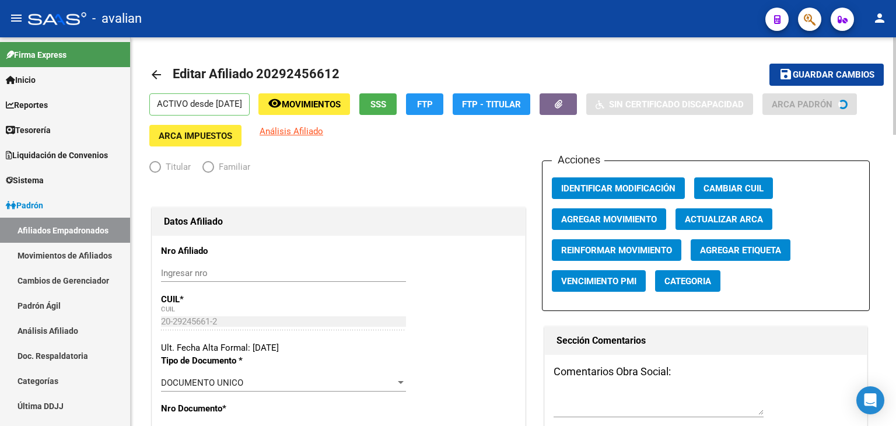
radio input "true"
type input "20-29245661-2"
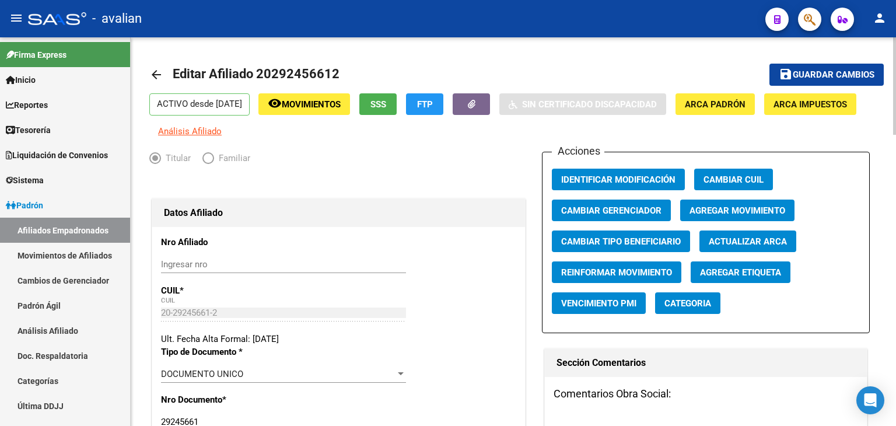
click at [386, 102] on span "SSS" at bounding box center [379, 104] width 16 height 11
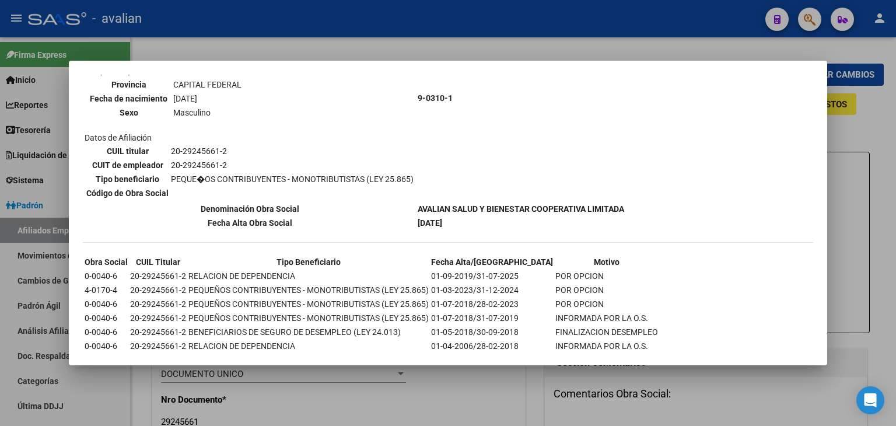
scroll to position [83, 0]
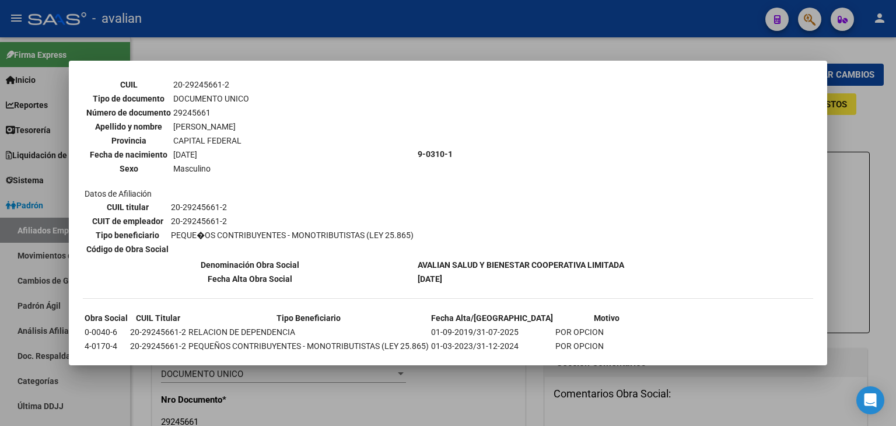
drag, startPoint x: 170, startPoint y: 231, endPoint x: 414, endPoint y: 231, distance: 244.0
click at [414, 231] on td "Datos personales Parentesco TITULAR CUIL 20-29245661-2 Tipo de documento DOCUME…" at bounding box center [250, 154] width 332 height 207
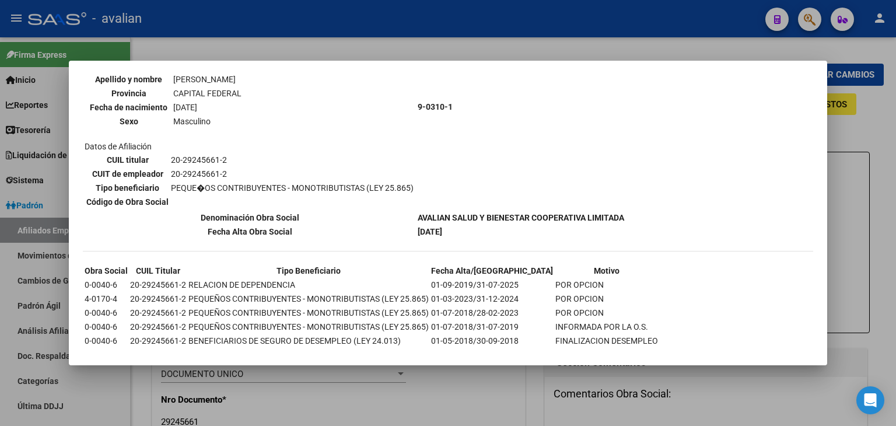
scroll to position [200, 0]
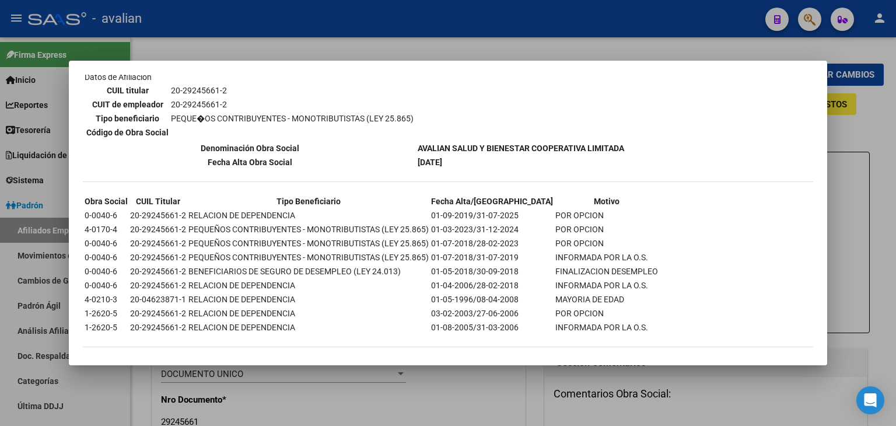
click at [866, 138] on div at bounding box center [448, 213] width 896 height 426
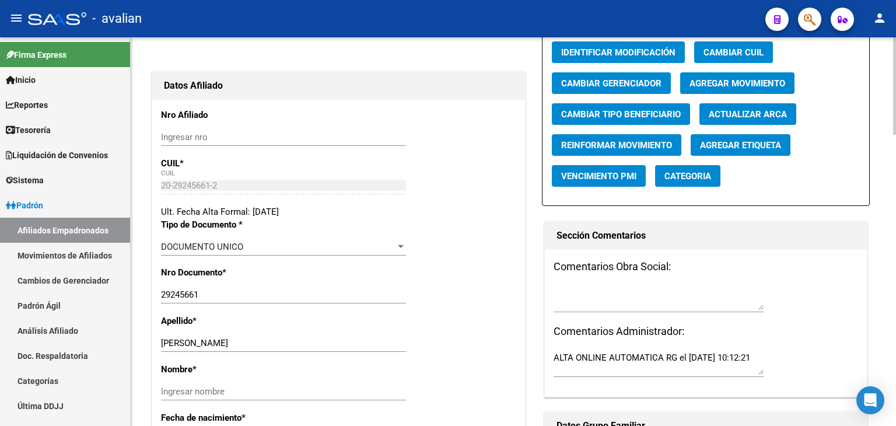
scroll to position [53, 0]
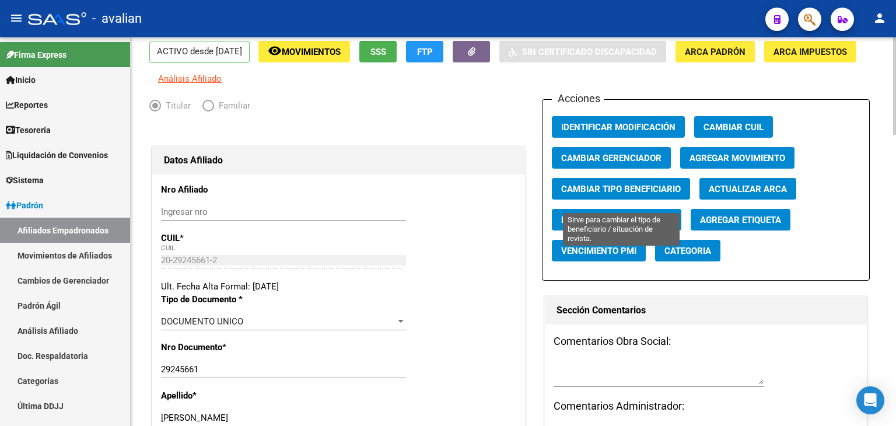
click at [623, 194] on span "Cambiar Tipo Beneficiario" at bounding box center [621, 189] width 120 height 11
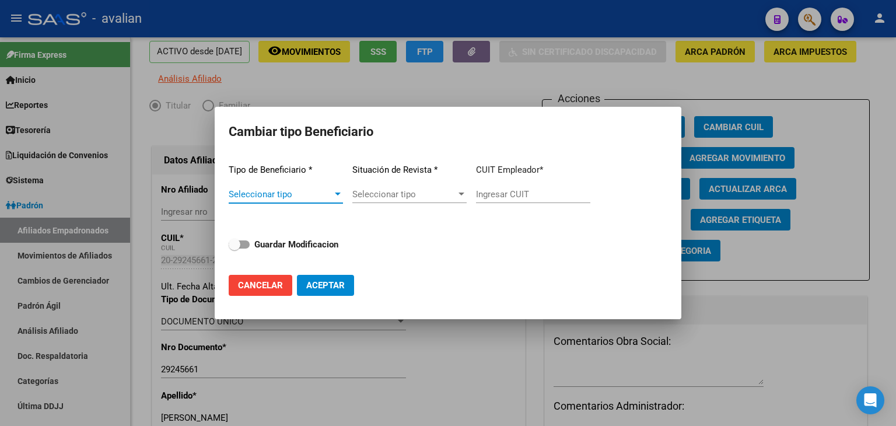
click at [334, 191] on div at bounding box center [338, 194] width 11 height 9
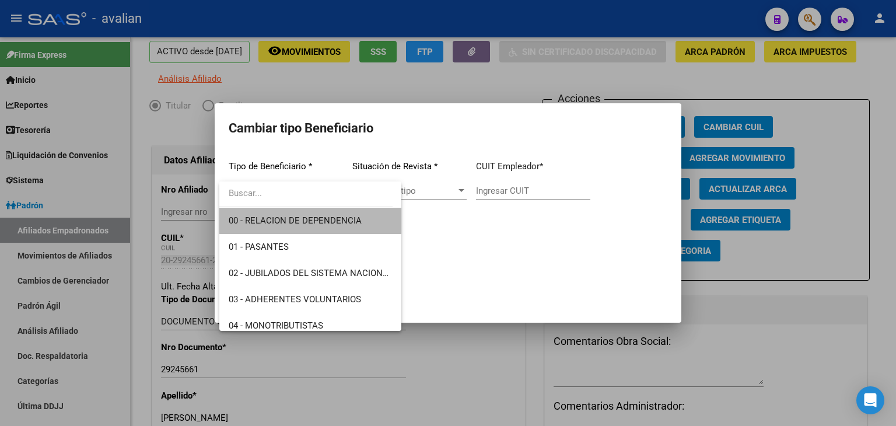
click at [332, 214] on span "00 - RELACION DE DEPENDENCIA" at bounding box center [310, 221] width 163 height 26
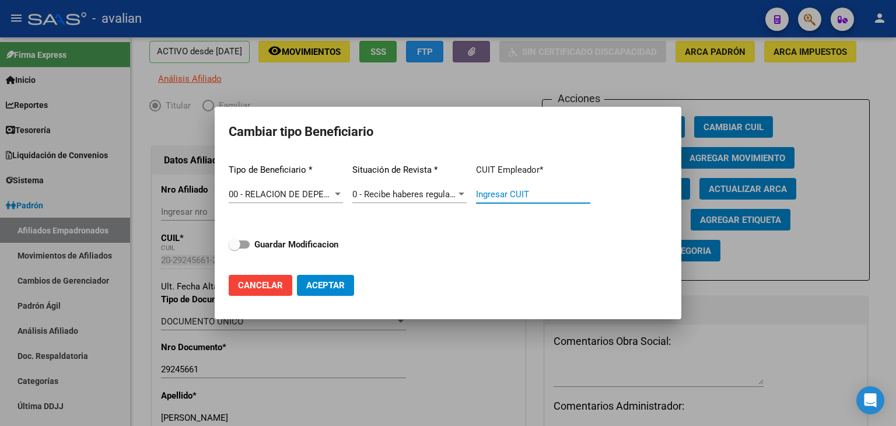
click at [504, 192] on input "Ingresar CUIT" at bounding box center [533, 194] width 114 height 11
drag, startPoint x: 476, startPoint y: 119, endPoint x: 530, endPoint y: 120, distance: 53.7
click at [530, 120] on mat-dialog-container "Cambiar tipo Beneficiario Tipo de Beneficiario * 00 - RELACION DE DEPENDENCIA S…" at bounding box center [448, 213] width 467 height 212
click at [271, 281] on span "Cancelar" at bounding box center [260, 285] width 45 height 11
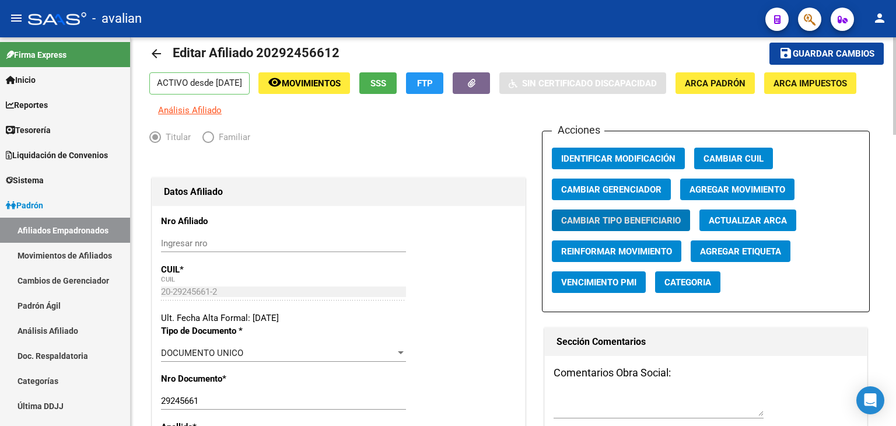
scroll to position [0, 0]
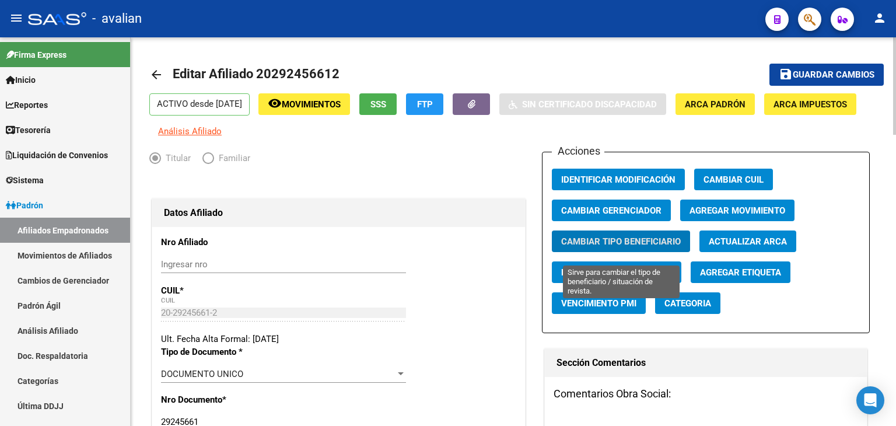
click at [596, 247] on span "Cambiar Tipo Beneficiario" at bounding box center [621, 241] width 120 height 11
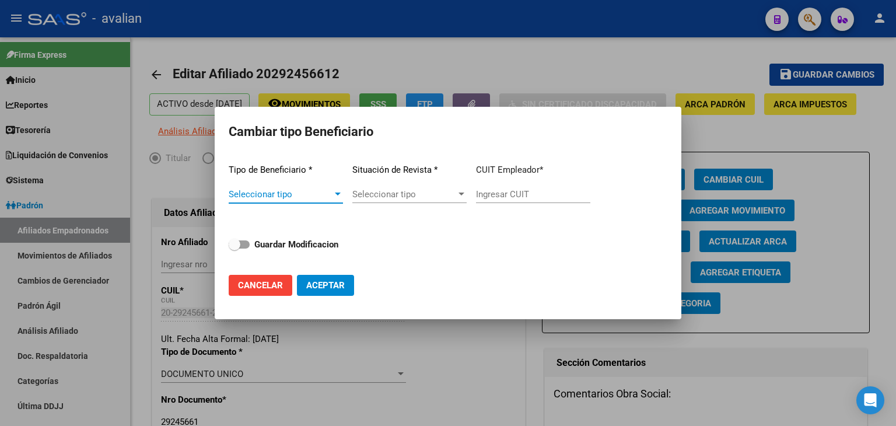
click at [333, 197] on div at bounding box center [338, 194] width 11 height 9
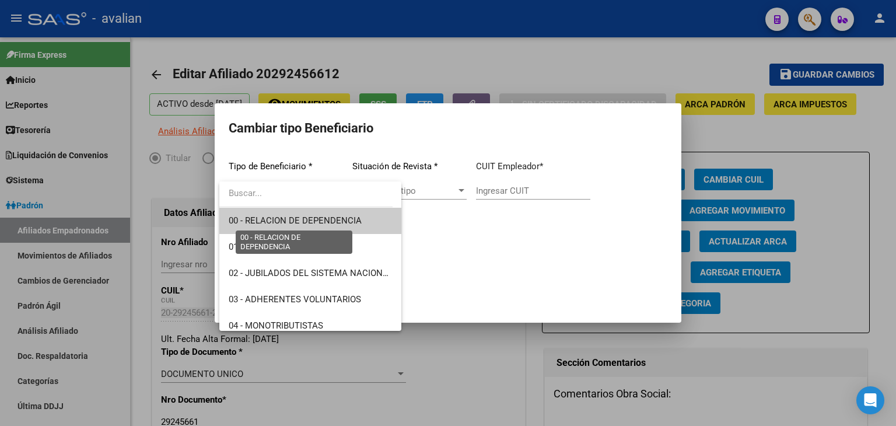
click at [316, 218] on span "00 - RELACION DE DEPENDENCIA" at bounding box center [295, 220] width 133 height 11
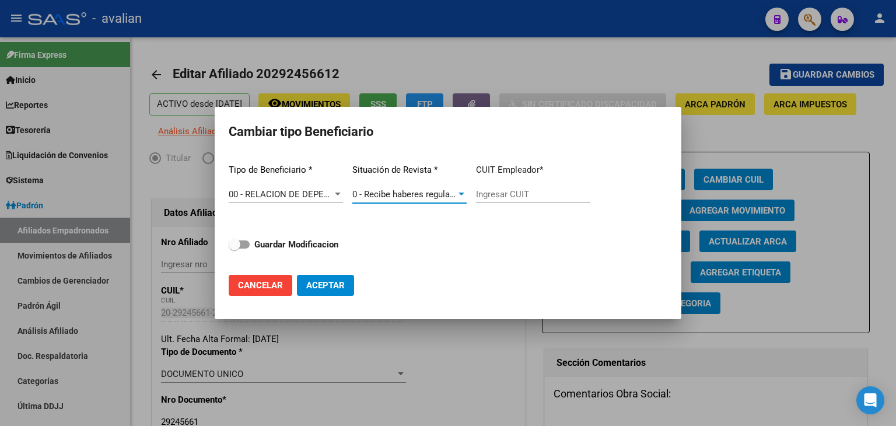
click at [413, 192] on span "0 - Recibe haberes regularmente" at bounding box center [415, 194] width 125 height 11
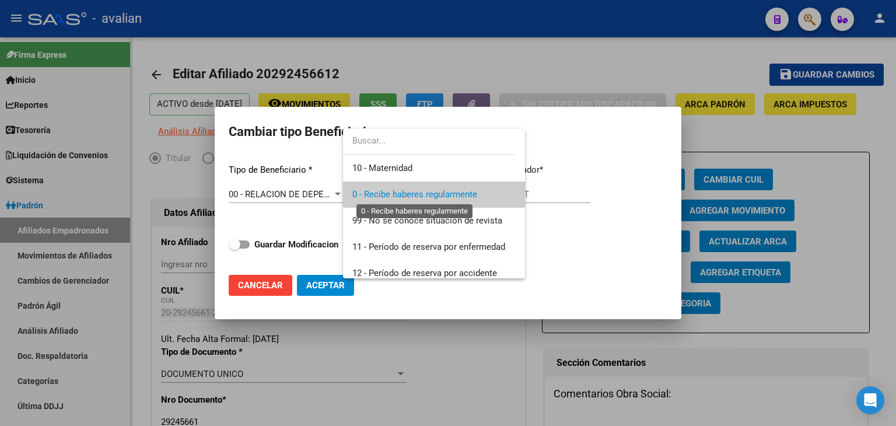
click at [413, 192] on span "0 - Recibe haberes regularmente" at bounding box center [415, 194] width 125 height 11
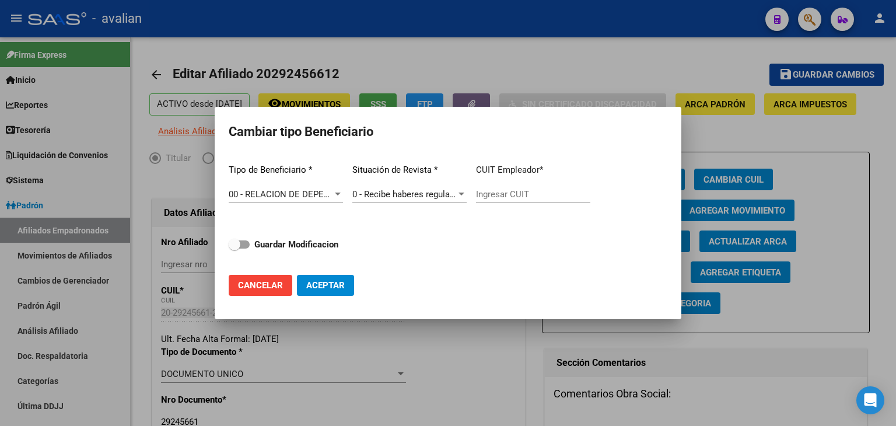
click at [497, 186] on div "Ingresar CUIT" at bounding box center [533, 195] width 114 height 18
click at [507, 193] on input "Ingresar CUIT" at bounding box center [533, 194] width 114 height 11
type input "30-71578967-8"
click at [247, 246] on span at bounding box center [239, 244] width 21 height 8
click at [235, 249] on input "Guardar Modificacion" at bounding box center [234, 249] width 1 height 1
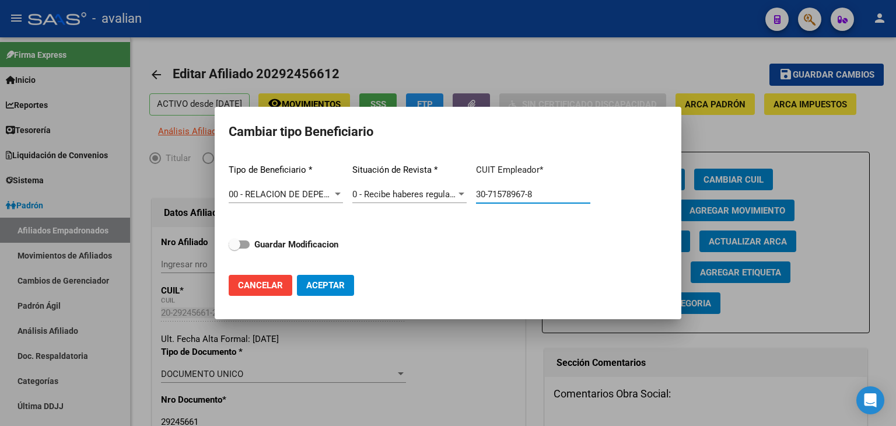
checkbox input "true"
click at [336, 290] on span "Aceptar" at bounding box center [325, 285] width 39 height 11
type input "30-71578967-8"
checkbox input "false"
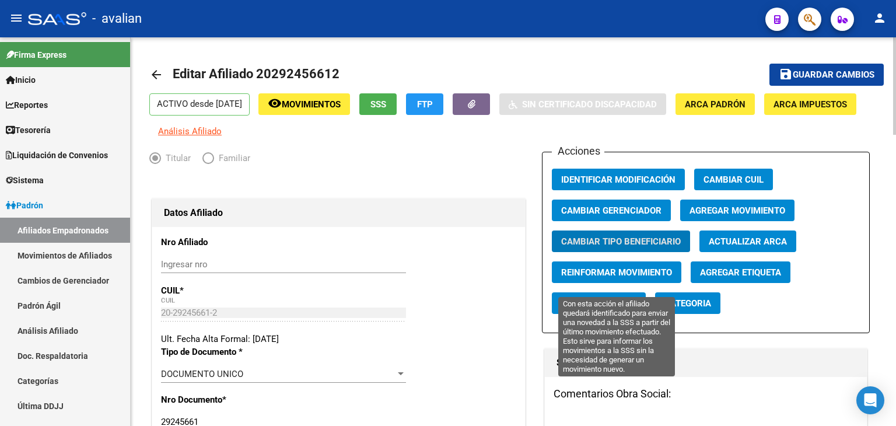
click at [640, 278] on span "Reinformar Movimiento" at bounding box center [616, 272] width 111 height 11
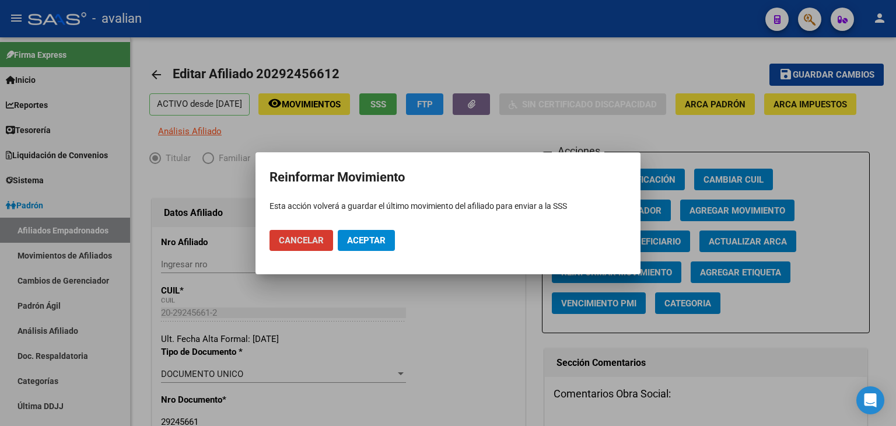
click at [389, 236] on button "Aceptar" at bounding box center [366, 240] width 57 height 21
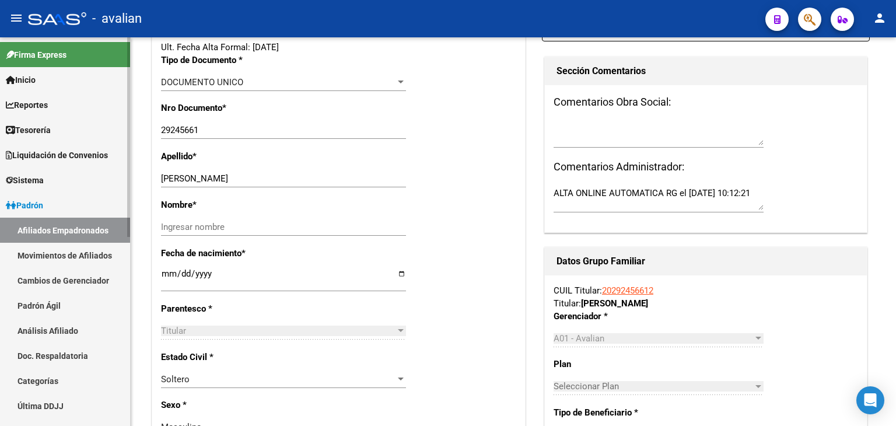
click at [48, 258] on link "Movimientos de Afiliados" at bounding box center [65, 255] width 130 height 25
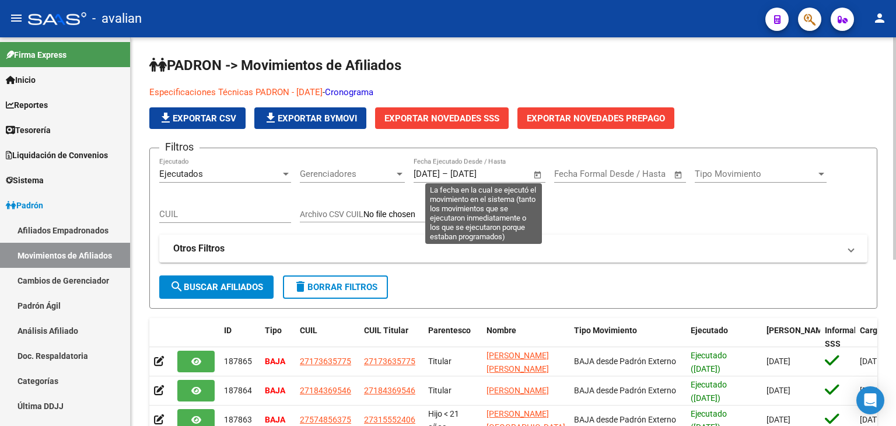
click at [439, 177] on input "[DATE]" at bounding box center [427, 174] width 26 height 11
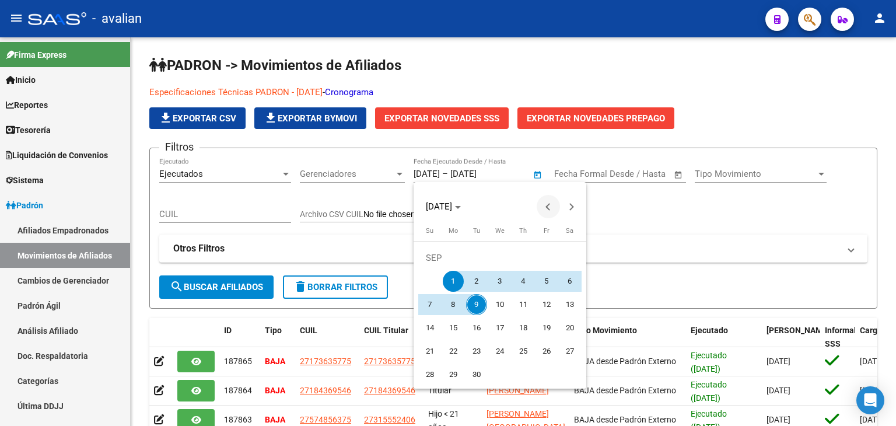
click at [550, 206] on button "Previous month" at bounding box center [548, 206] width 23 height 23
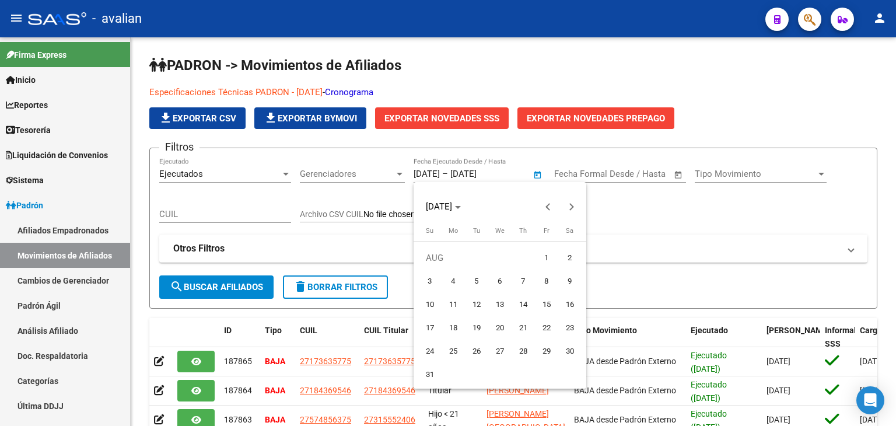
click at [501, 308] on span "13" at bounding box center [500, 304] width 21 height 21
type input "[DATE]"
click at [564, 206] on span "Next month" at bounding box center [571, 206] width 23 height 23
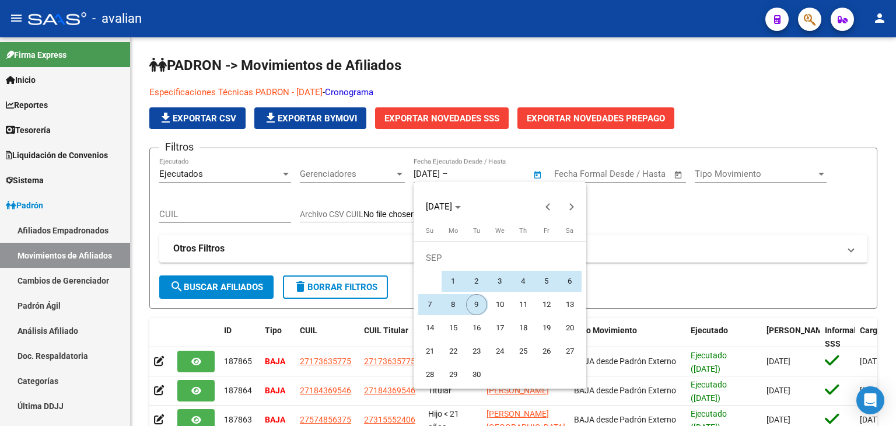
click at [476, 312] on span "9" at bounding box center [476, 304] width 21 height 21
type input "[DATE]"
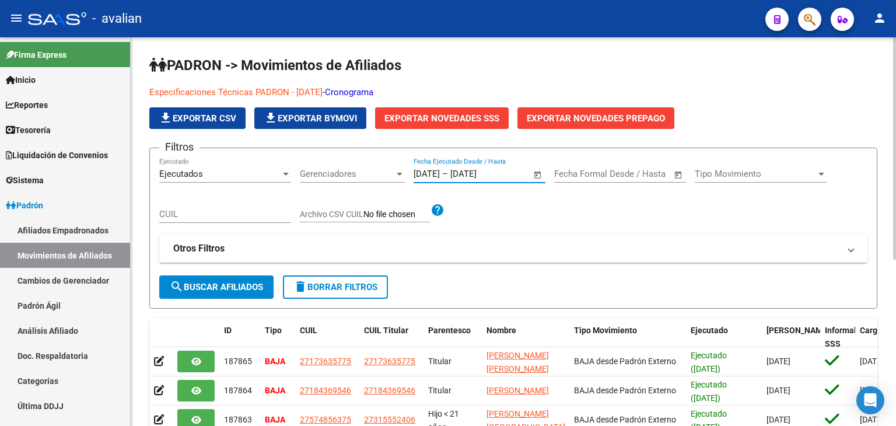
click at [222, 283] on span "search Buscar Afiliados" at bounding box center [216, 287] width 93 height 11
click at [455, 118] on span "Exportar Novedades SSS" at bounding box center [442, 118] width 115 height 11
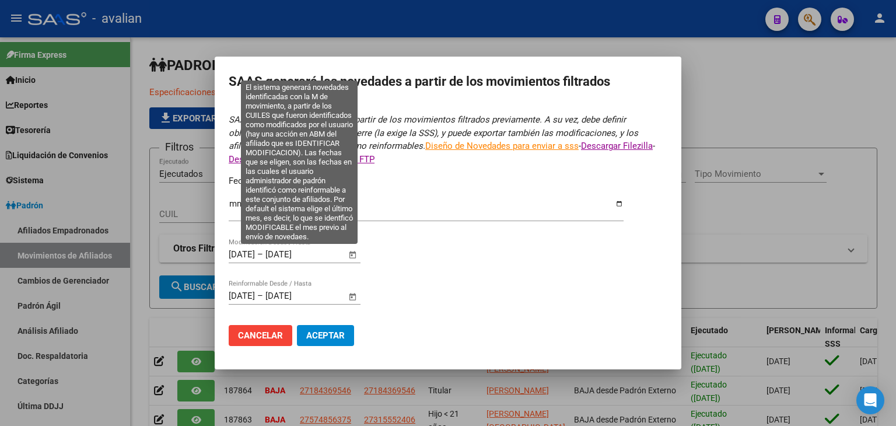
click at [255, 254] on input "[DATE]" at bounding box center [242, 254] width 26 height 11
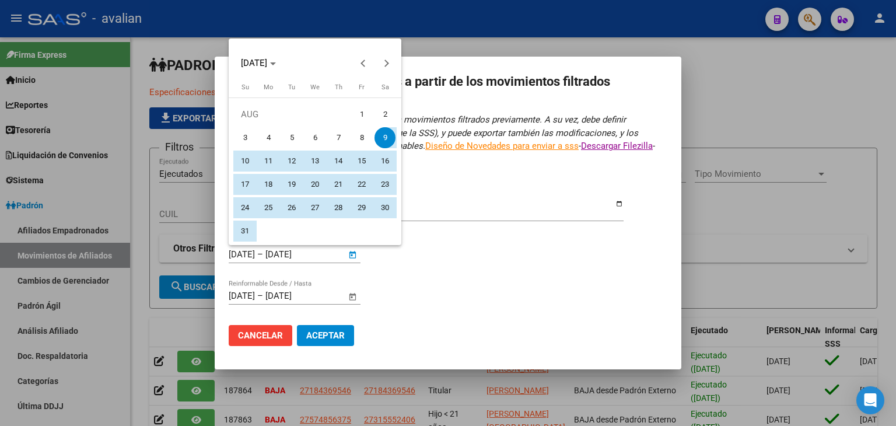
click at [313, 158] on span "13" at bounding box center [315, 161] width 21 height 21
type input "[DATE]"
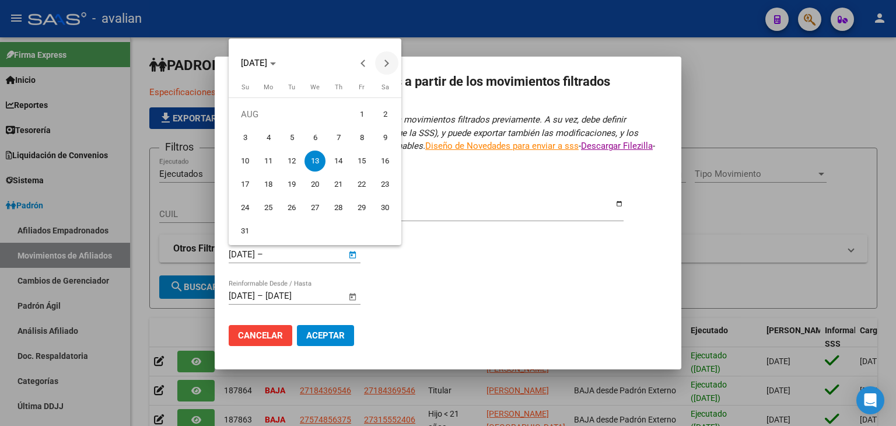
click at [385, 69] on span "Next month" at bounding box center [386, 62] width 23 height 23
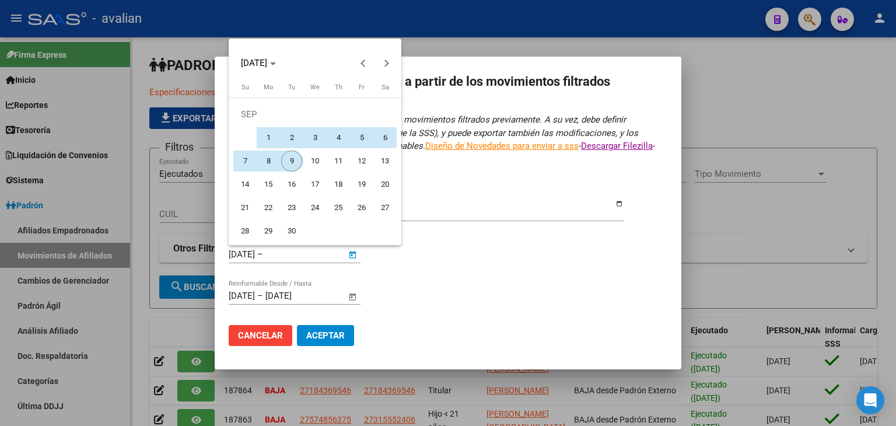
click at [291, 162] on span "9" at bounding box center [291, 161] width 21 height 21
type input "[DATE]"
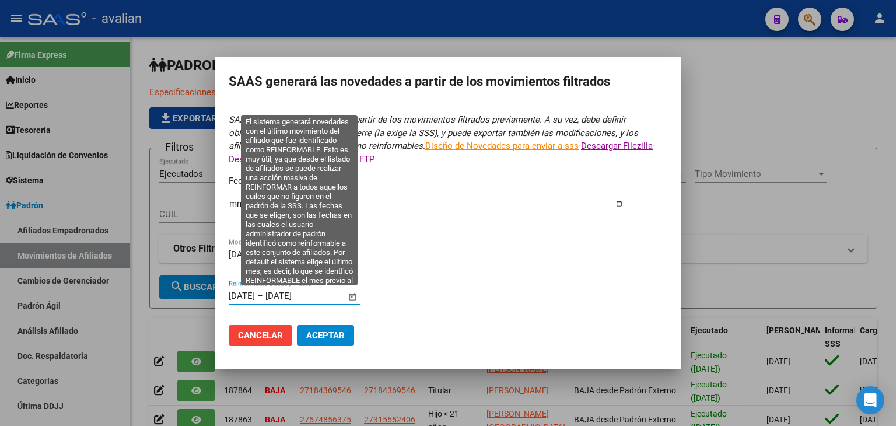
click at [302, 295] on input "[DATE]" at bounding box center [294, 296] width 57 height 11
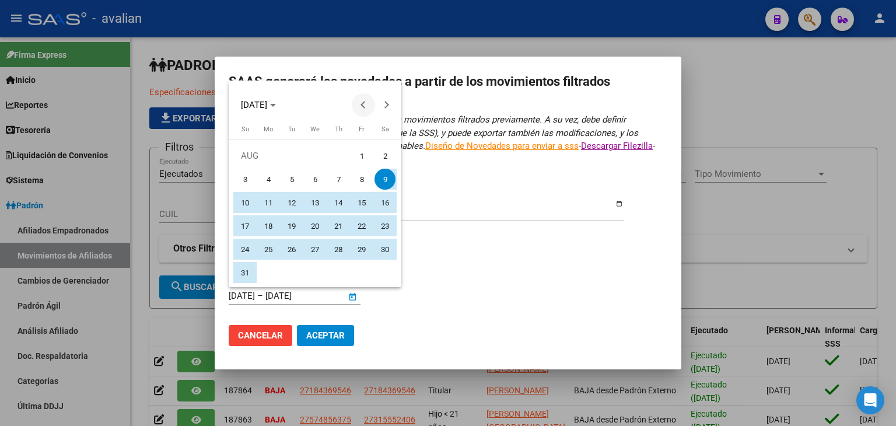
click at [363, 106] on button "Previous month" at bounding box center [363, 104] width 23 height 23
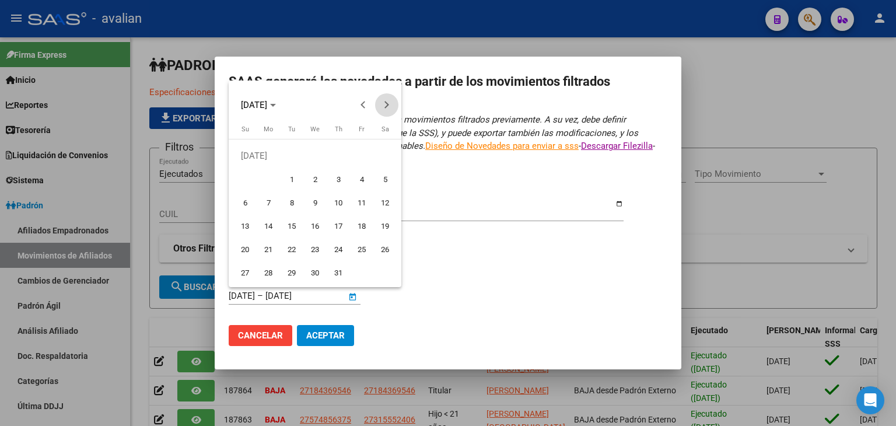
click at [385, 103] on button "Next month" at bounding box center [386, 104] width 23 height 23
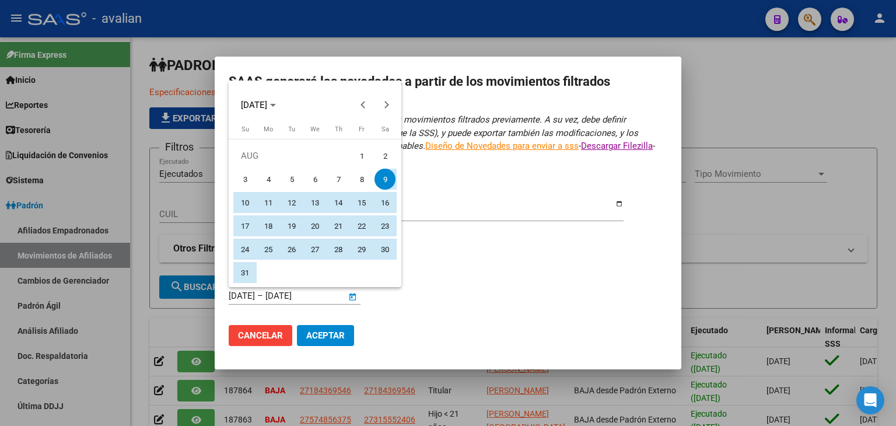
click at [313, 205] on span "13" at bounding box center [315, 202] width 21 height 21
type input "[DATE]"
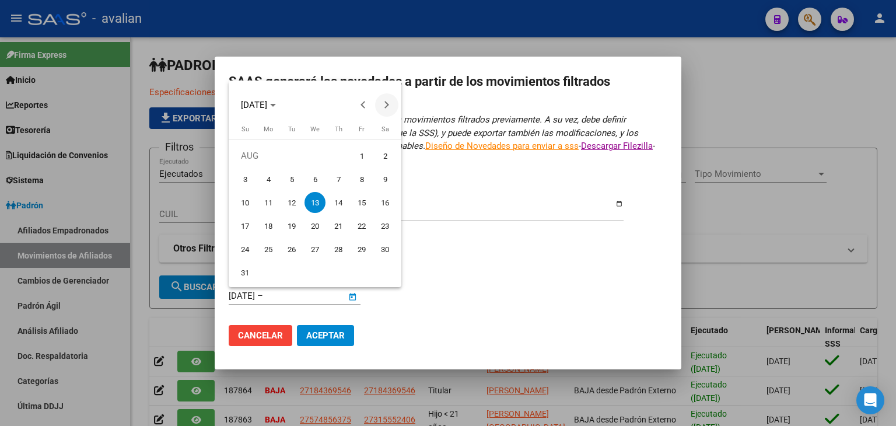
click at [389, 101] on span "Next month" at bounding box center [386, 104] width 23 height 23
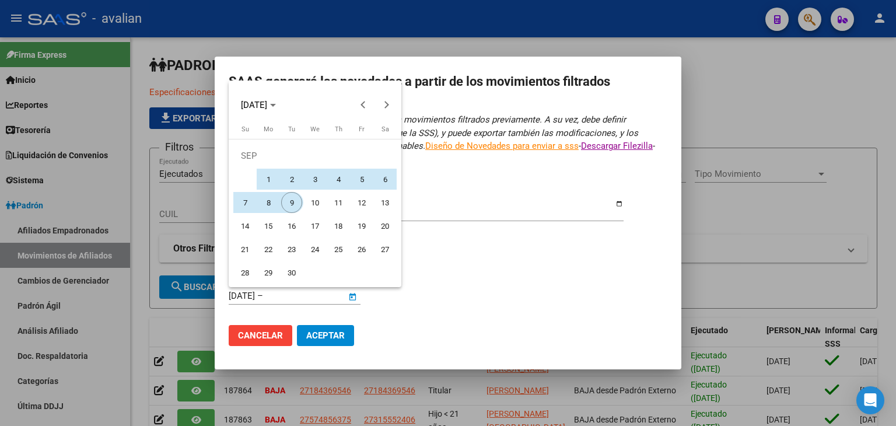
click at [295, 206] on span "9" at bounding box center [291, 202] width 21 height 21
type input "[DATE]"
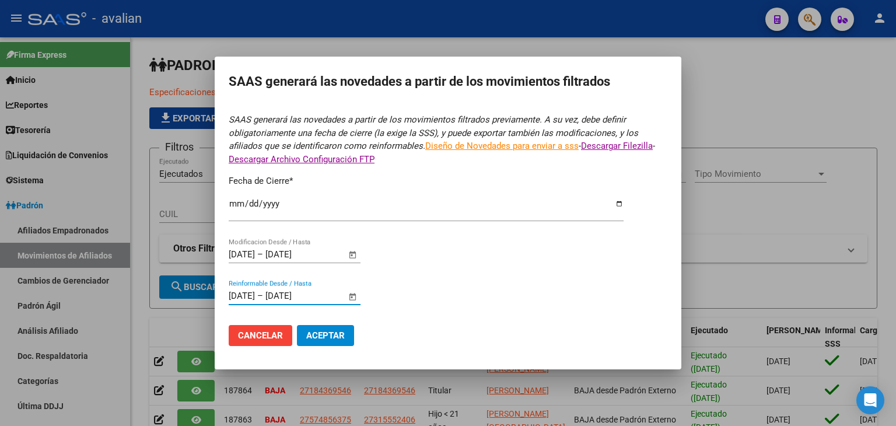
click at [332, 340] on span "Aceptar" at bounding box center [325, 335] width 39 height 11
